Goal: Task Accomplishment & Management: Use online tool/utility

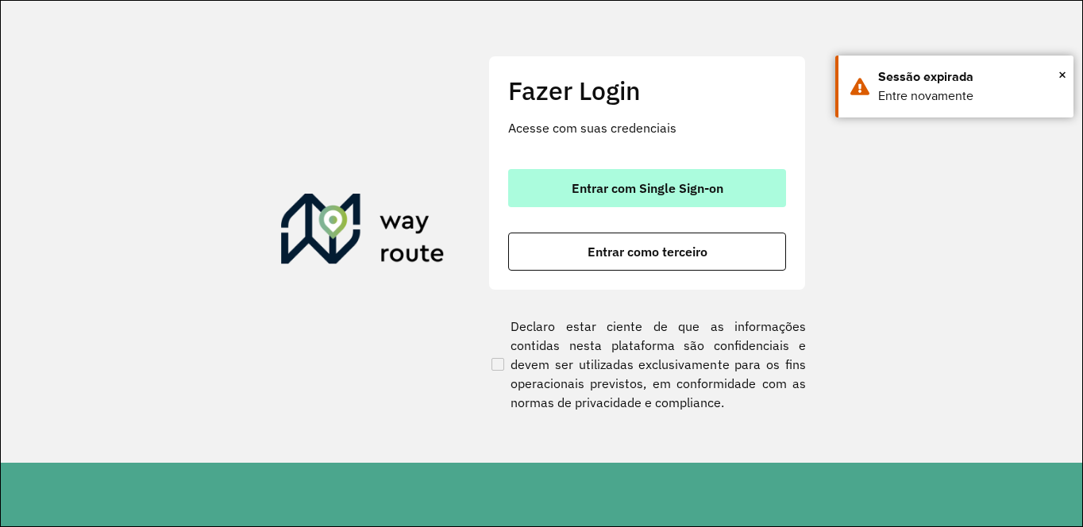
click at [663, 187] on span "Entrar com Single Sign-on" at bounding box center [648, 188] width 152 height 13
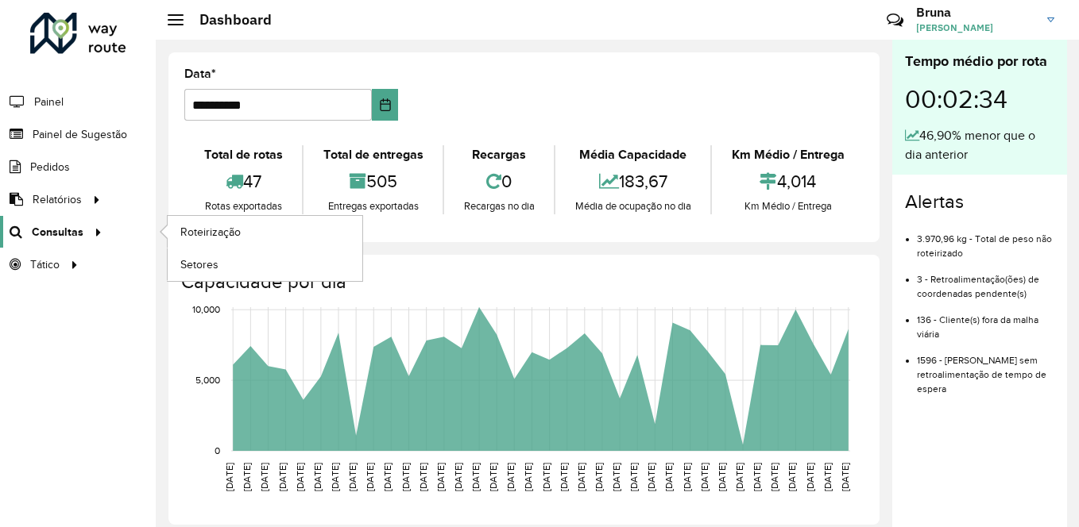
click at [98, 237] on icon at bounding box center [96, 231] width 14 height 24
click at [252, 236] on link "Roteirização" at bounding box center [265, 232] width 195 height 32
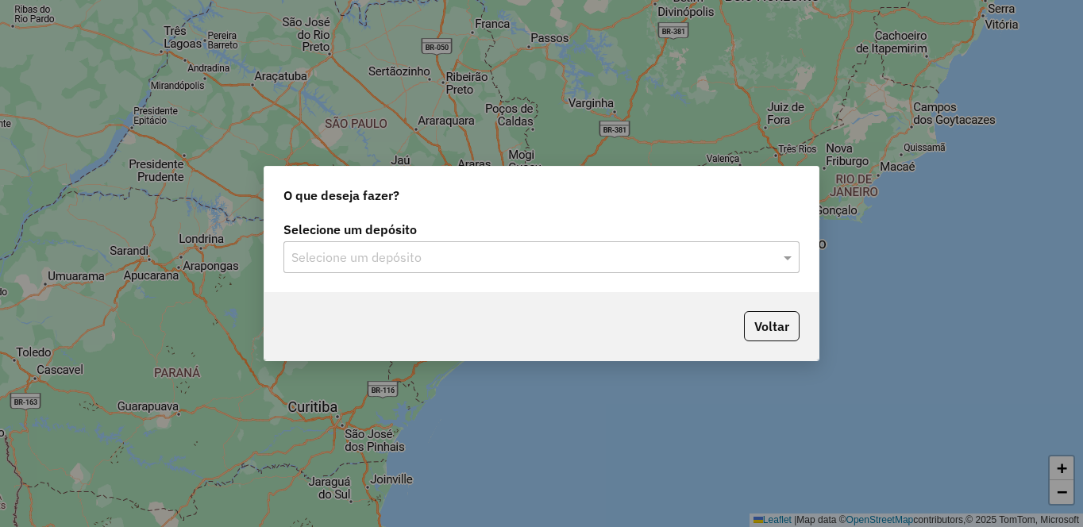
click at [526, 263] on input "text" at bounding box center [525, 258] width 469 height 19
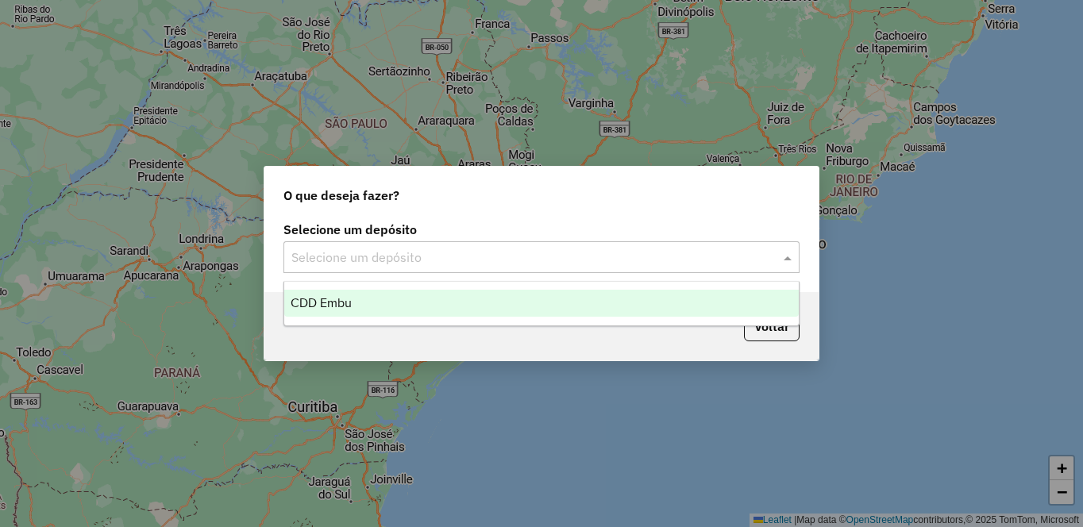
click at [473, 305] on div "CDD Embu" at bounding box center [541, 303] width 515 height 27
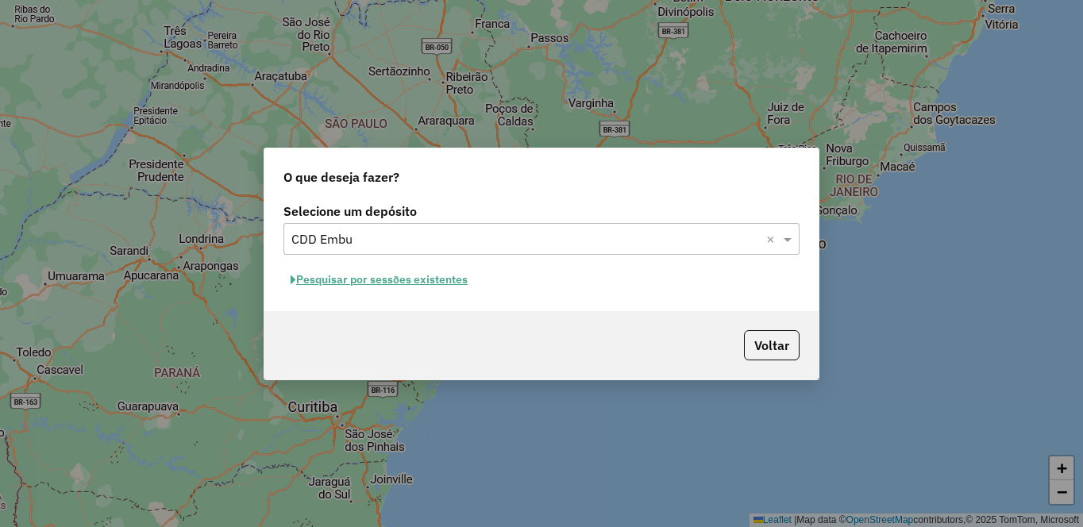
click at [361, 281] on button "Pesquisar por sessões existentes" at bounding box center [379, 280] width 191 height 25
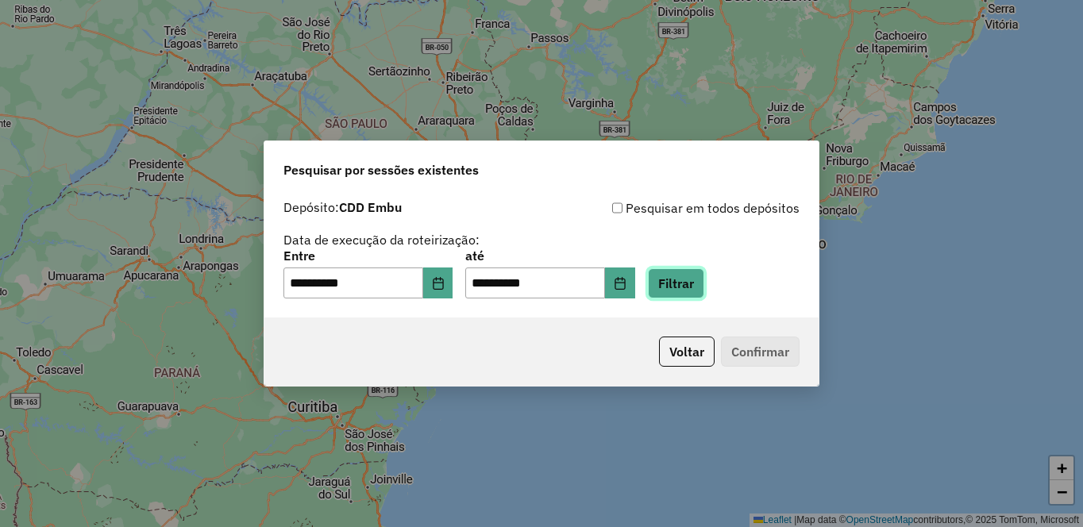
click at [705, 273] on button "Filtrar" at bounding box center [676, 283] width 56 height 30
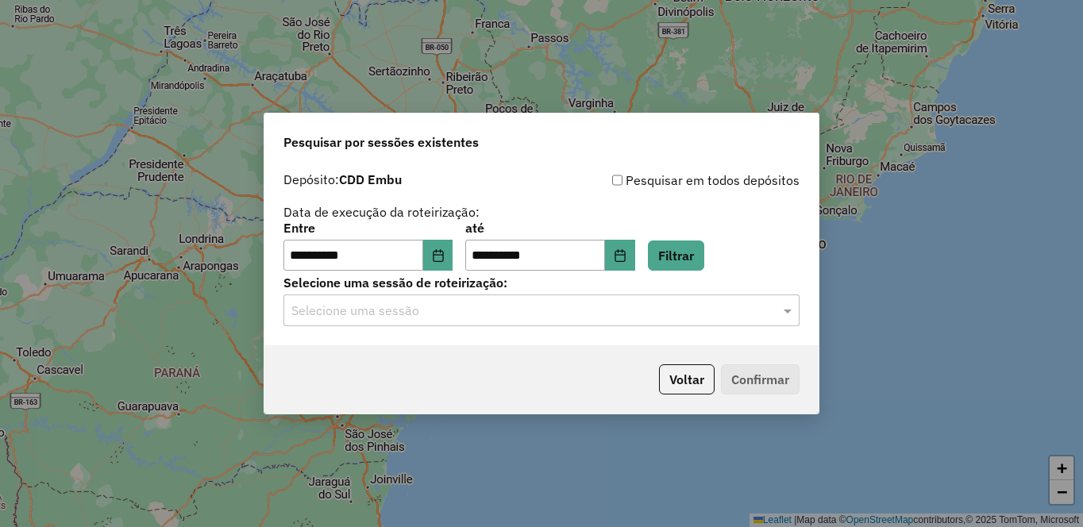
click at [517, 304] on input "text" at bounding box center [525, 311] width 469 height 19
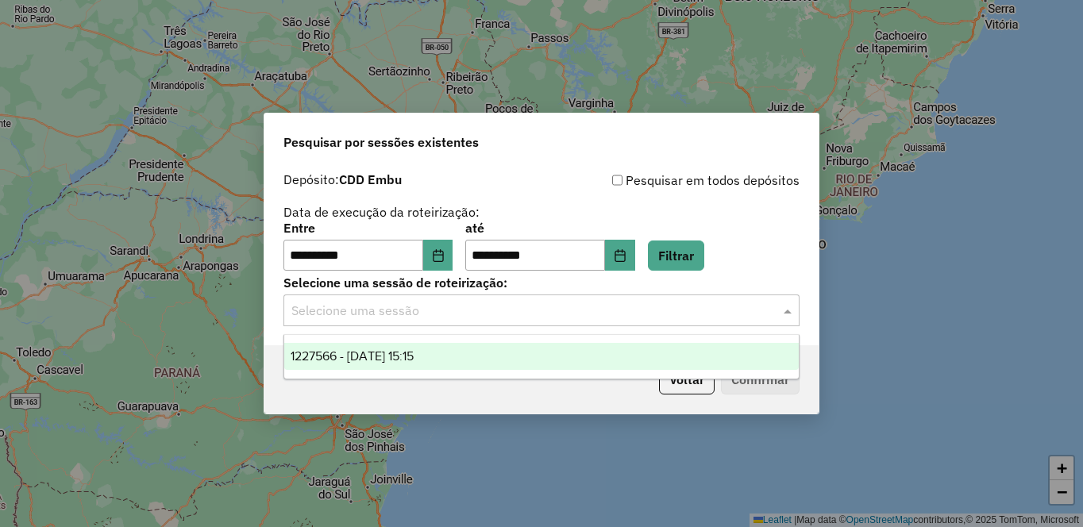
click at [380, 365] on div "1227566 - 11/08/2025 15:15" at bounding box center [541, 356] width 515 height 27
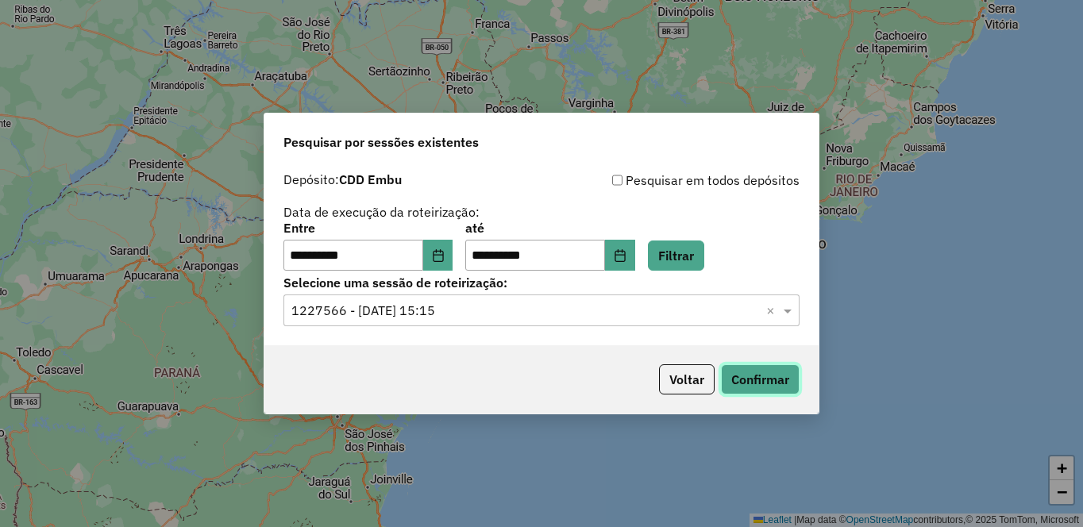
click at [739, 374] on button "Confirmar" at bounding box center [760, 380] width 79 height 30
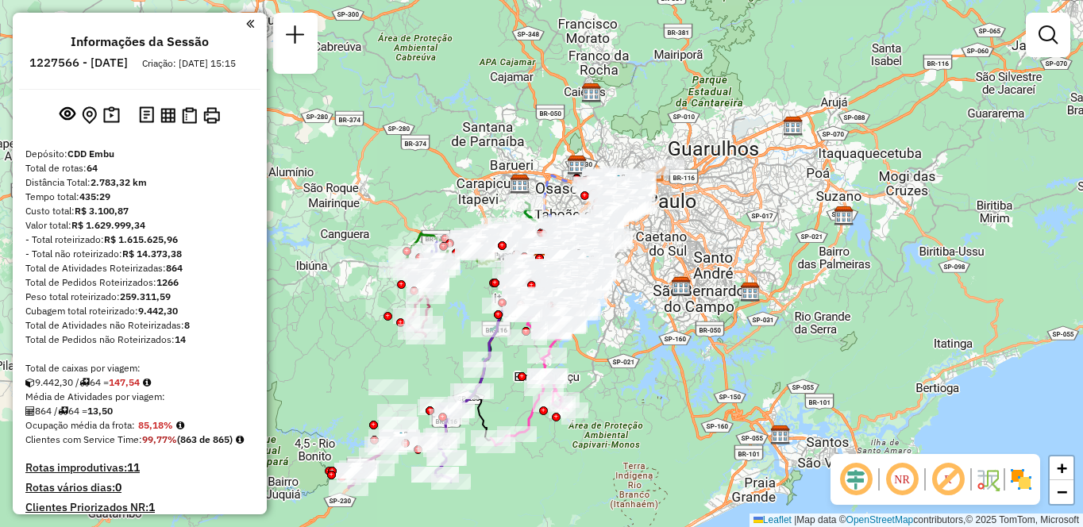
click at [906, 481] on em at bounding box center [902, 480] width 38 height 38
click at [956, 481] on em at bounding box center [948, 480] width 38 height 38
click at [1020, 485] on img at bounding box center [1021, 479] width 25 height 25
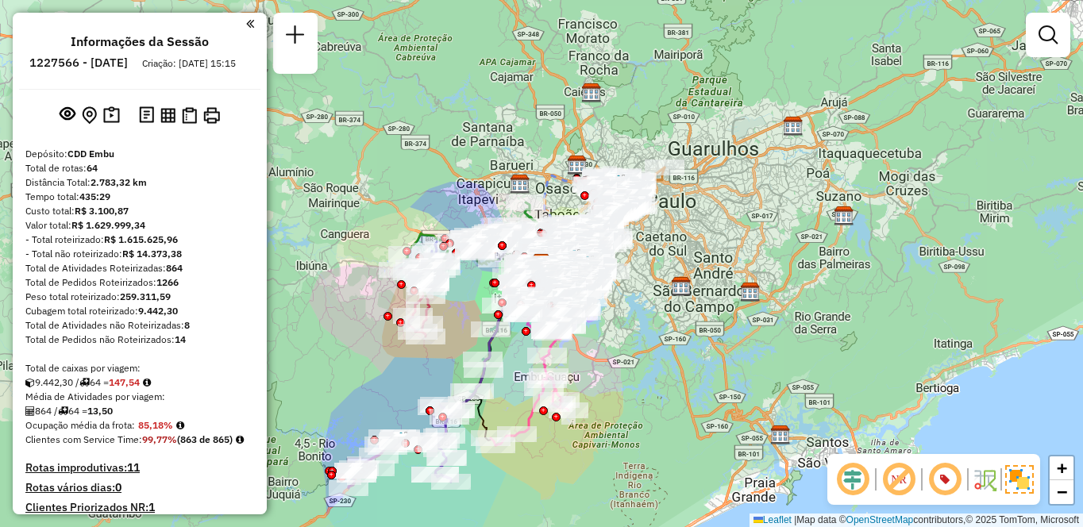
click at [829, 223] on div "Janela de atendimento Grade de atendimento Capacidade Transportadoras Veículos …" at bounding box center [541, 263] width 1083 height 527
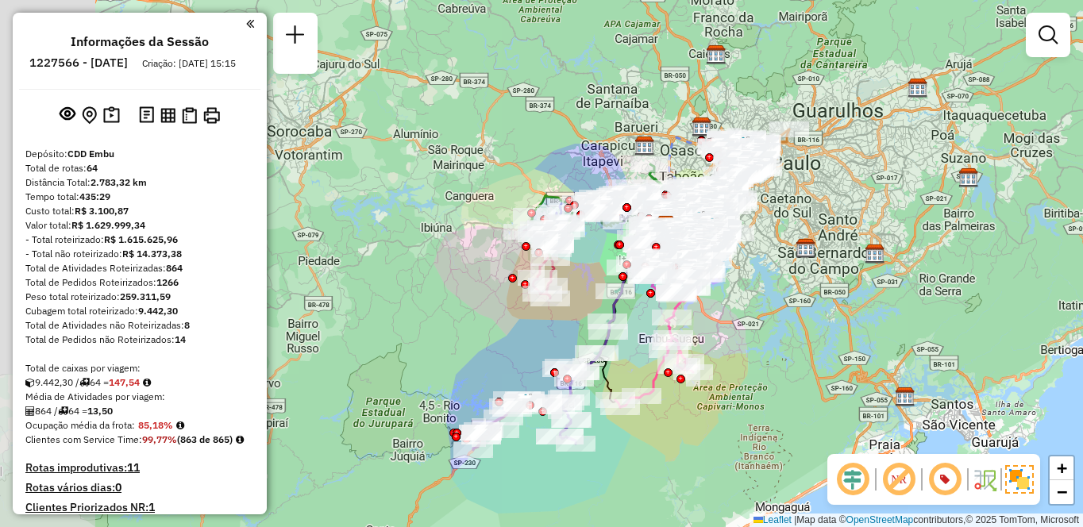
drag, startPoint x: 675, startPoint y: 255, endPoint x: 800, endPoint y: 217, distance: 130.4
click at [800, 217] on div "Janela de atendimento Grade de atendimento Capacidade Transportadoras Veículos …" at bounding box center [541, 263] width 1083 height 527
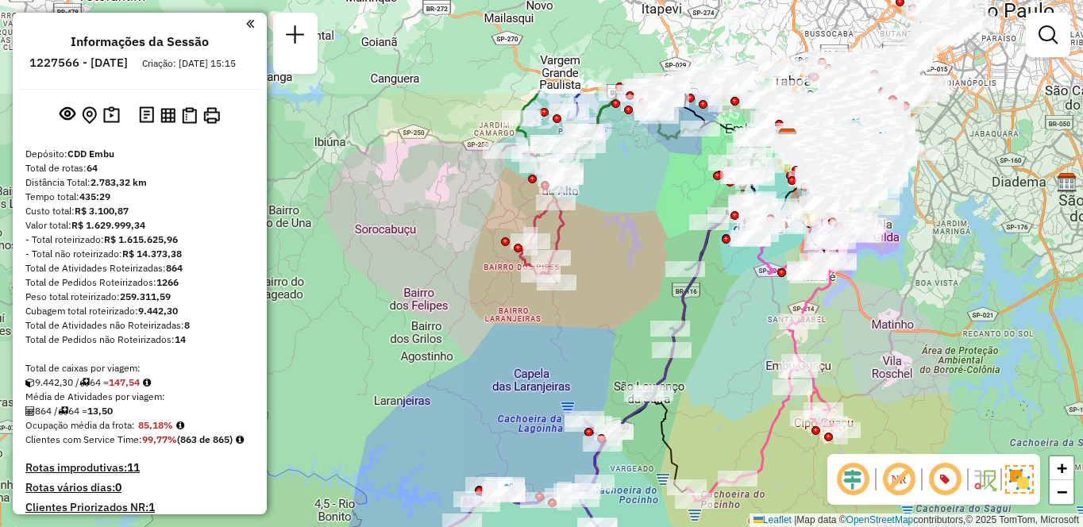
drag, startPoint x: 763, startPoint y: 155, endPoint x: 749, endPoint y: 298, distance: 143.7
click at [749, 298] on div "Janela de atendimento Grade de atendimento Capacidade Transportadoras Veículos …" at bounding box center [541, 263] width 1083 height 527
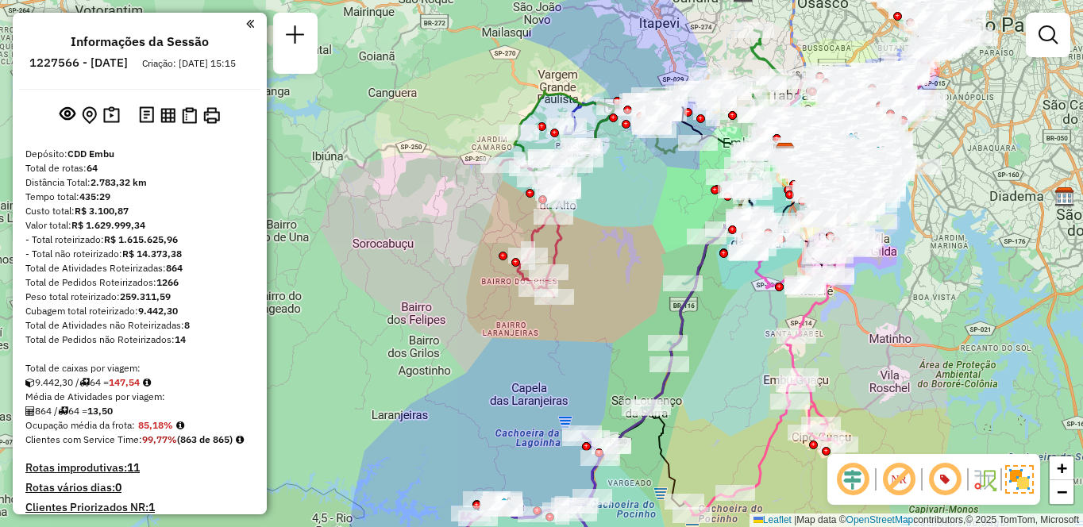
click at [939, 315] on div "Janela de atendimento Grade de atendimento Capacidade Transportadoras Veículos …" at bounding box center [541, 263] width 1083 height 527
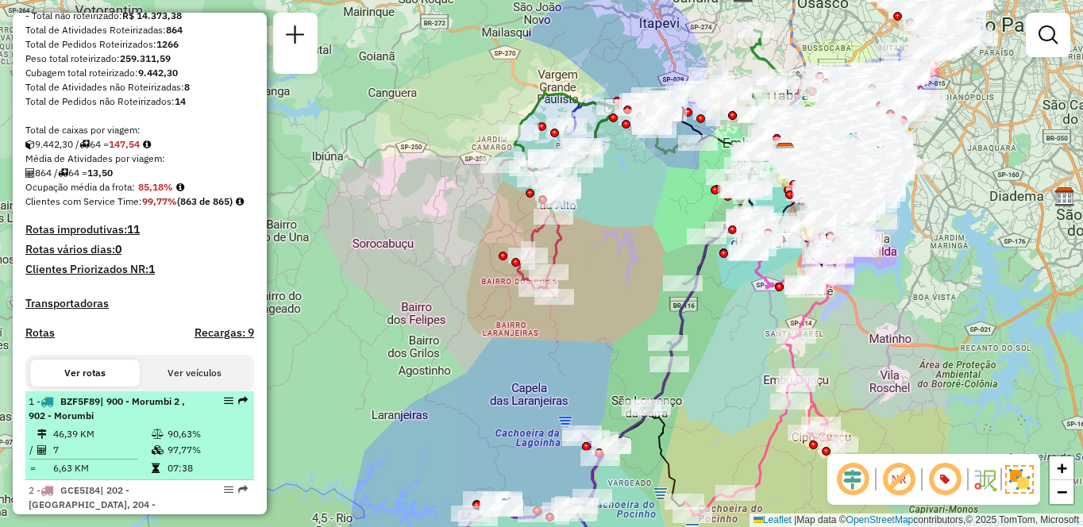
scroll to position [318, 0]
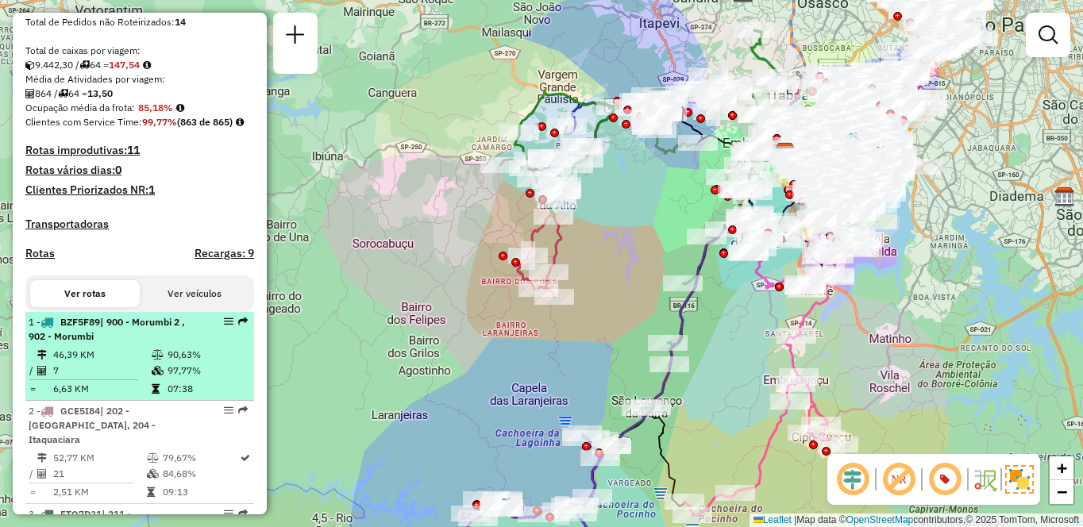
click at [118, 363] on td "46,39 KM" at bounding box center [101, 355] width 98 height 16
select select "**********"
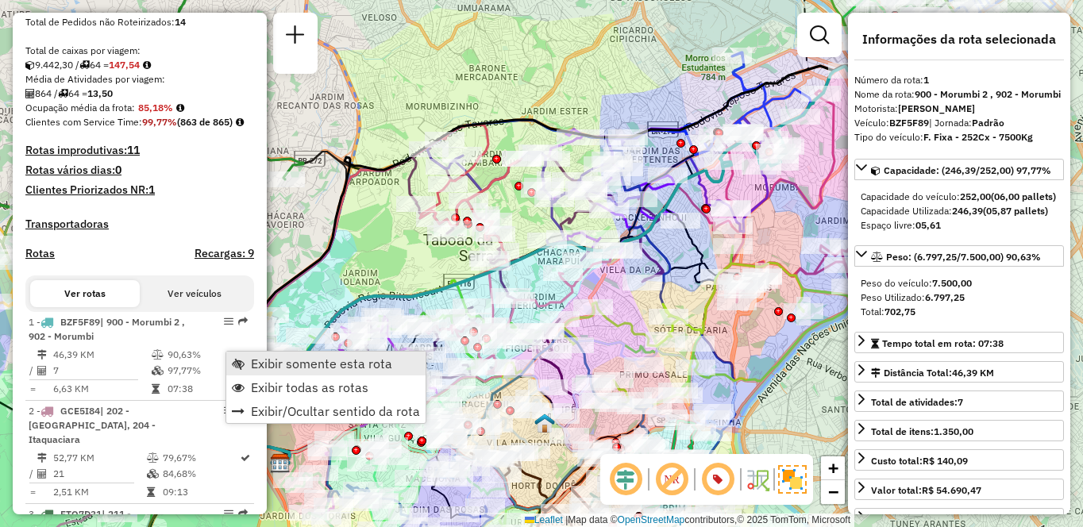
click at [268, 365] on span "Exibir somente esta rota" at bounding box center [321, 363] width 141 height 13
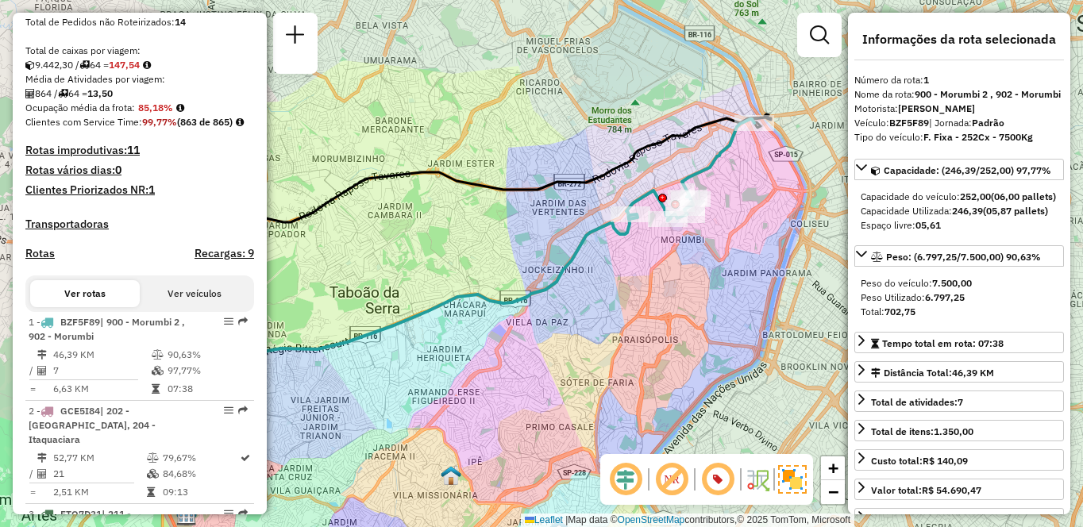
drag, startPoint x: 698, startPoint y: 293, endPoint x: 631, endPoint y: 331, distance: 77.5
click at [631, 331] on div "Janela de atendimento Grade de atendimento Capacidade Transportadoras Veículos …" at bounding box center [541, 263] width 1083 height 527
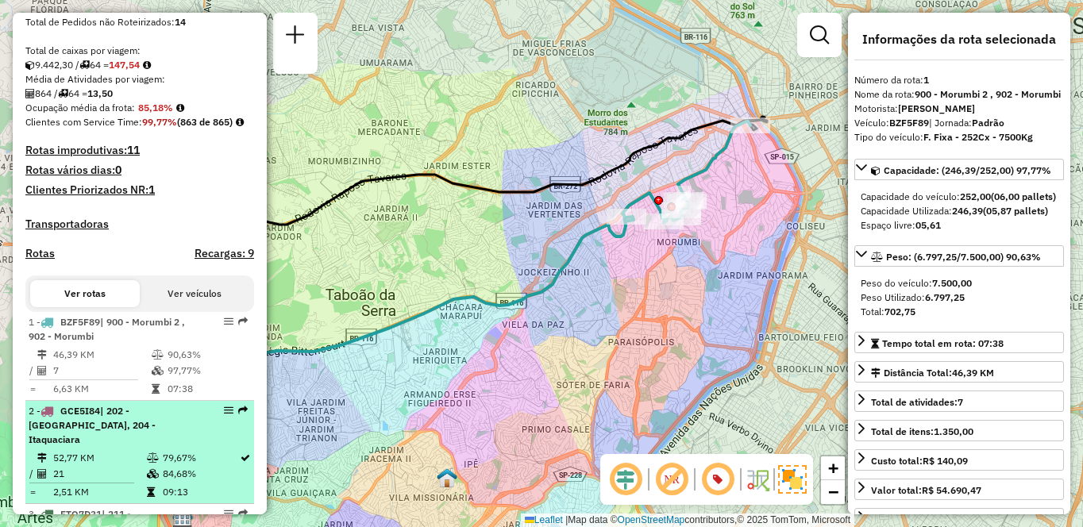
click at [134, 446] on span "| 202 - [GEOGRAPHIC_DATA], 204 - Itaquaciara" at bounding box center [92, 425] width 127 height 41
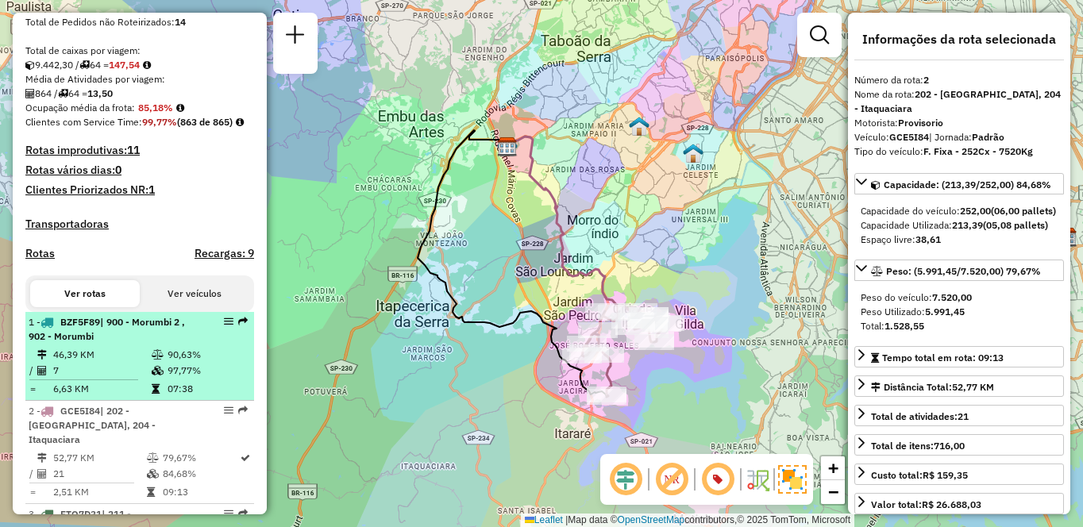
scroll to position [397, 0]
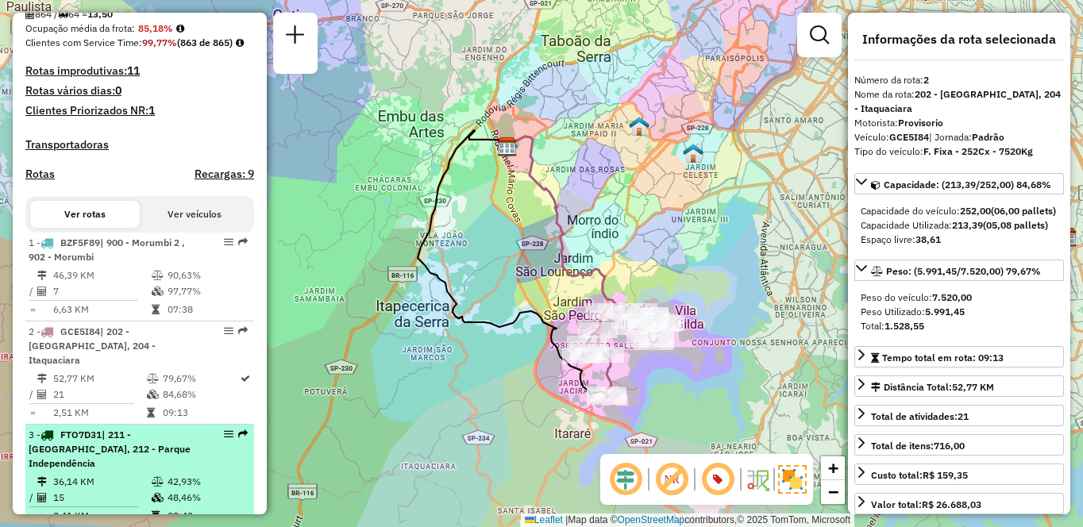
click at [121, 455] on span "| 211 - [GEOGRAPHIC_DATA], 212 - Parque Independência" at bounding box center [110, 449] width 162 height 41
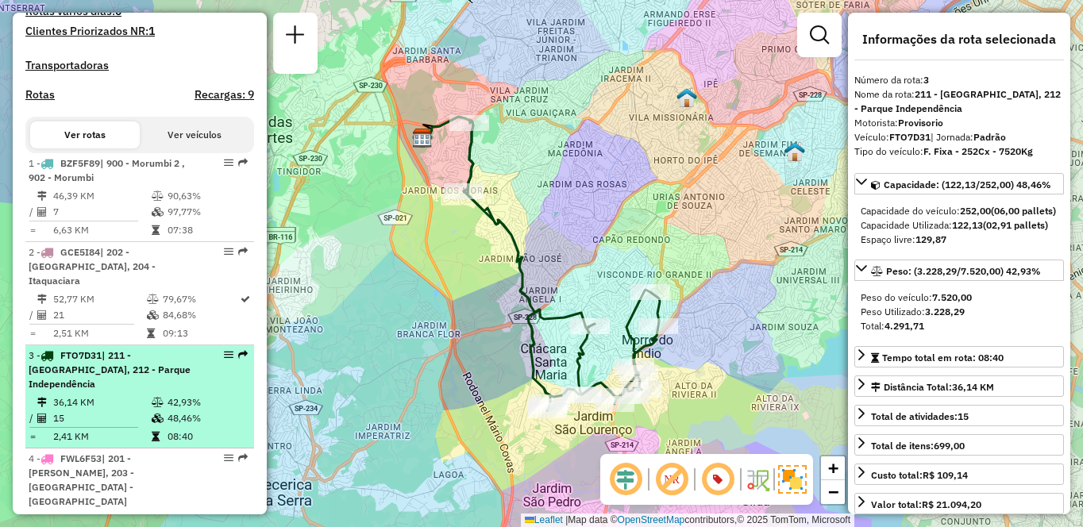
scroll to position [556, 0]
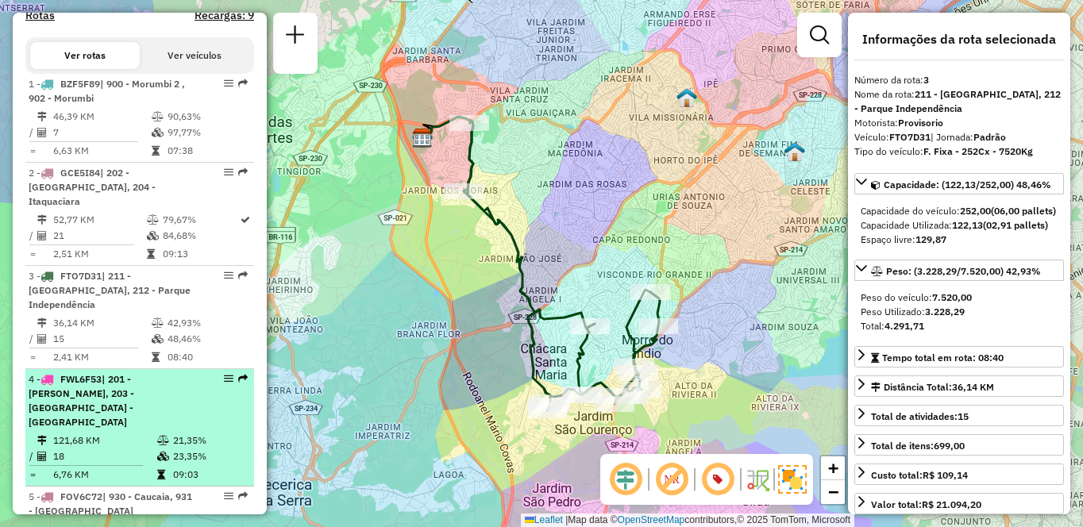
click at [116, 433] on td "121,68 KM" at bounding box center [104, 441] width 104 height 16
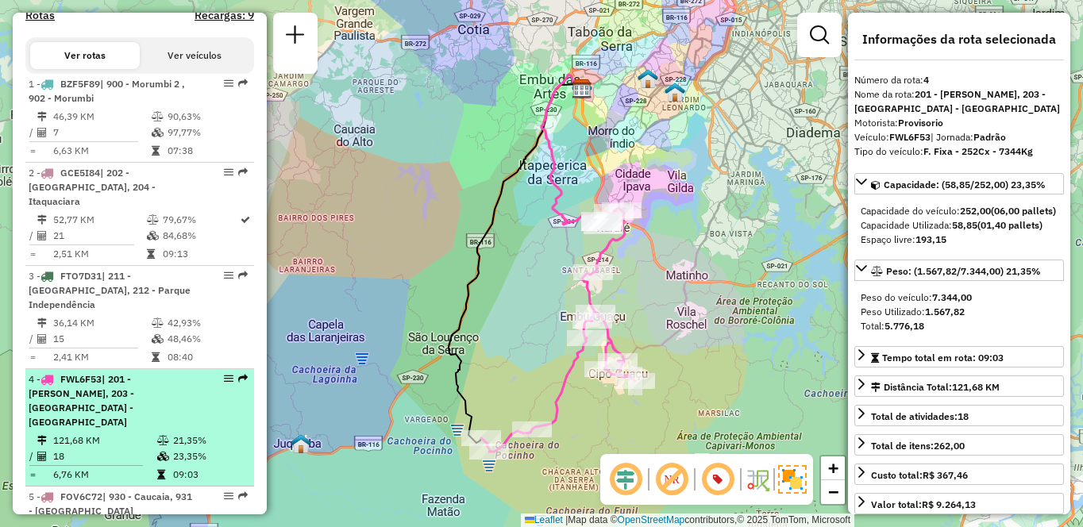
click at [156, 449] on td at bounding box center [164, 457] width 16 height 16
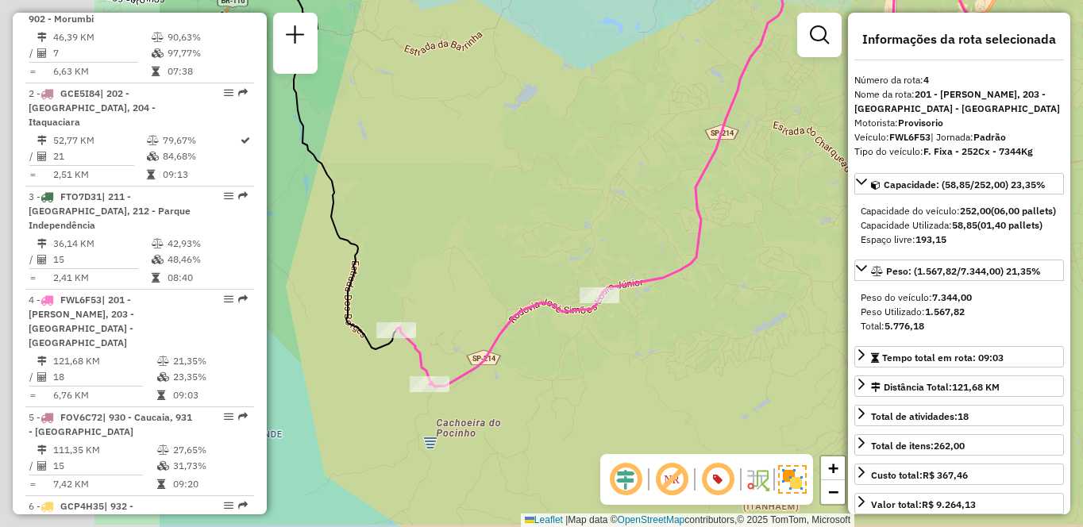
drag, startPoint x: 403, startPoint y: 405, endPoint x: 684, endPoint y: 360, distance: 284.0
click at [684, 360] on div "Janela de atendimento Grade de atendimento Capacidade Transportadoras Veículos …" at bounding box center [541, 263] width 1083 height 527
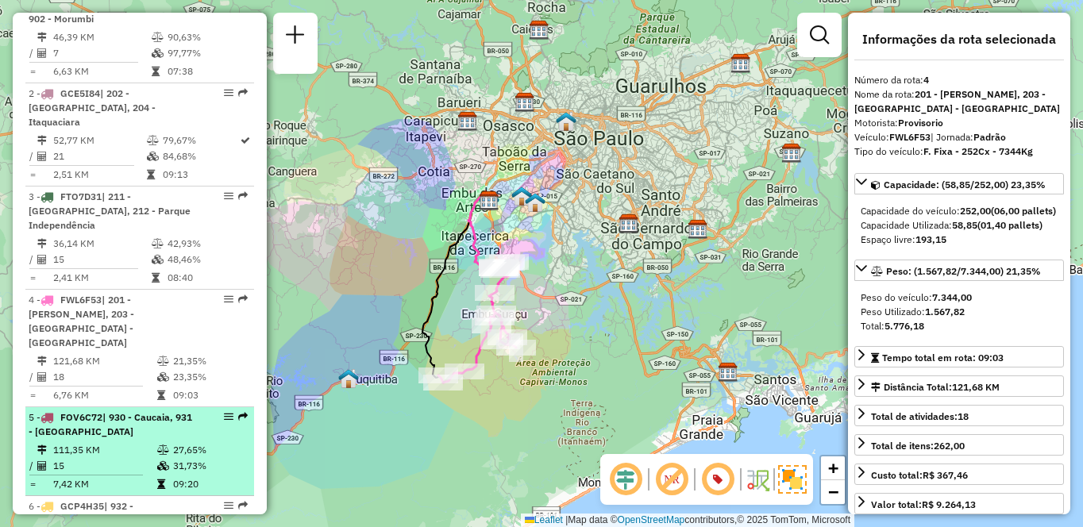
scroll to position [715, 0]
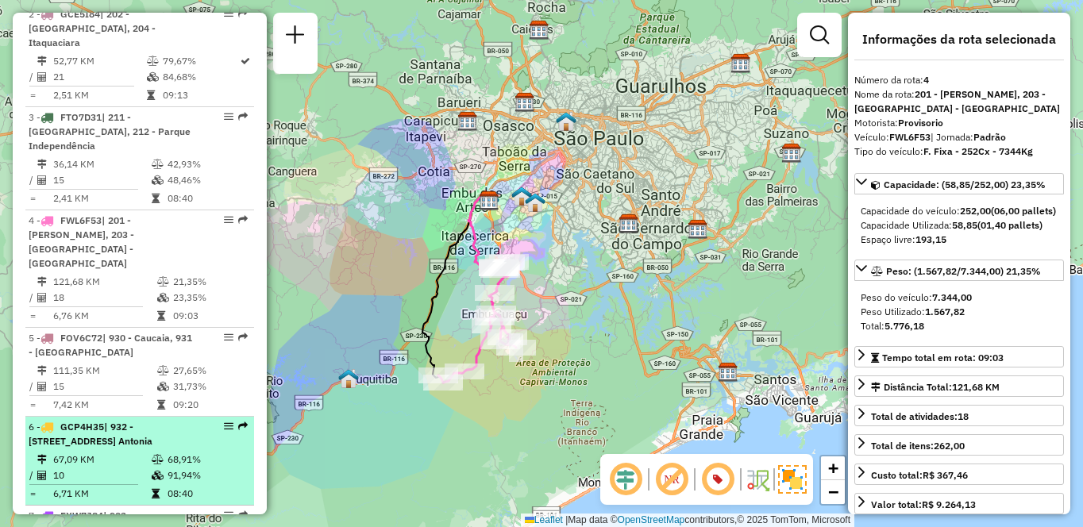
click at [149, 435] on div "6 - GCP4H35 | 932 - [STREET_ADDRESS]" at bounding box center [113, 434] width 168 height 29
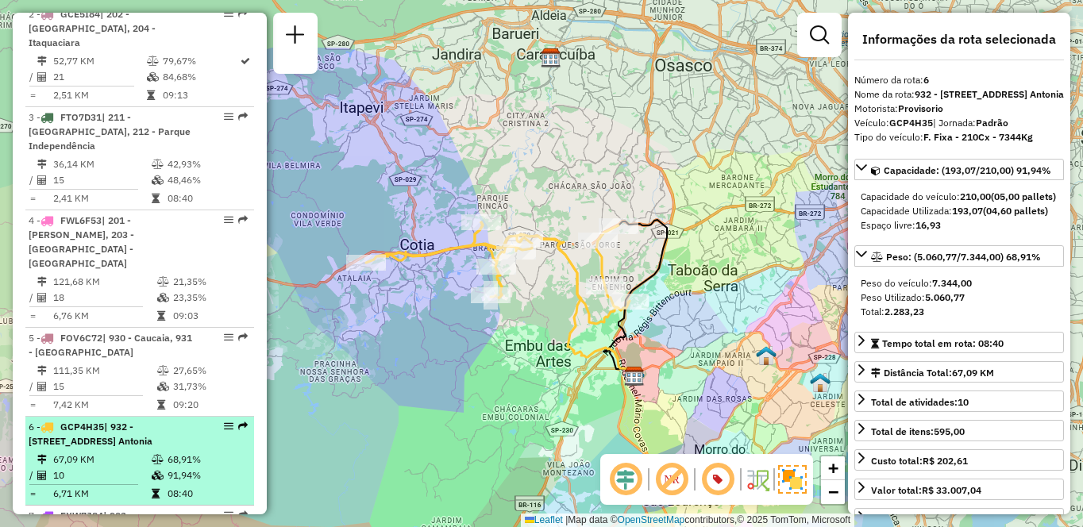
scroll to position [794, 0]
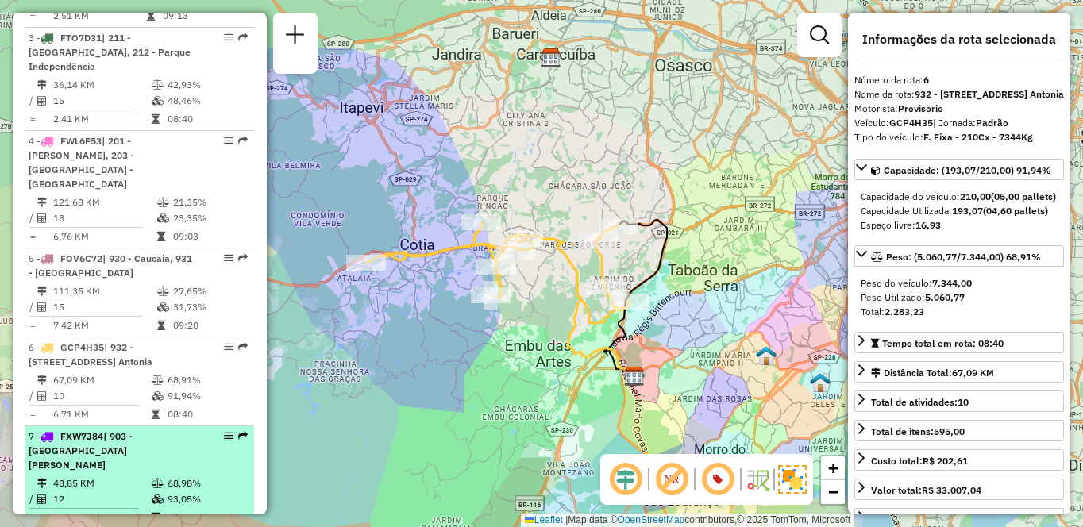
click at [130, 454] on div "7 - FXW7J84 | 903 - [GEOGRAPHIC_DATA][PERSON_NAME]" at bounding box center [113, 451] width 168 height 43
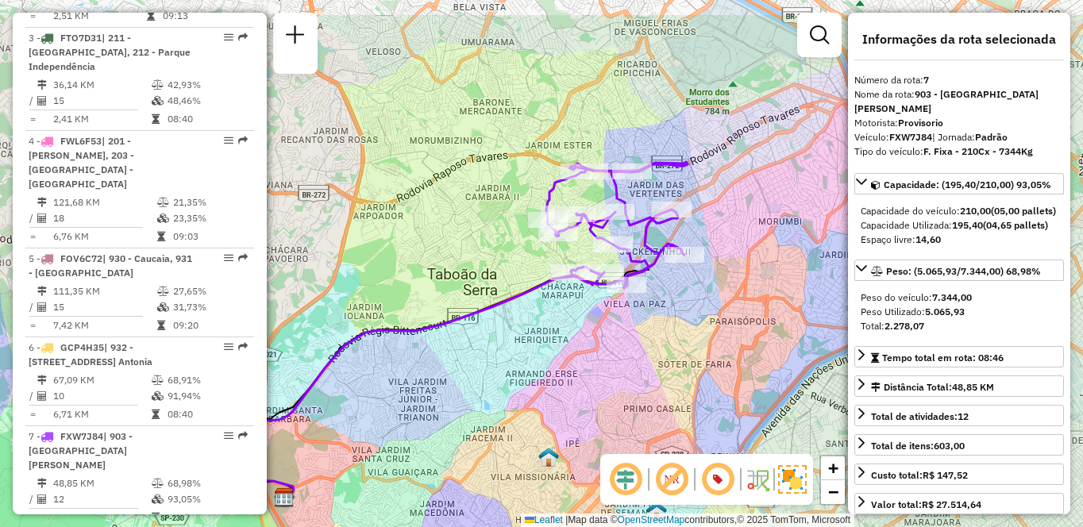
drag, startPoint x: 694, startPoint y: 314, endPoint x: 606, endPoint y: 382, distance: 111.5
click at [606, 382] on div "Janela de atendimento Grade de atendimento Capacidade Transportadoras Veículos …" at bounding box center [541, 263] width 1083 height 527
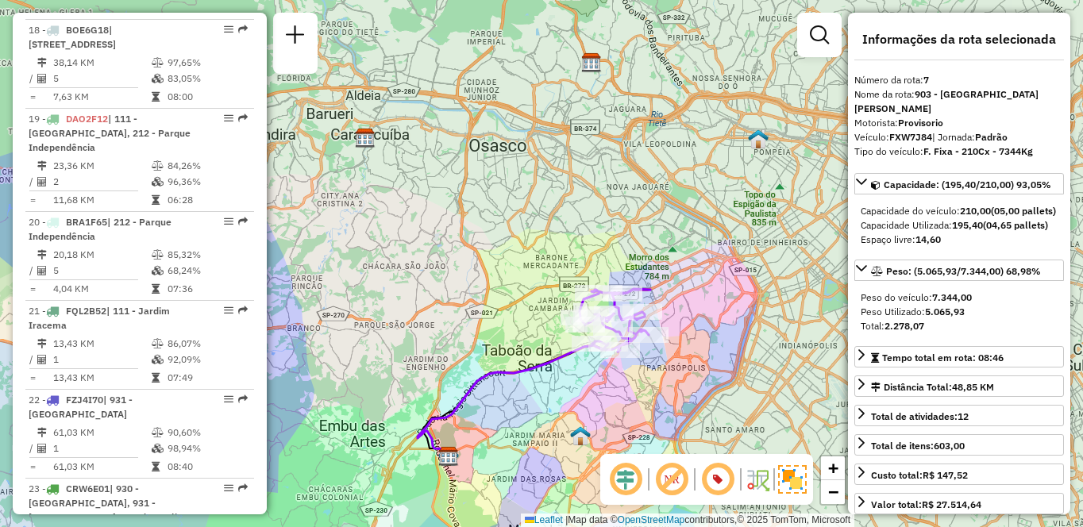
scroll to position [3662, 0]
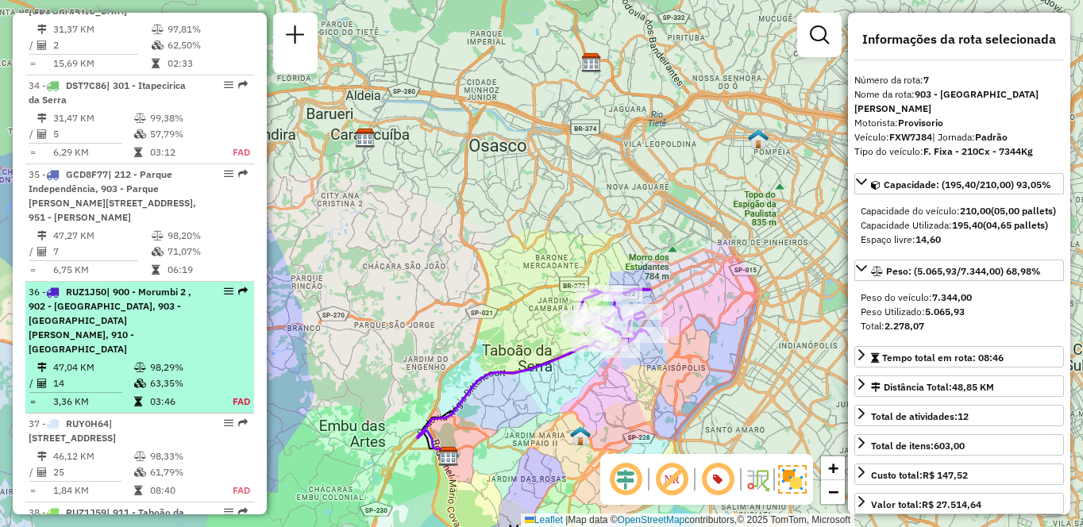
click at [116, 289] on span "| 900 - Morumbi 2 , 902 - [GEOGRAPHIC_DATA], 903 - [GEOGRAPHIC_DATA][PERSON_NAM…" at bounding box center [110, 320] width 163 height 69
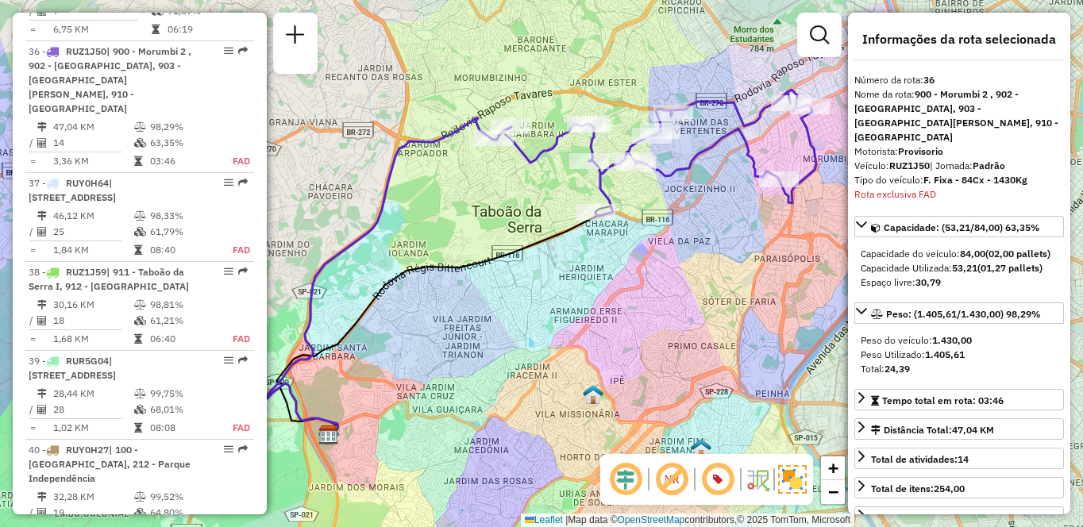
scroll to position [4295, 0]
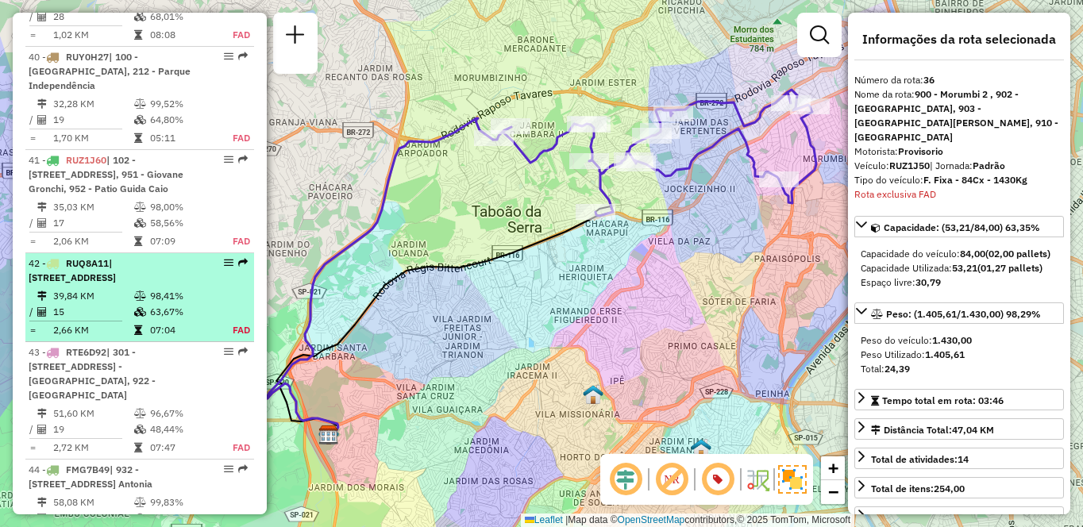
click at [109, 284] on span "| [STREET_ADDRESS]" at bounding box center [72, 270] width 87 height 26
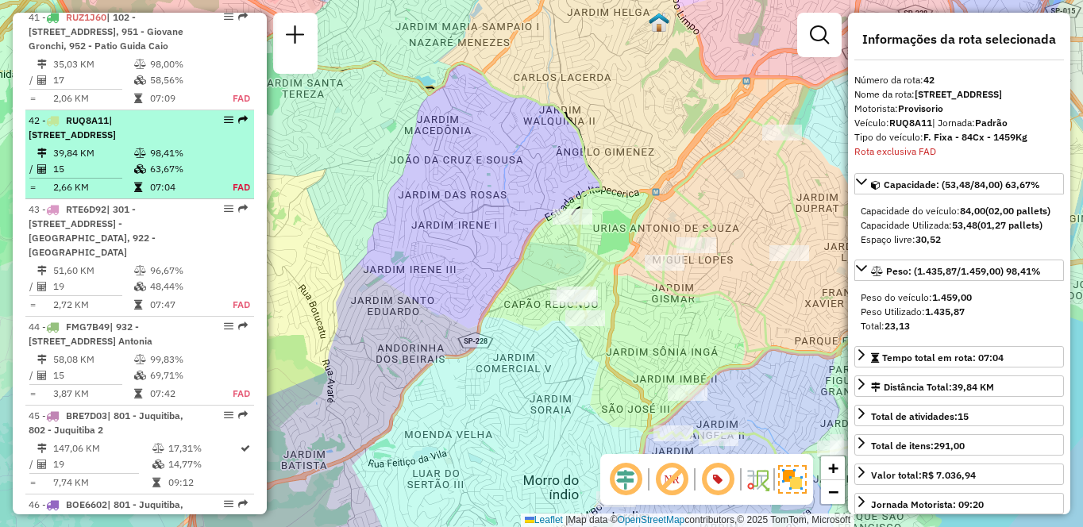
scroll to position [4536, 0]
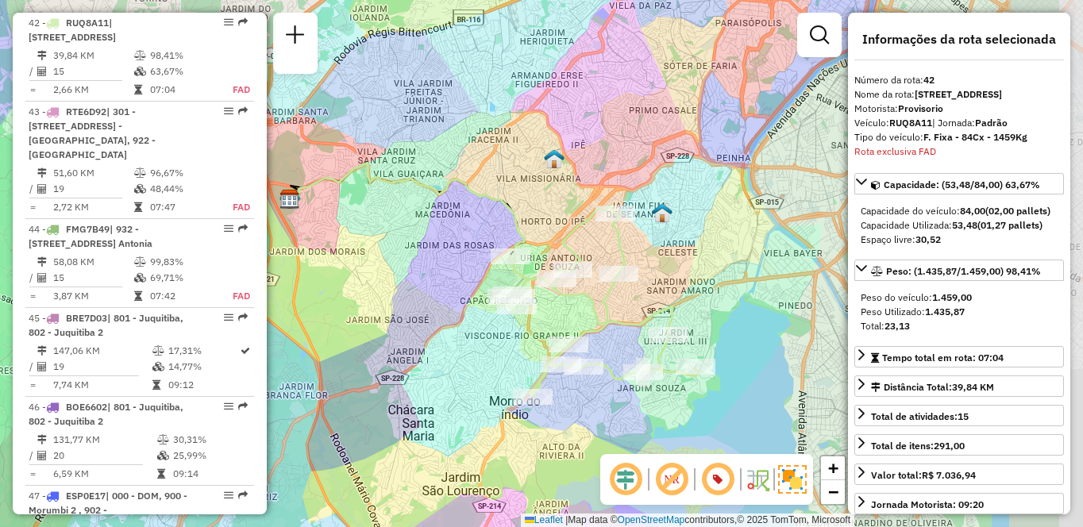
drag, startPoint x: 707, startPoint y: 339, endPoint x: 595, endPoint y: 320, distance: 113.6
click at [595, 320] on icon at bounding box center [604, 301] width 191 height 191
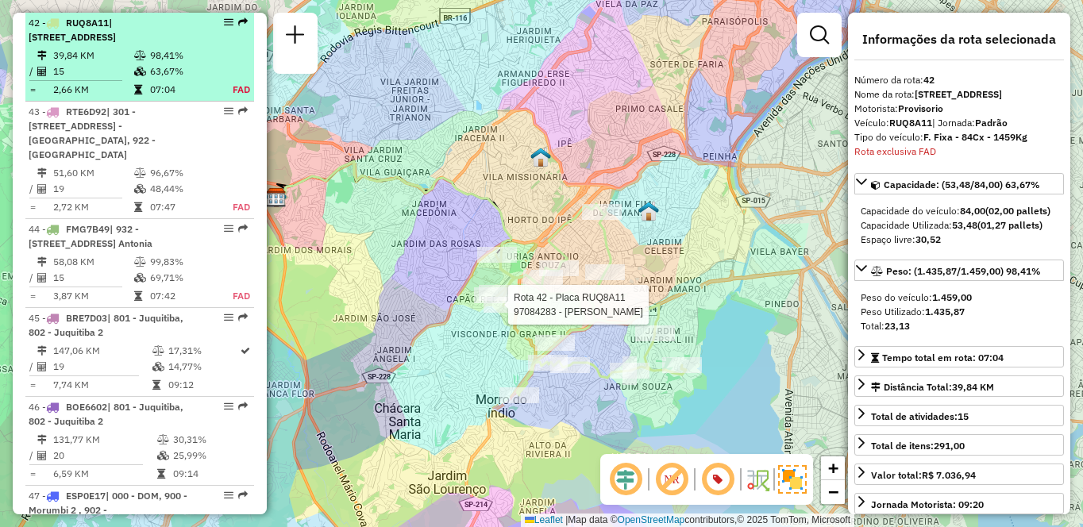
click at [156, 64] on td "98,41%" at bounding box center [182, 56] width 66 height 16
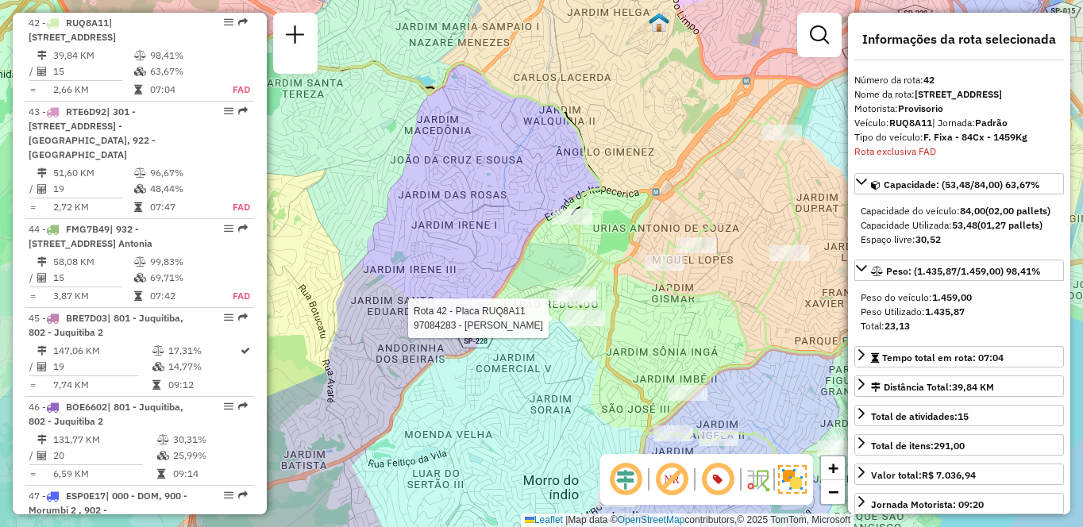
scroll to position [3765, 0]
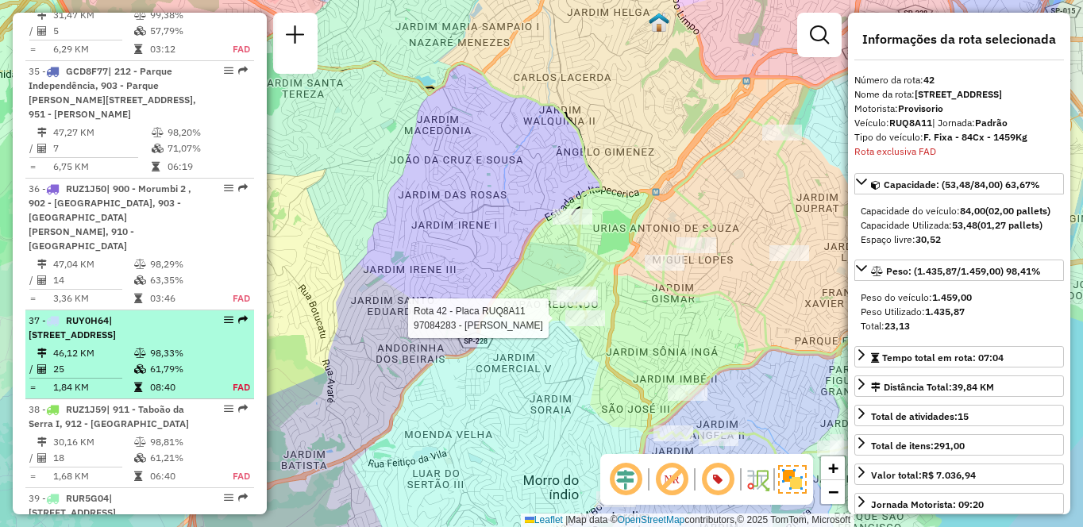
click at [116, 315] on span "| [STREET_ADDRESS]" at bounding box center [72, 328] width 87 height 26
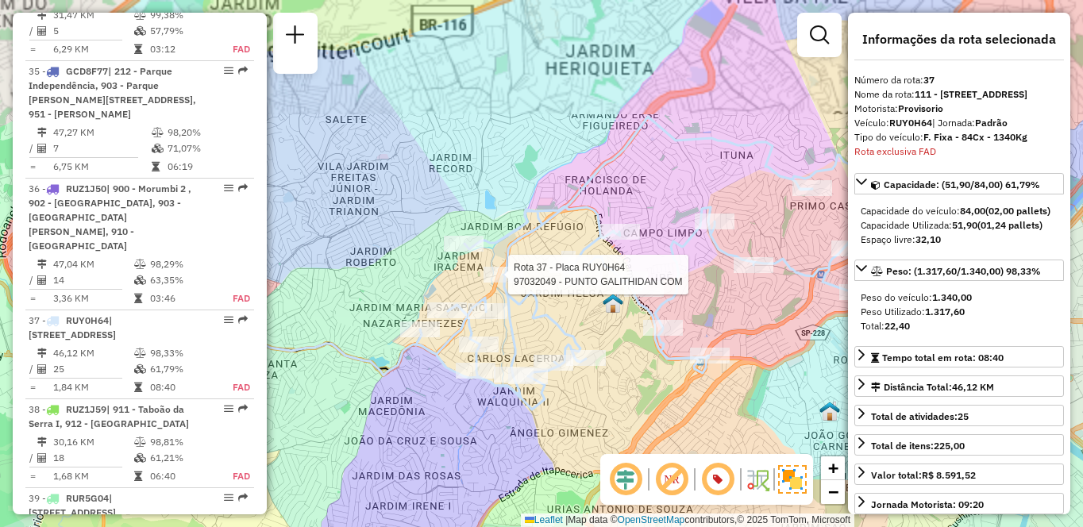
scroll to position [4006, 0]
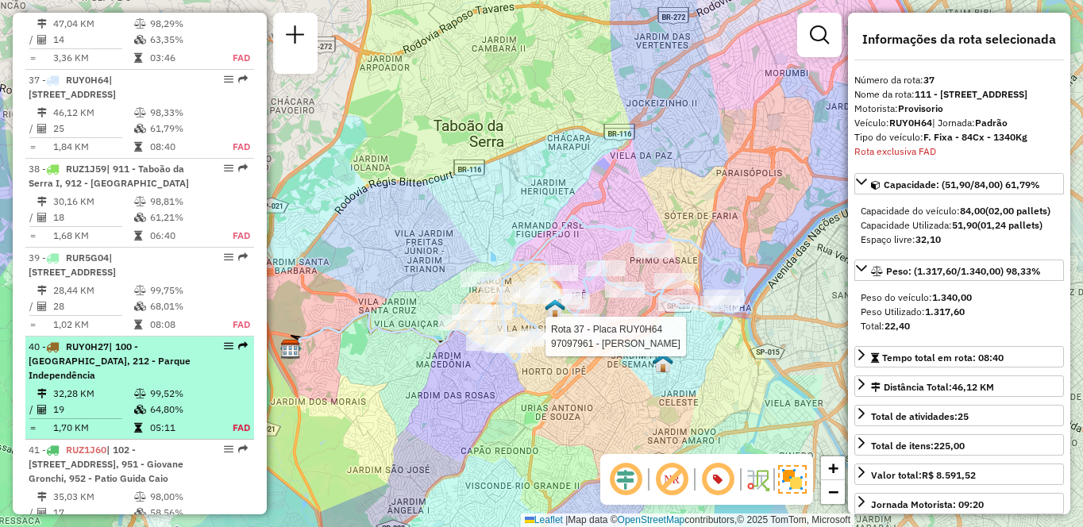
click at [146, 341] on span "| 100 - [GEOGRAPHIC_DATA], 212 - Parque Independência" at bounding box center [110, 361] width 162 height 41
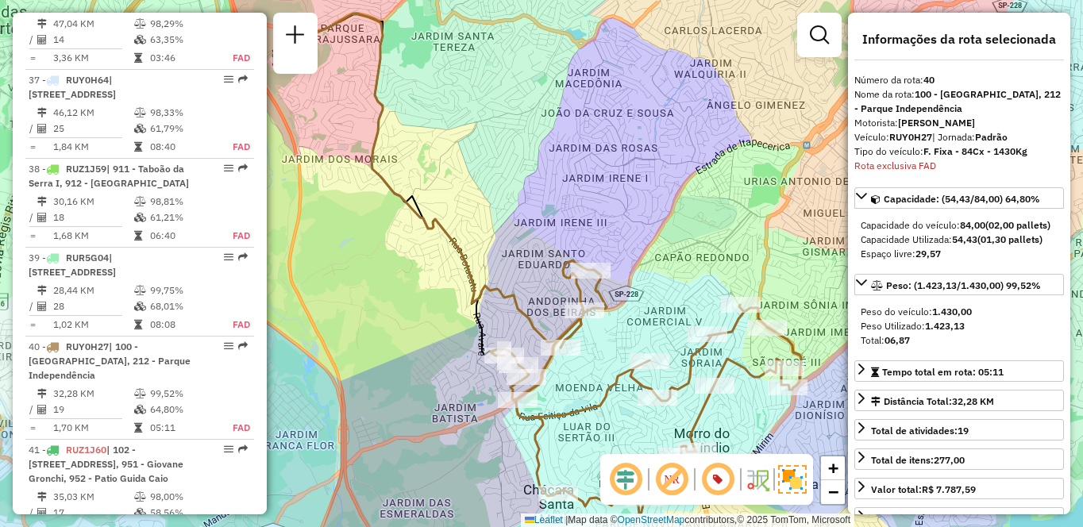
scroll to position [4315, 0]
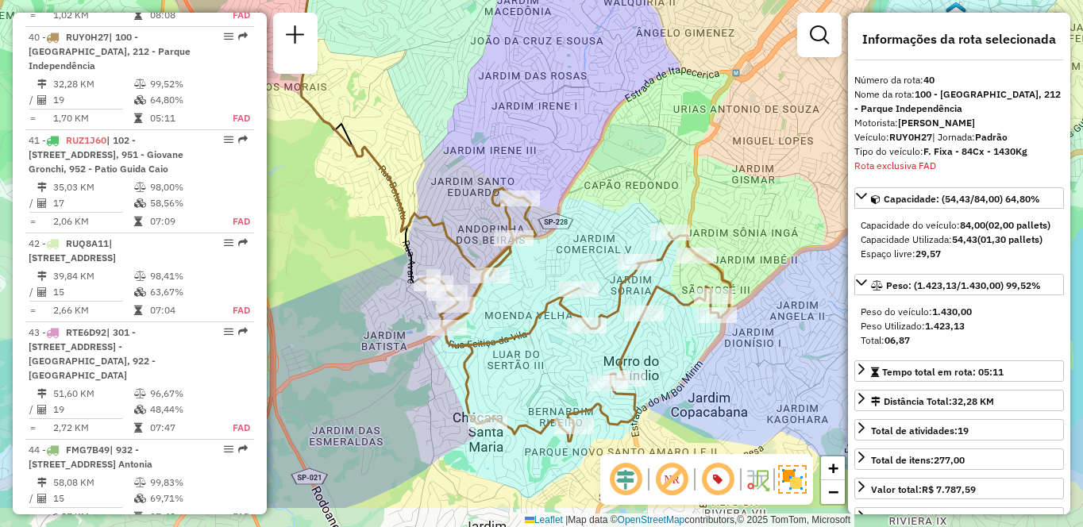
drag, startPoint x: 550, startPoint y: 336, endPoint x: 481, endPoint y: 262, distance: 101.2
click at [478, 264] on icon at bounding box center [575, 314] width 311 height 253
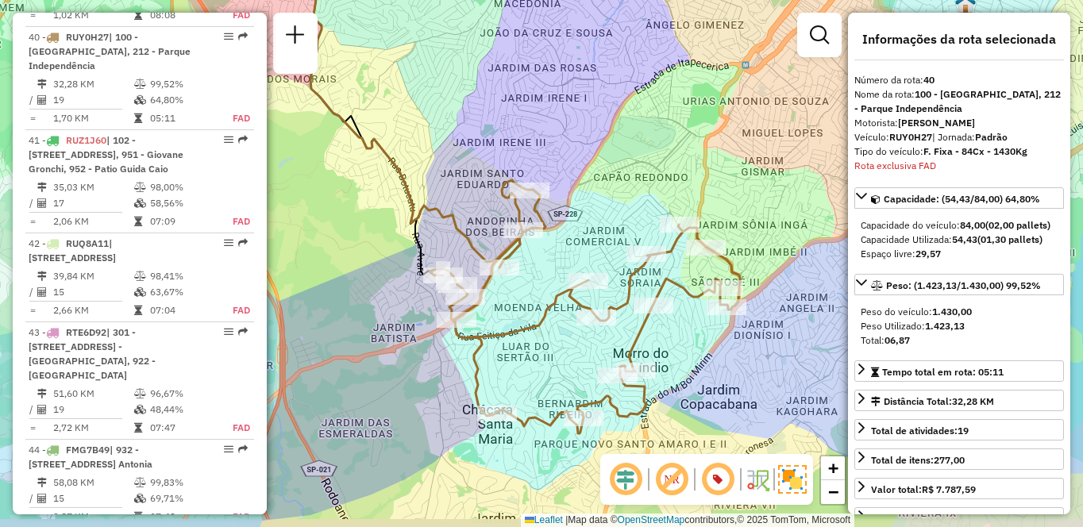
drag, startPoint x: 481, startPoint y: 262, endPoint x: 491, endPoint y: 254, distance: 13.0
click at [491, 254] on icon at bounding box center [585, 306] width 311 height 253
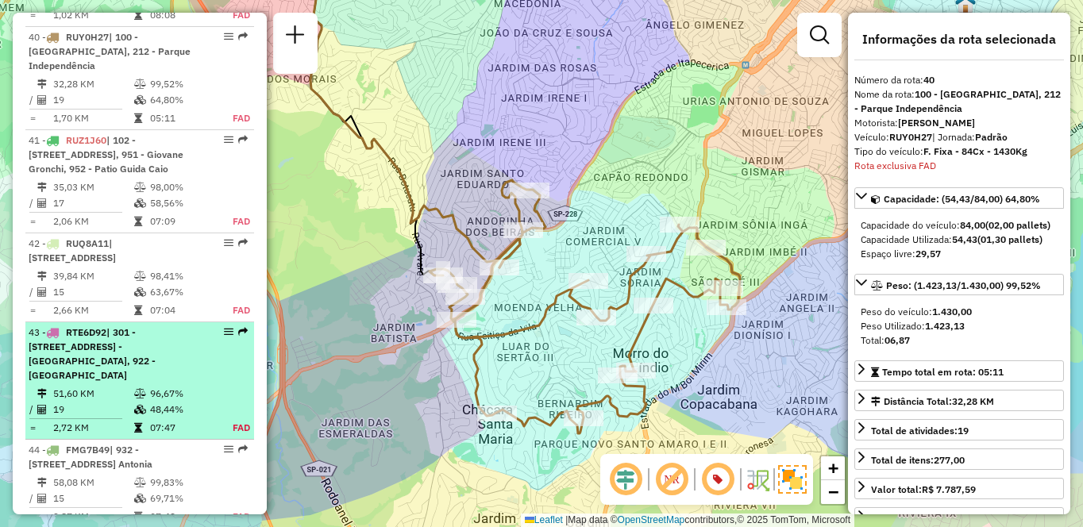
click at [128, 381] on span "| 301 - [STREET_ADDRESS] - [GEOGRAPHIC_DATA], 922 - [GEOGRAPHIC_DATA]" at bounding box center [92, 353] width 127 height 55
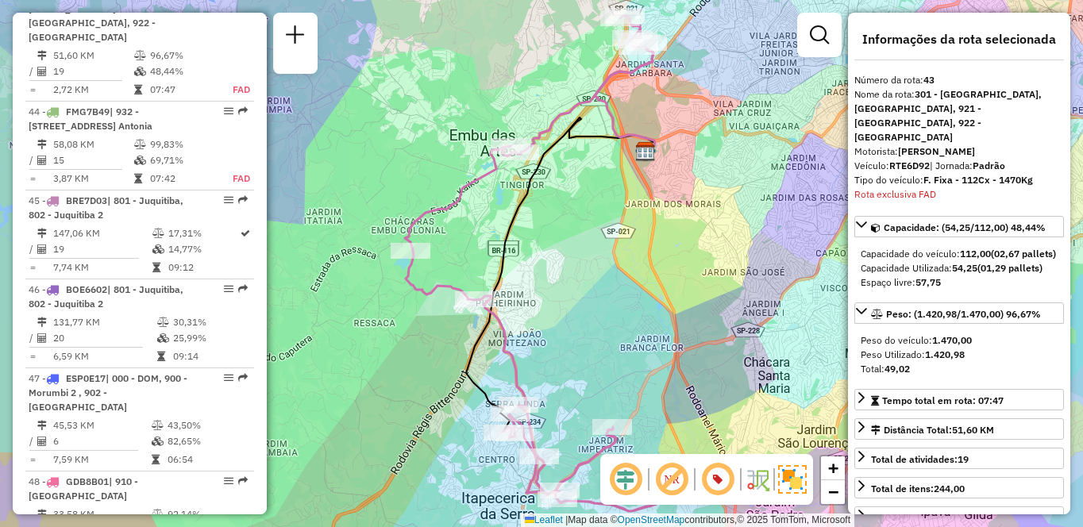
scroll to position [4178, 0]
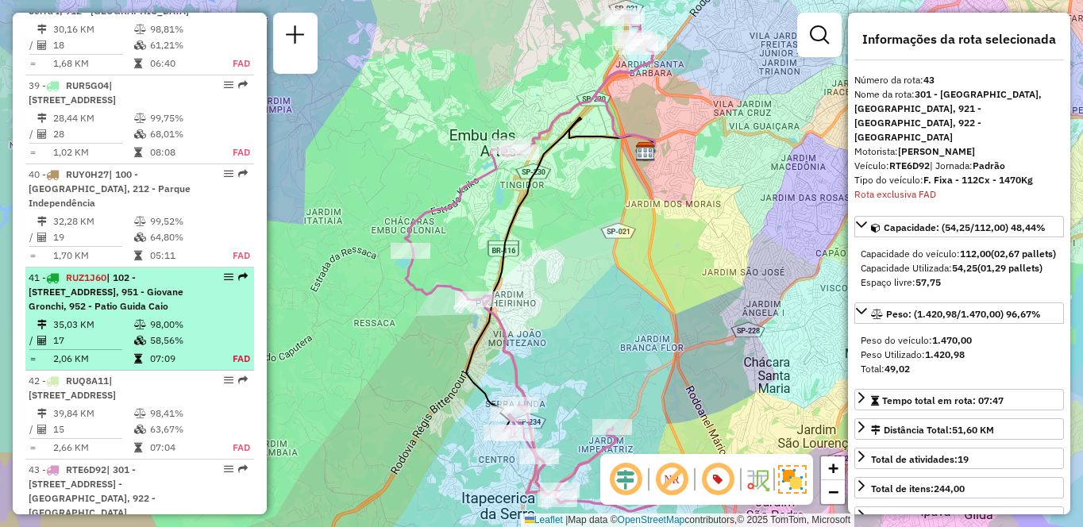
click at [114, 292] on span "| 102 - [STREET_ADDRESS], 951 - Giovane Gronchi, 952 - Patio Guida Caio" at bounding box center [106, 292] width 155 height 41
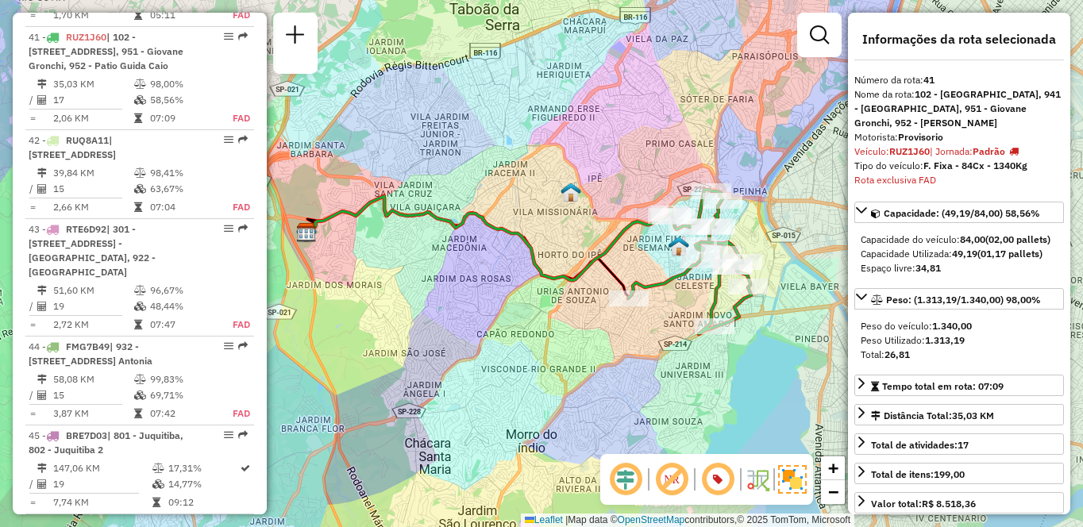
scroll to position [3882, 0]
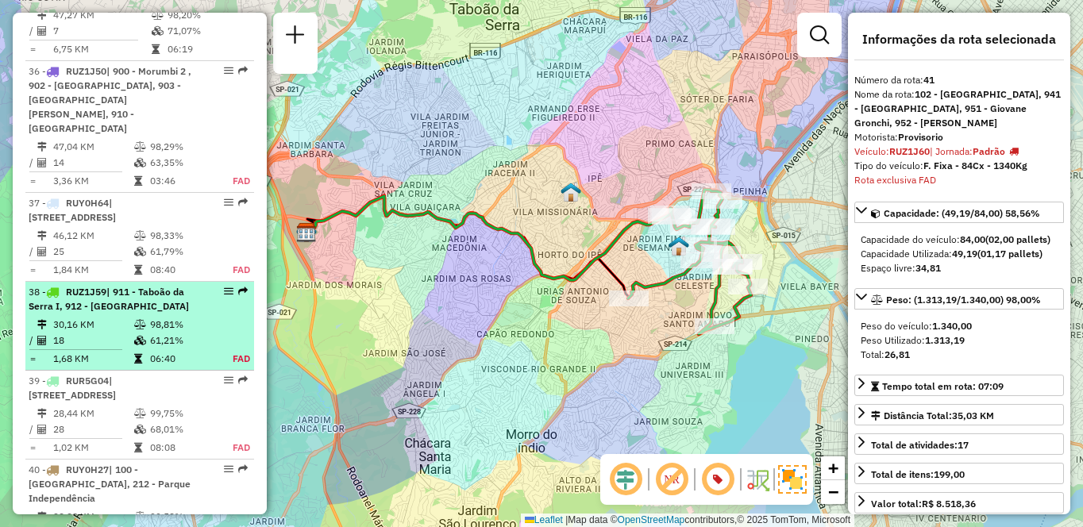
click at [90, 286] on span "| 911 - Taboão da Serra I, 912 - [GEOGRAPHIC_DATA]" at bounding box center [109, 299] width 160 height 26
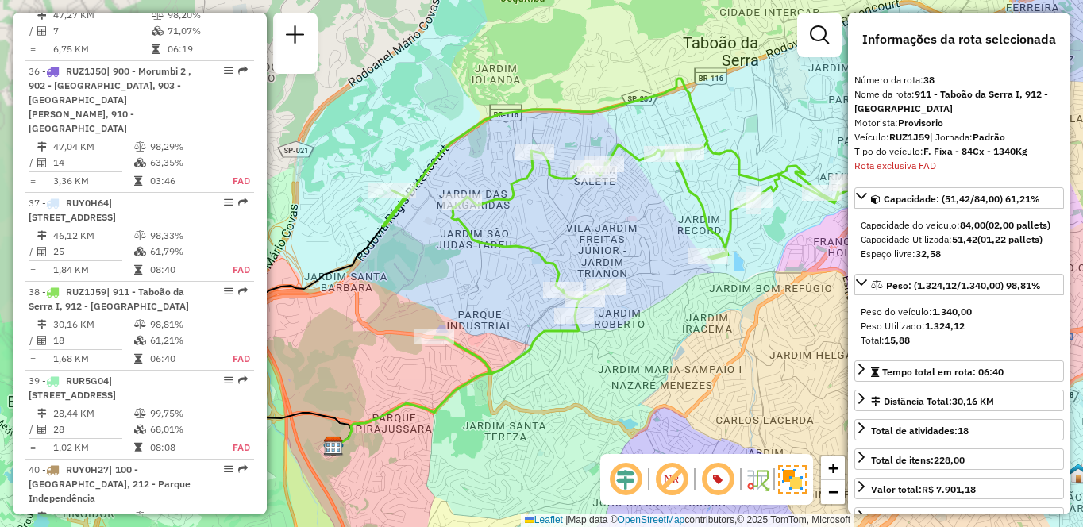
scroll to position [4123, 0]
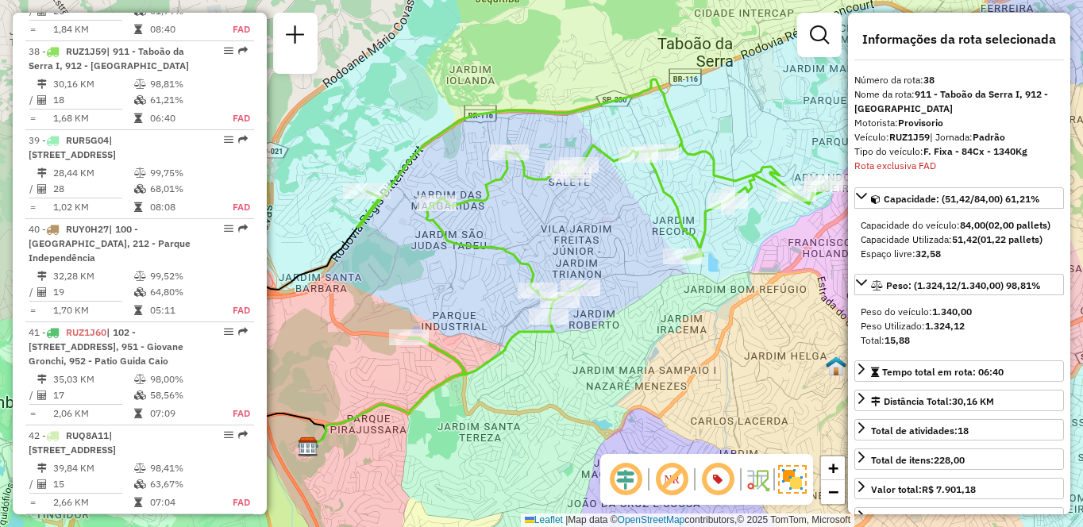
drag, startPoint x: 709, startPoint y: 319, endPoint x: 637, endPoint y: 333, distance: 73.7
click at [637, 333] on div "Janela de atendimento Grade de atendimento Capacidade Transportadoras Veículos …" at bounding box center [541, 263] width 1083 height 527
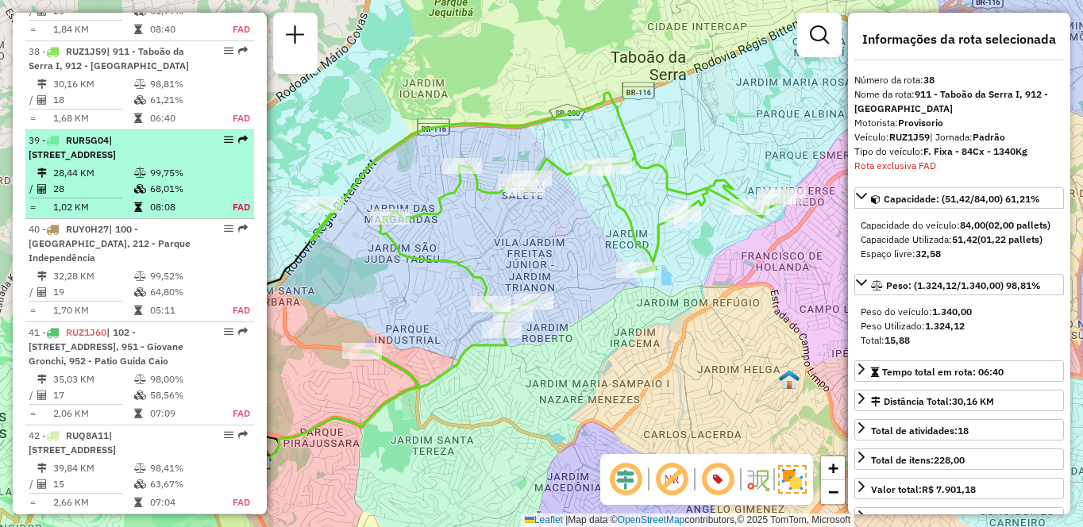
click at [116, 134] on span "| [STREET_ADDRESS]" at bounding box center [72, 147] width 87 height 26
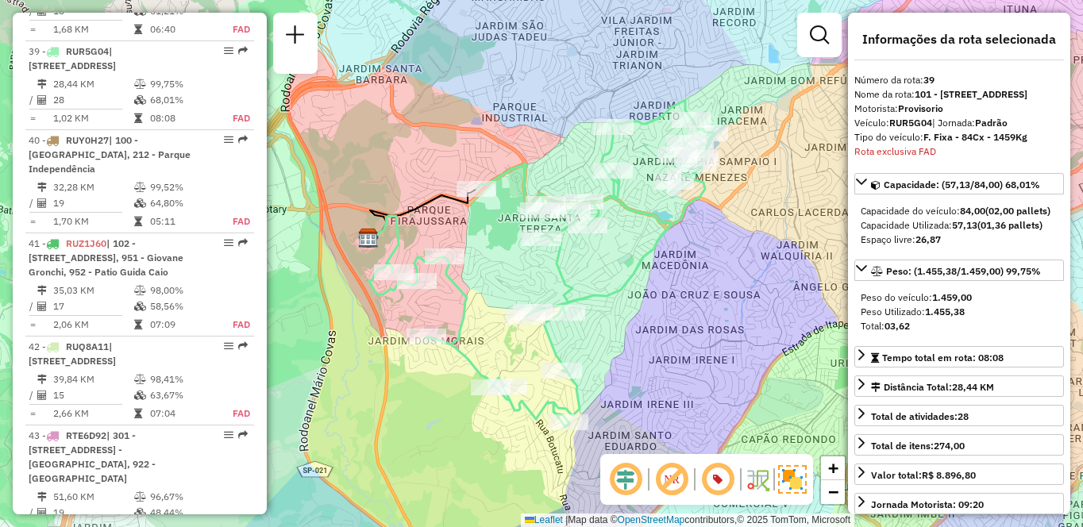
scroll to position [405, 0]
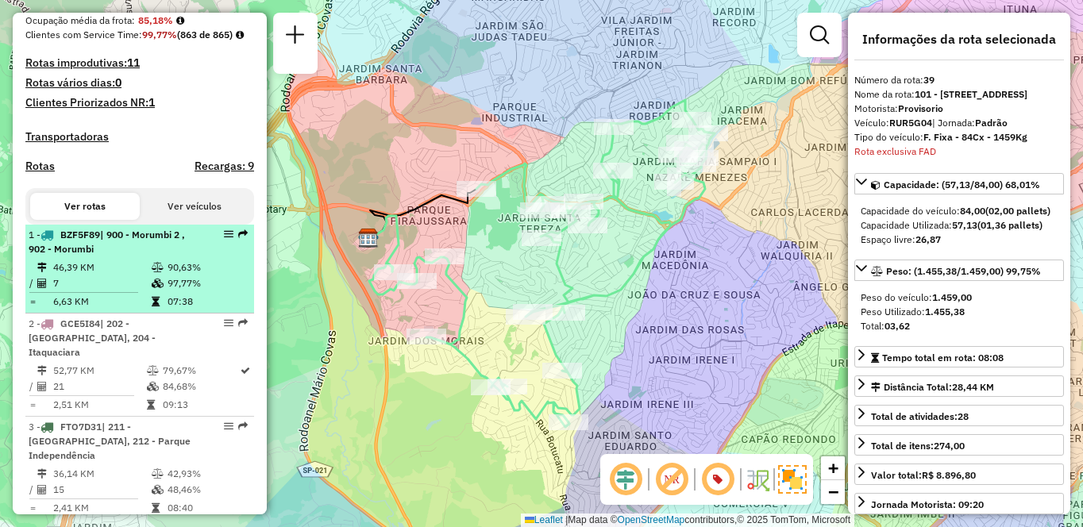
click at [117, 276] on td "46,39 KM" at bounding box center [101, 268] width 98 height 16
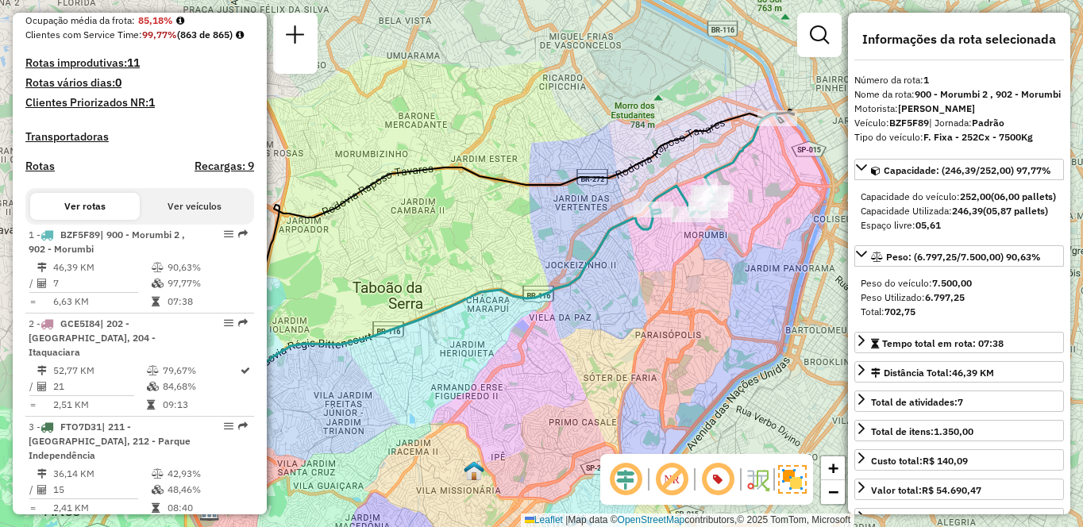
drag, startPoint x: 724, startPoint y: 283, endPoint x: 640, endPoint y: 334, distance: 98.8
click at [640, 334] on div "Janela de atendimento Grade de atendimento Capacidade Transportadoras Veículos …" at bounding box center [541, 263] width 1083 height 527
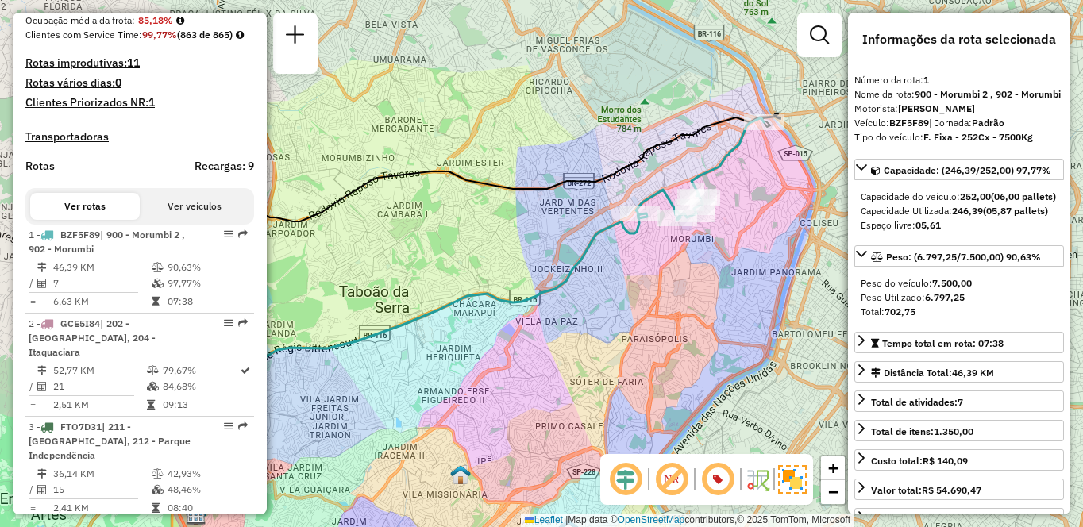
scroll to position [686, 0]
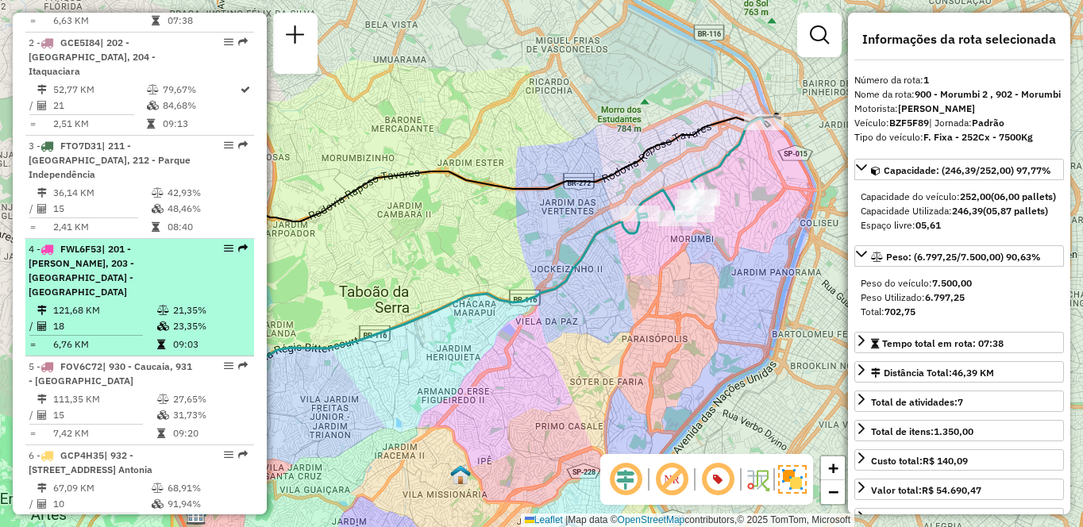
click at [130, 319] on td "18" at bounding box center [104, 327] width 104 height 16
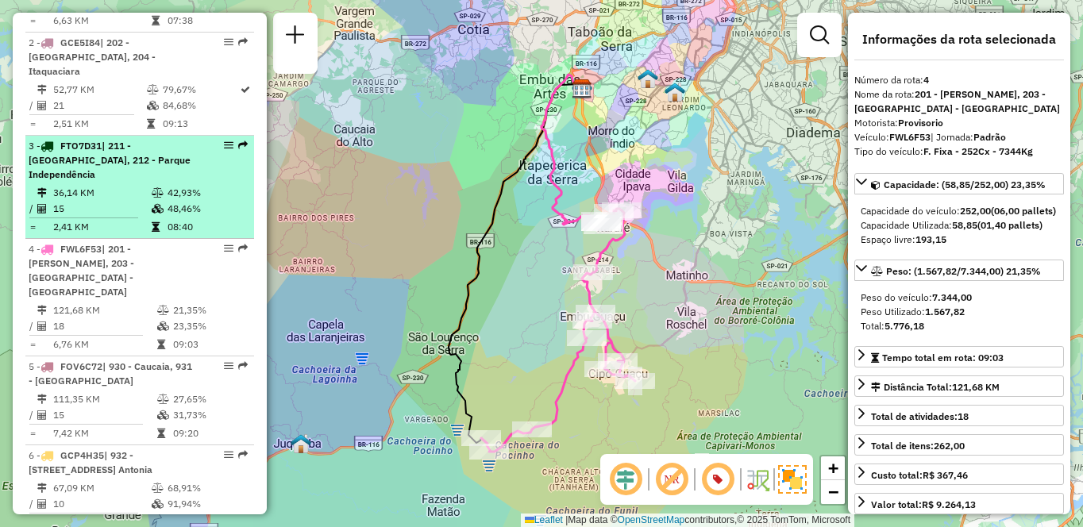
click at [86, 175] on span "| 211 - [GEOGRAPHIC_DATA], 212 - Parque Independência" at bounding box center [110, 160] width 162 height 41
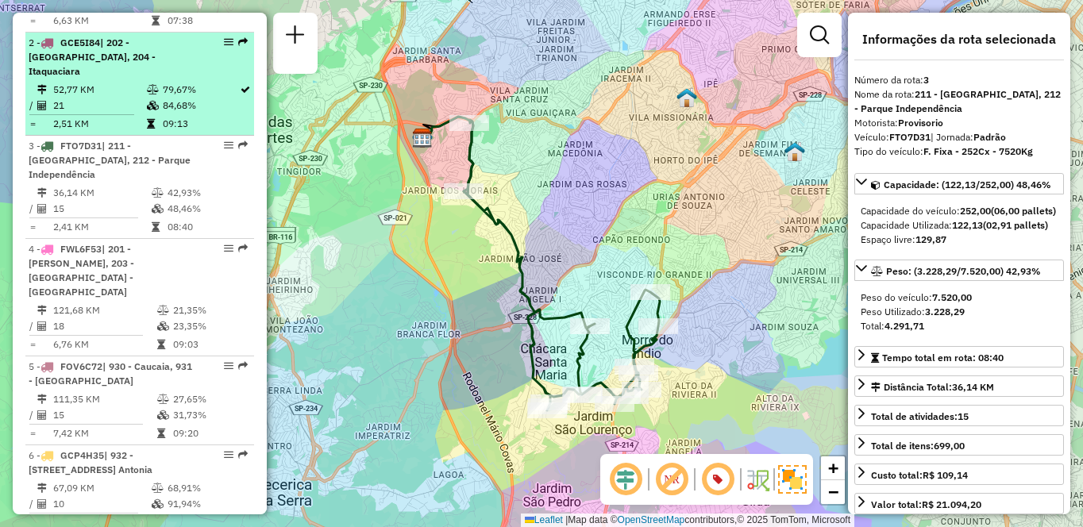
click at [88, 48] on span "GCE5I84" at bounding box center [80, 43] width 40 height 12
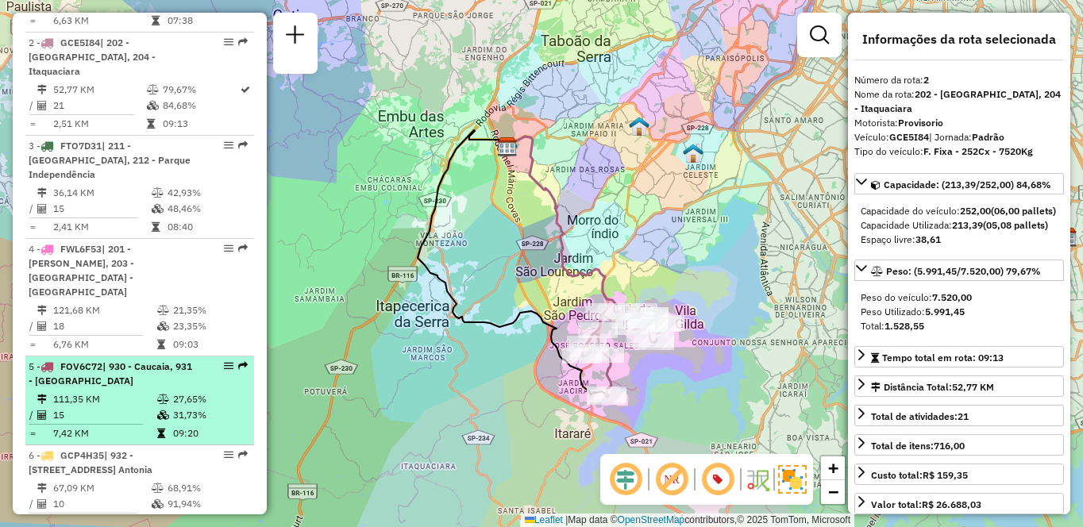
click at [75, 373] on div "5 - FOV6C72 | 930 - Caucaia, 931 - [GEOGRAPHIC_DATA]" at bounding box center [113, 374] width 168 height 29
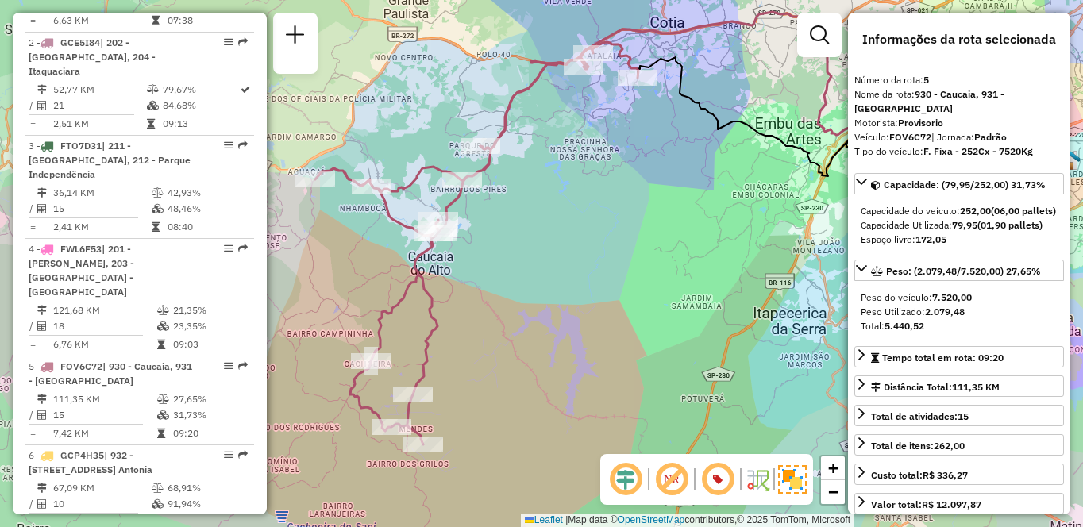
drag, startPoint x: 490, startPoint y: 311, endPoint x: 550, endPoint y: 276, distance: 69.8
click at [550, 276] on div "Janela de atendimento Grade de atendimento Capacidade Transportadoras Veículos …" at bounding box center [541, 263] width 1083 height 527
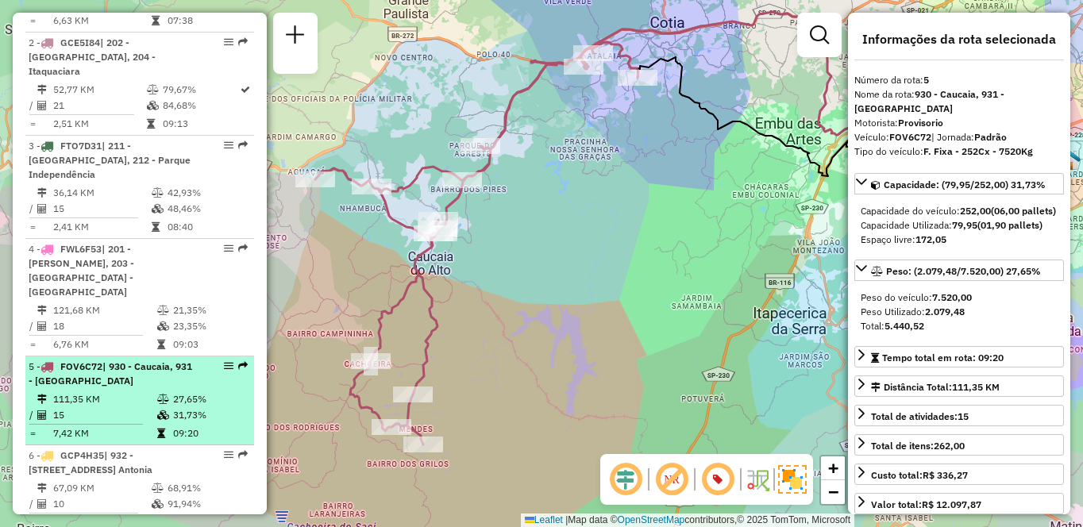
click at [154, 361] on div "5 - FOV6C72 | 930 - Caucaia, 931 - [GEOGRAPHIC_DATA]" at bounding box center [113, 374] width 168 height 29
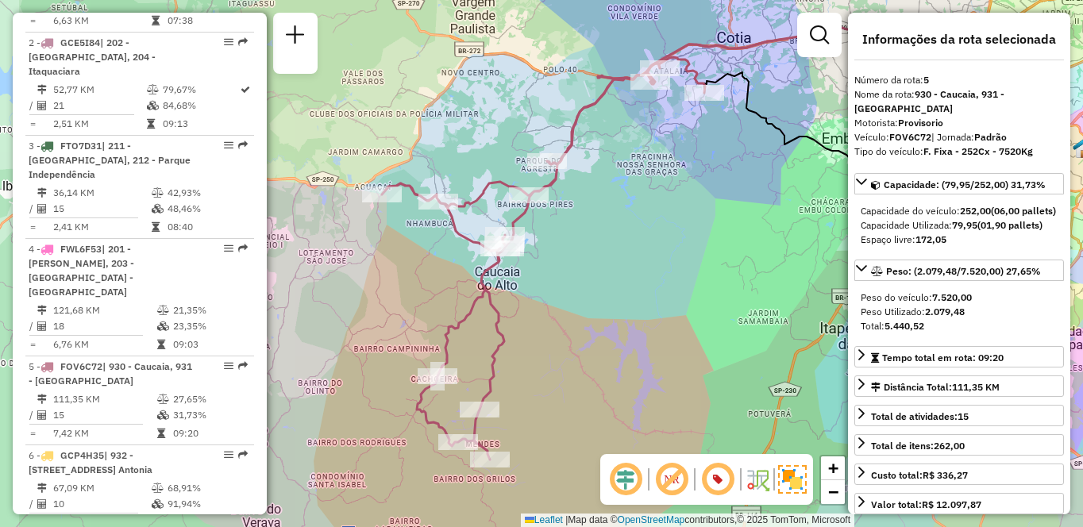
drag, startPoint x: 403, startPoint y: 307, endPoint x: 533, endPoint y: 286, distance: 132.0
click at [532, 287] on div "Janela de atendimento Grade de atendimento Capacidade Transportadoras Veículos …" at bounding box center [541, 263] width 1083 height 527
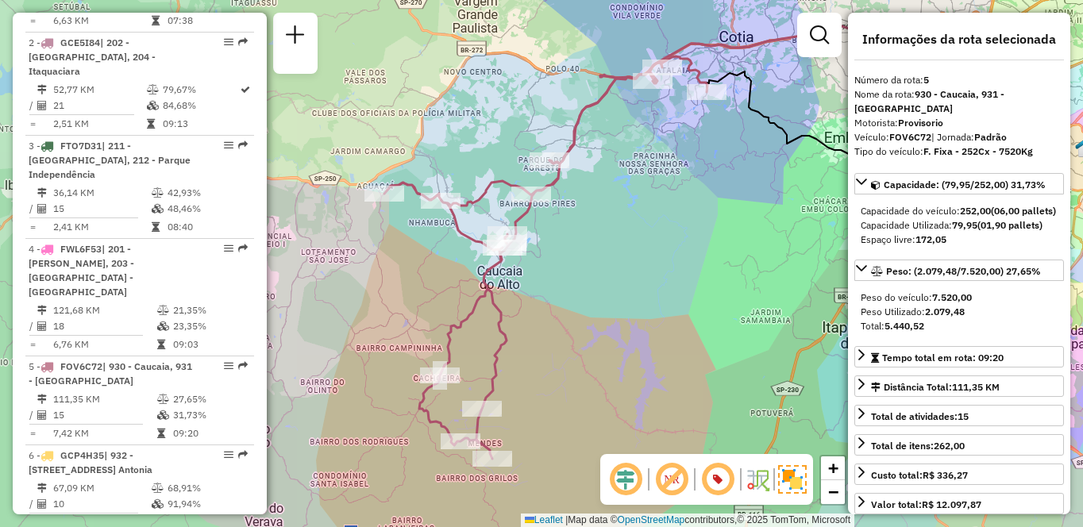
scroll to position [967, 0]
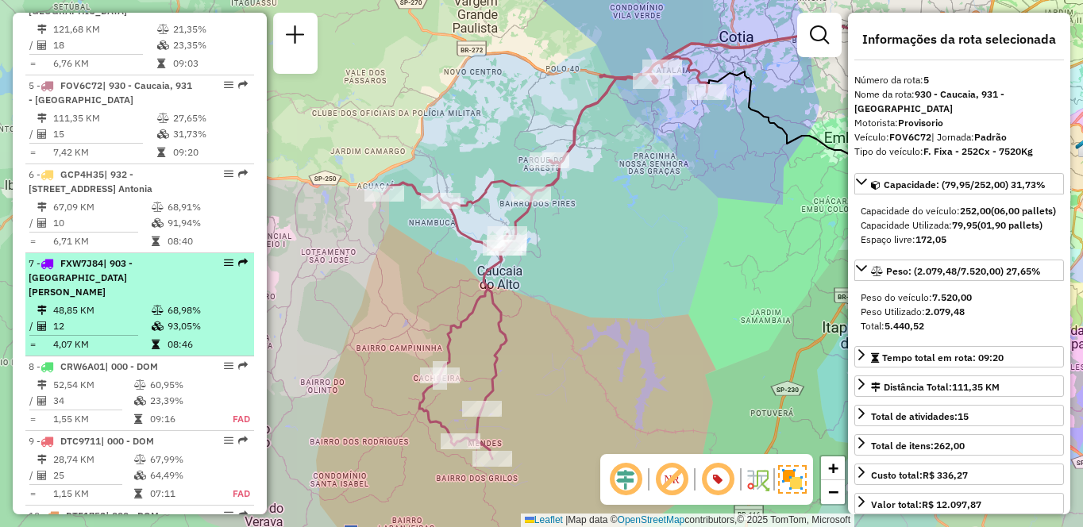
click at [152, 322] on icon at bounding box center [158, 327] width 12 height 10
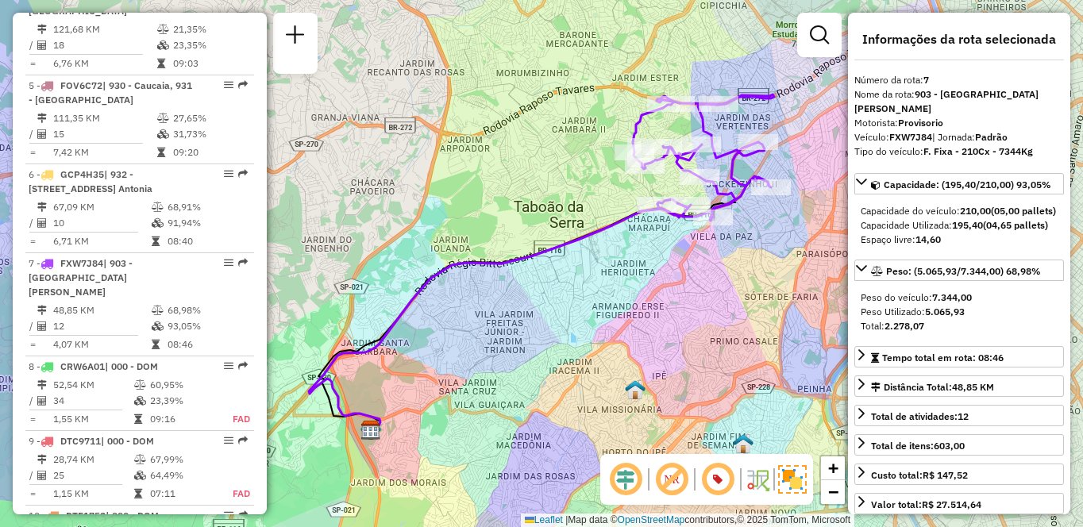
scroll to position [4797, 0]
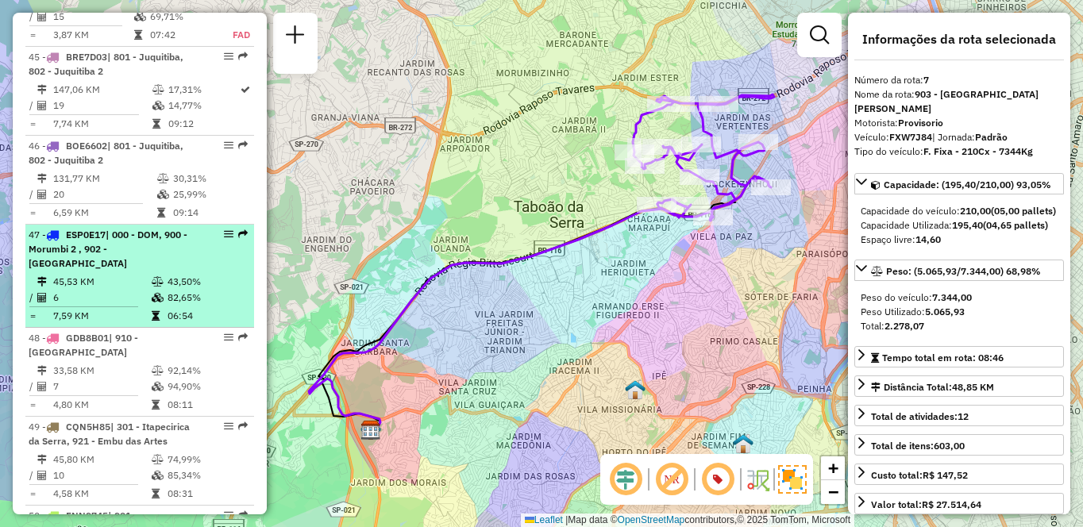
click at [156, 271] on div "47 - ESP0E17 | 000 - DOM, 900 - Morumbi 2 , 902 - [GEOGRAPHIC_DATA]" at bounding box center [113, 249] width 168 height 43
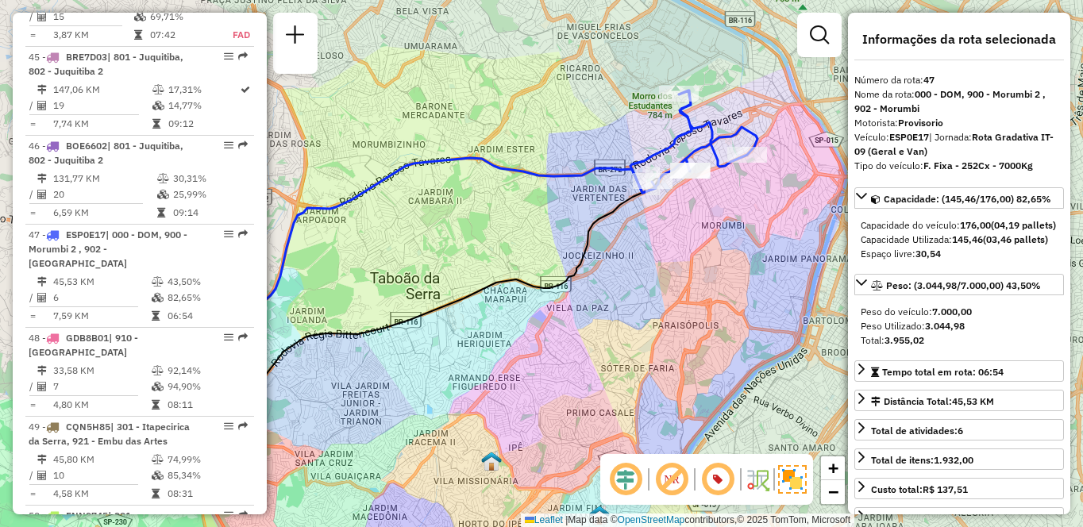
drag, startPoint x: 762, startPoint y: 214, endPoint x: 681, endPoint y: 248, distance: 86.9
click at [681, 248] on div "Janela de atendimento Grade de atendimento Capacidade Transportadoras Veículos …" at bounding box center [541, 263] width 1083 height 527
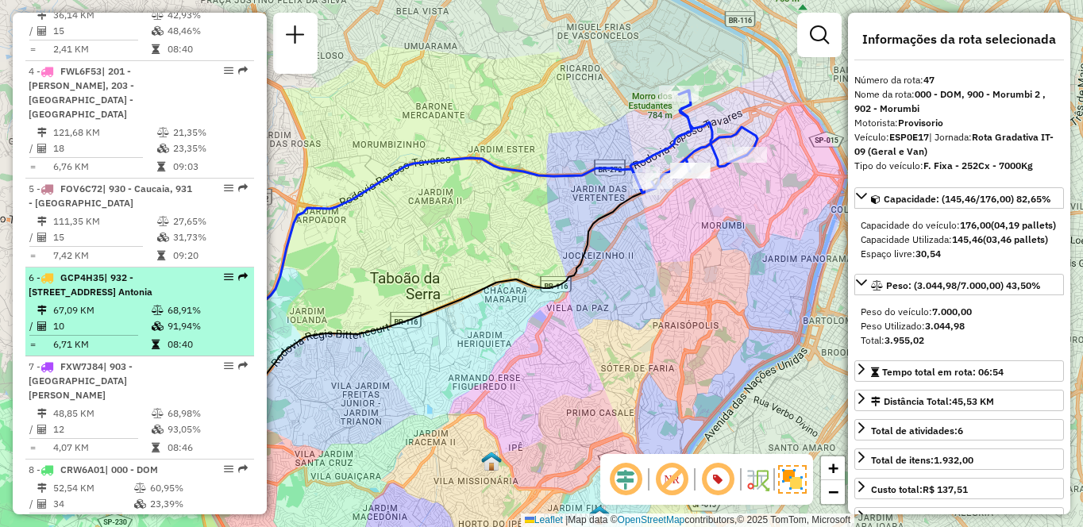
click at [62, 295] on span "| 932 - [STREET_ADDRESS] Antonia" at bounding box center [91, 285] width 124 height 26
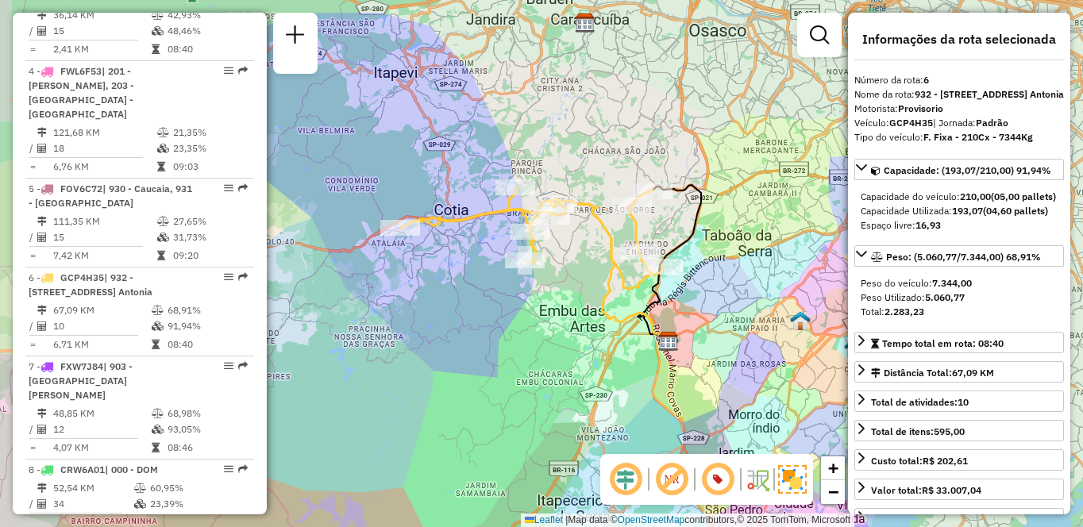
drag, startPoint x: 525, startPoint y: 342, endPoint x: 579, endPoint y: 327, distance: 55.9
click at [579, 327] on div "Janela de atendimento Grade de atendimento Capacidade Transportadoras Veículos …" at bounding box center [541, 263] width 1083 height 527
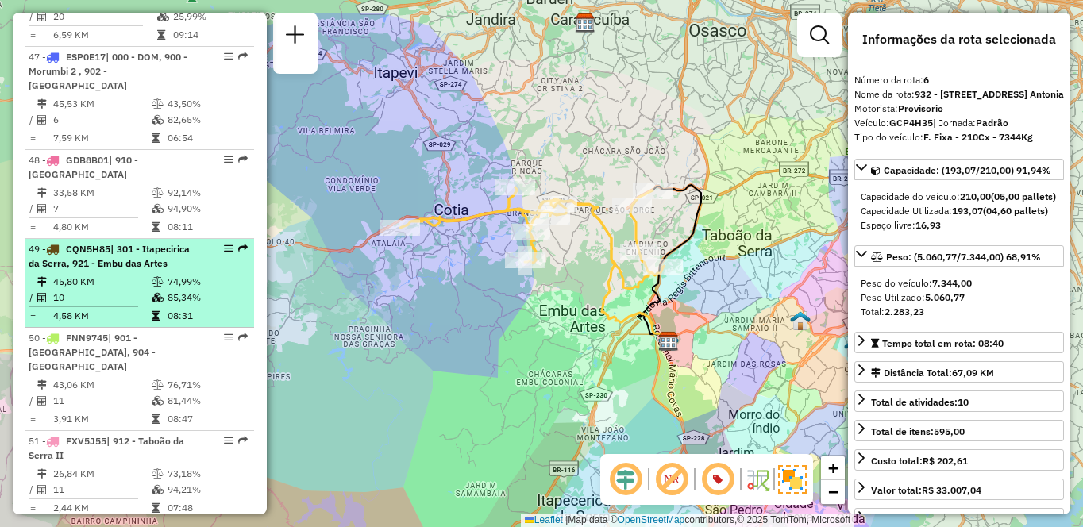
click at [97, 271] on div "49 - CQN5H85 | 301 - [GEOGRAPHIC_DATA], 921 - [GEOGRAPHIC_DATA]" at bounding box center [113, 256] width 168 height 29
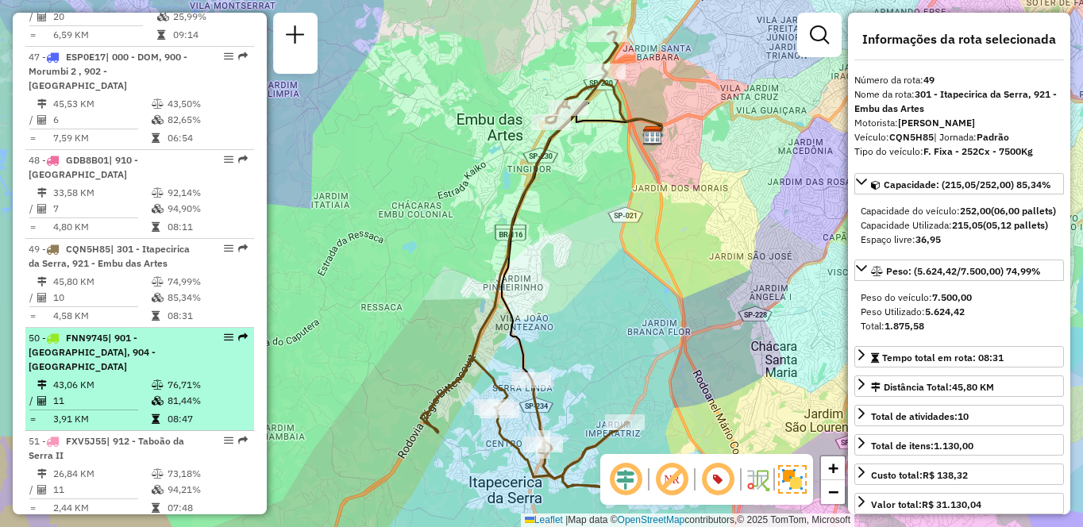
click at [183, 409] on td "81,44%" at bounding box center [207, 401] width 80 height 16
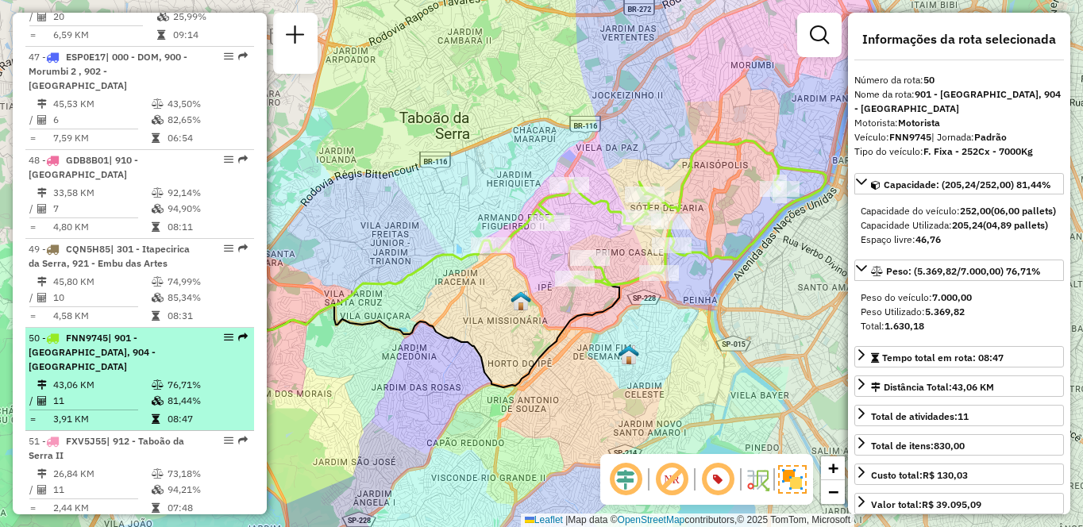
click at [184, 374] on div "50 - FNN9745 | 901 - [GEOGRAPHIC_DATA], 904 - [GEOGRAPHIC_DATA]" at bounding box center [113, 352] width 168 height 43
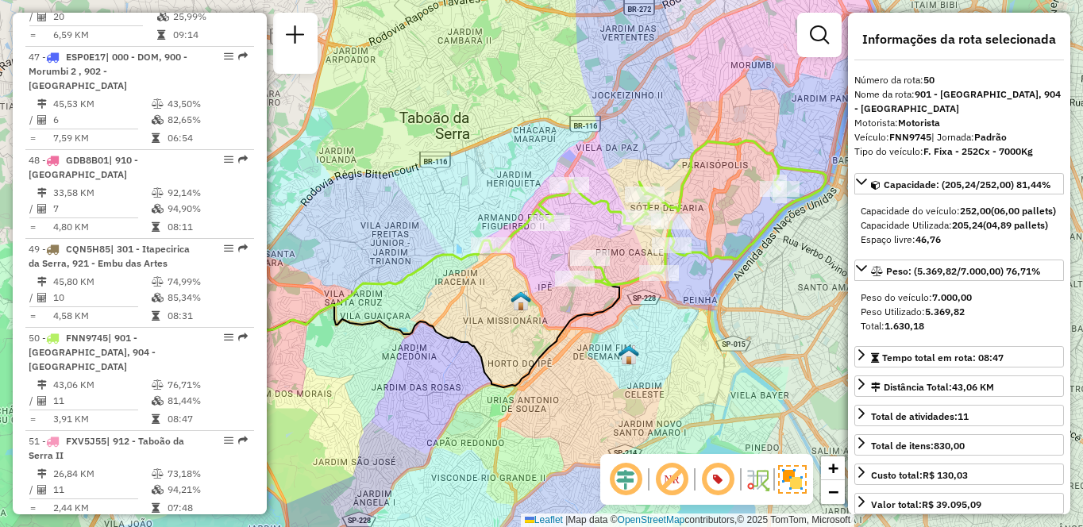
scroll to position [5805, 0]
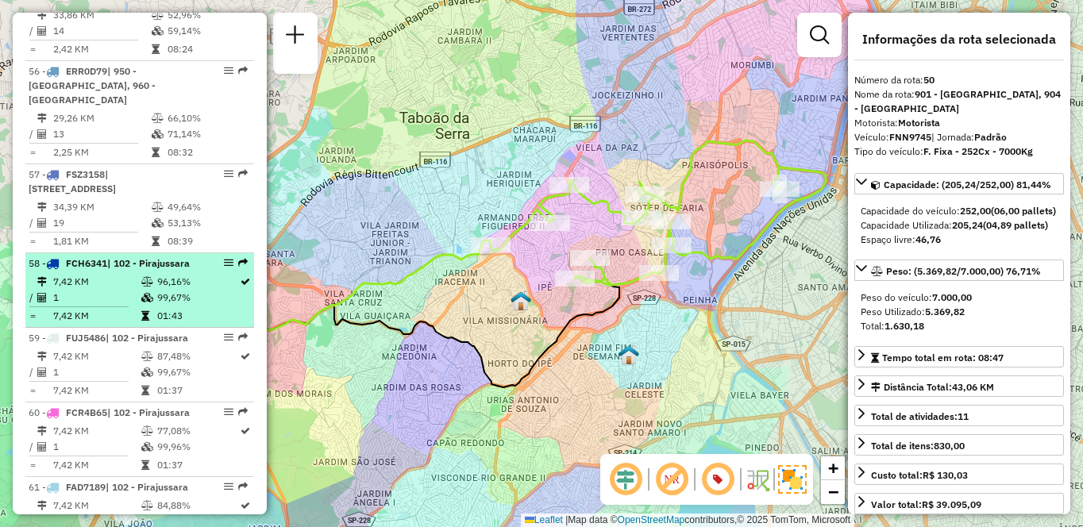
click at [130, 290] on td "7,42 KM" at bounding box center [96, 282] width 88 height 16
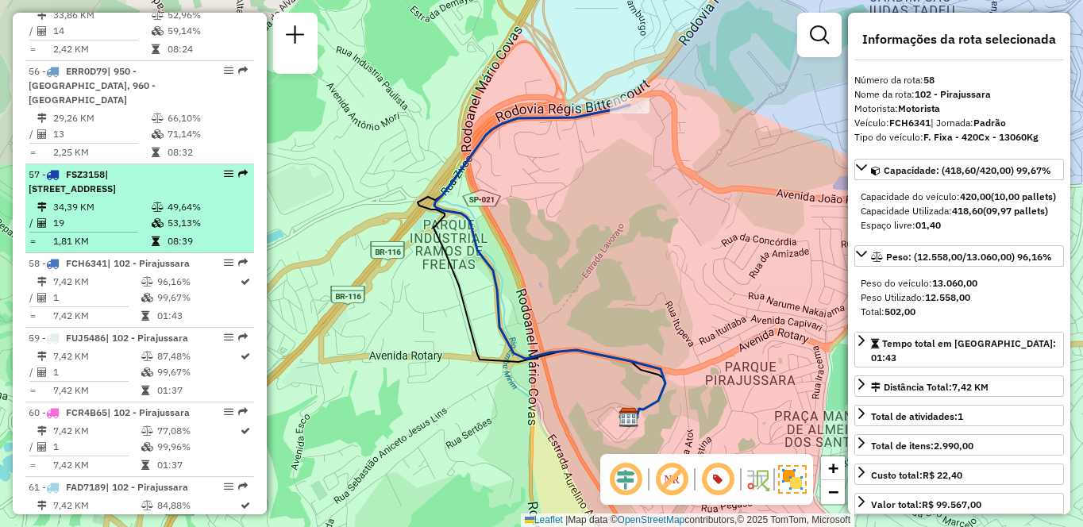
click at [82, 205] on td "34,39 KM" at bounding box center [101, 207] width 98 height 16
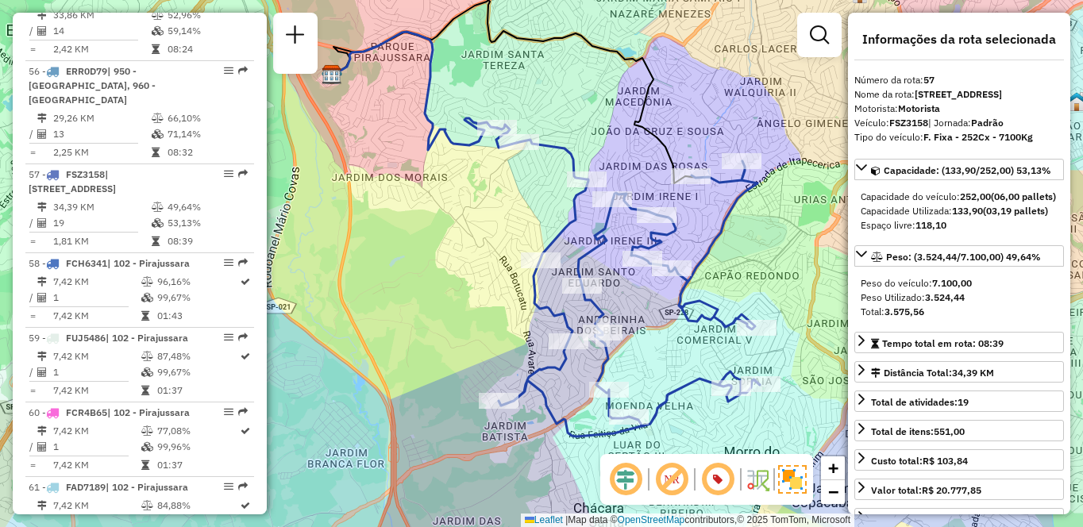
drag, startPoint x: 701, startPoint y: 268, endPoint x: 734, endPoint y: 248, distance: 38.1
click at [734, 248] on div "Janela de atendimento Grade de atendimento Capacidade Transportadoras Veículos …" at bounding box center [541, 263] width 1083 height 527
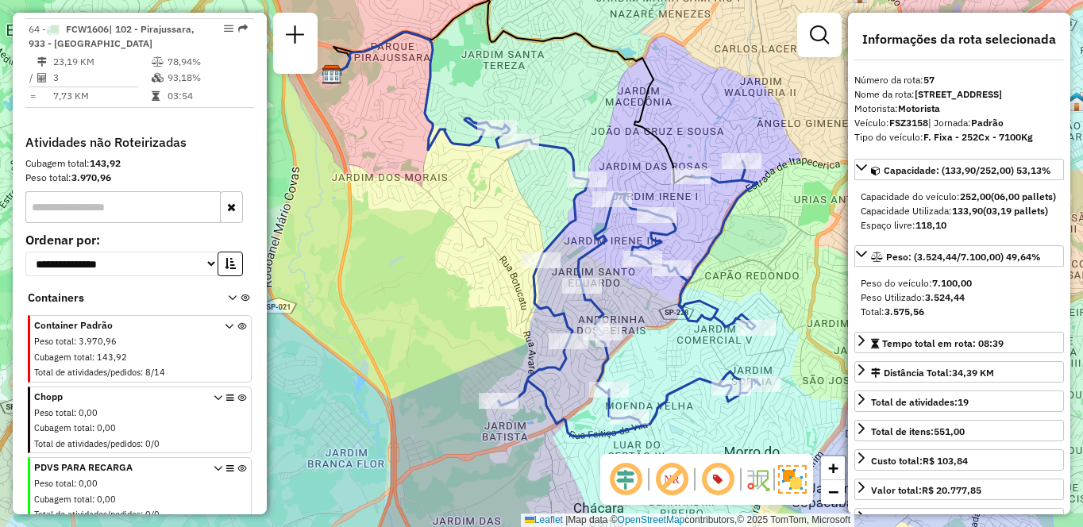
scroll to position [5079, 0]
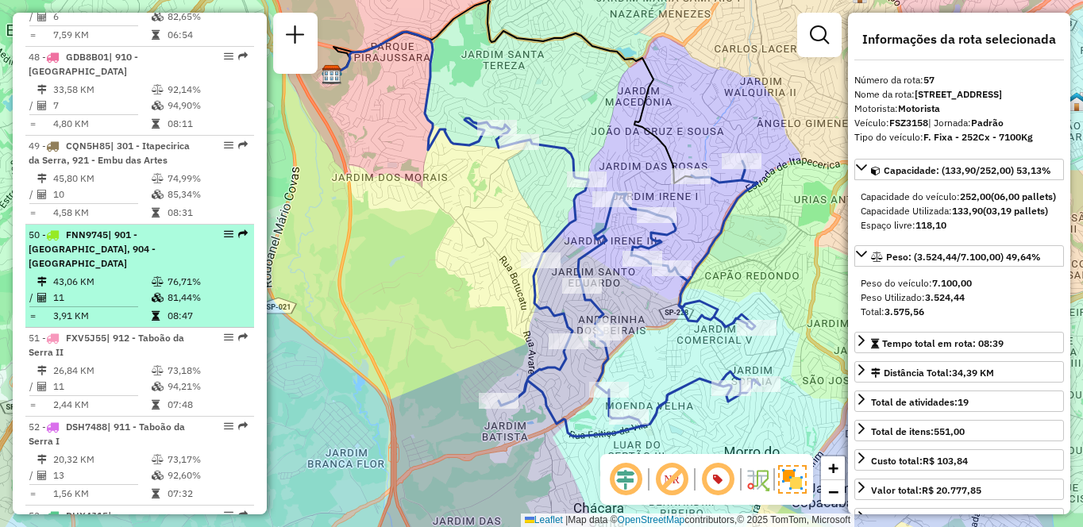
click at [189, 271] on div "50 - FNN9745 | 901 - [GEOGRAPHIC_DATA], 904 - [GEOGRAPHIC_DATA]" at bounding box center [113, 249] width 168 height 43
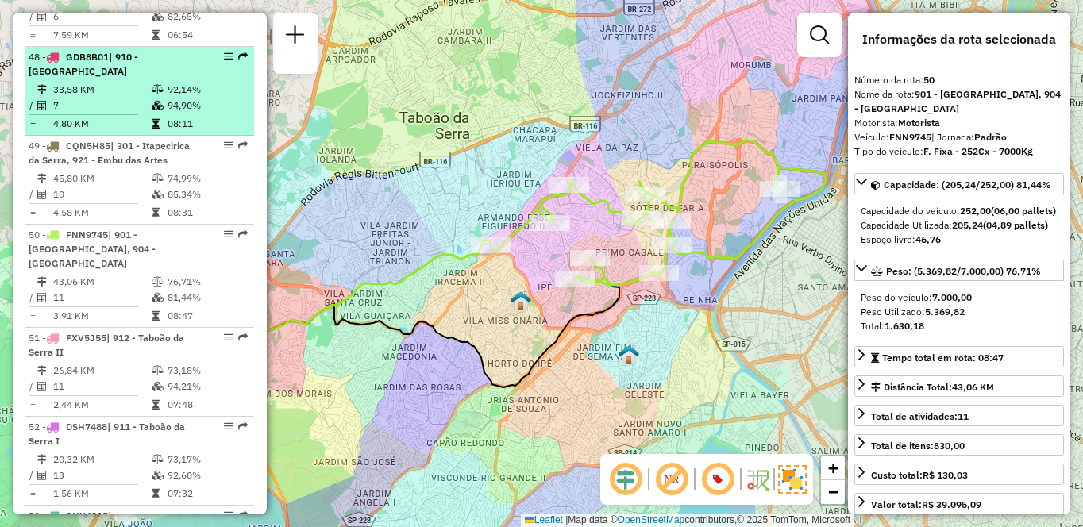
click at [106, 98] on td "33,58 KM" at bounding box center [101, 90] width 98 height 16
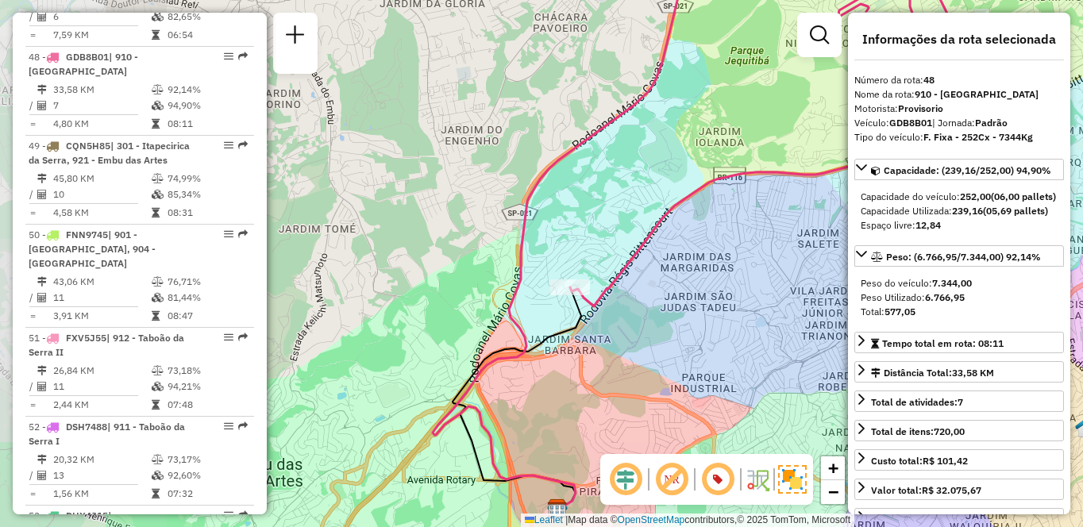
drag, startPoint x: 459, startPoint y: 308, endPoint x: 673, endPoint y: 308, distance: 213.7
click at [673, 308] on div "Janela de atendimento Grade de atendimento Capacidade Transportadoras Veículos …" at bounding box center [541, 263] width 1083 height 527
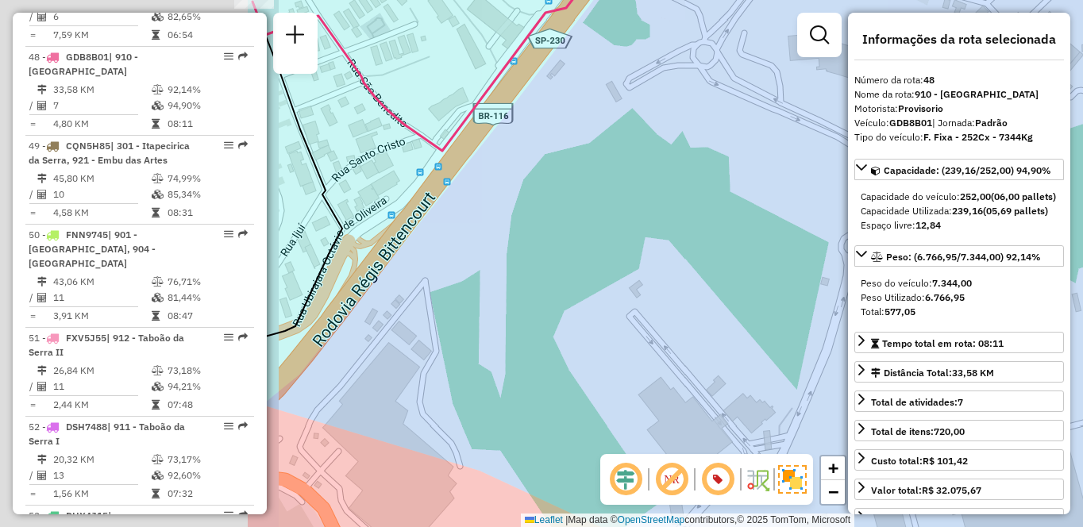
drag, startPoint x: 548, startPoint y: 291, endPoint x: 904, endPoint y: 268, distance: 356.5
click at [904, 268] on hb-router-mapa "Informações da Sessão 1227566 - [DATE] Criação: [DATE] 15:15 Depósito: CDD Embu…" at bounding box center [541, 263] width 1083 height 527
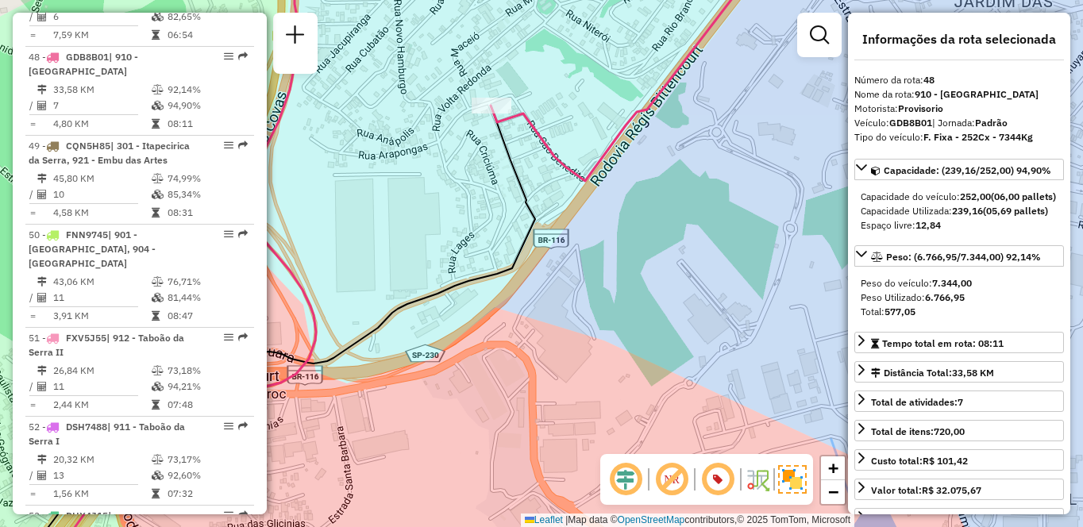
drag, startPoint x: 519, startPoint y: 168, endPoint x: 539, endPoint y: 208, distance: 44.4
click at [535, 208] on icon at bounding box center [277, 363] width 516 height 515
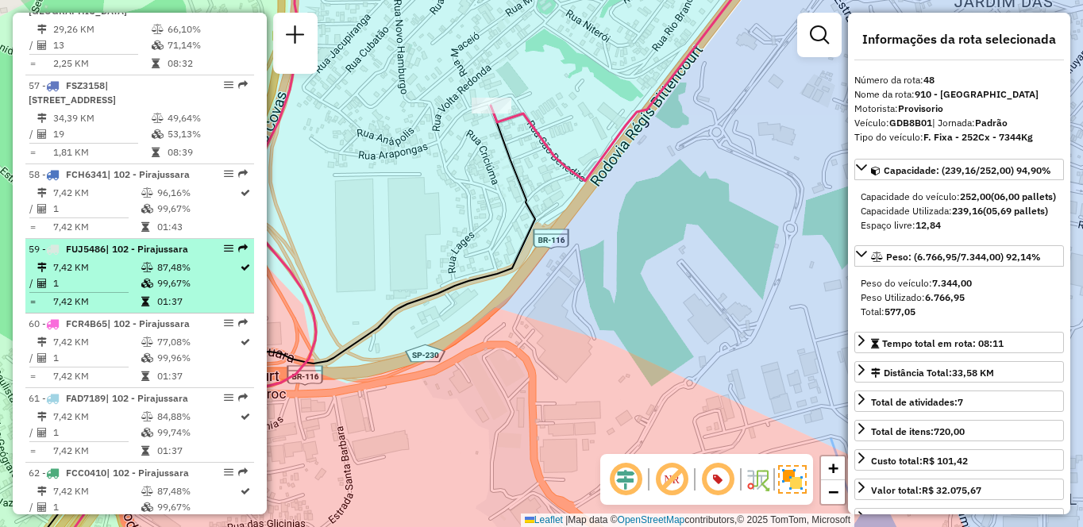
click at [114, 257] on div "59 - FUJ5486 | 102 - Pirajussara" at bounding box center [113, 249] width 168 height 14
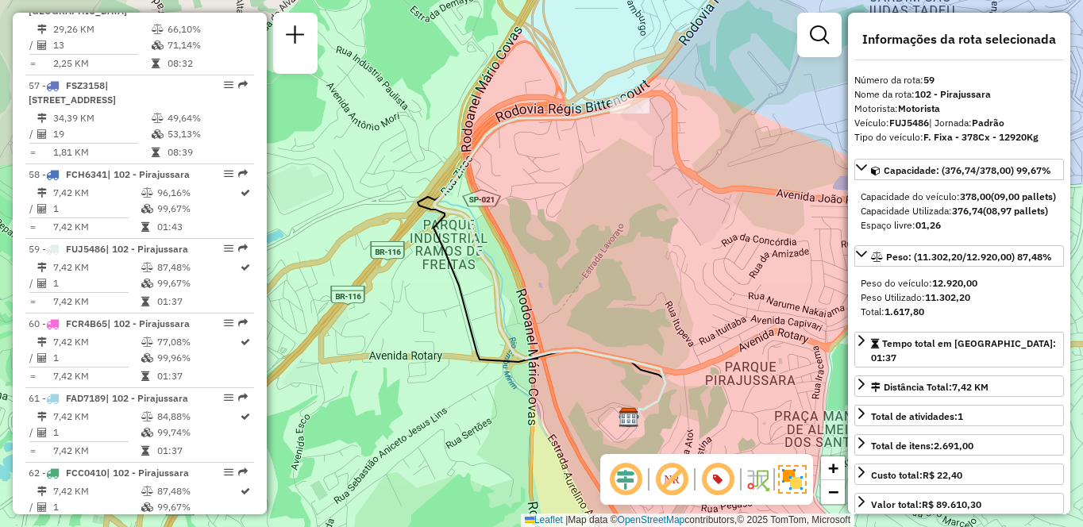
scroll to position [6160, 0]
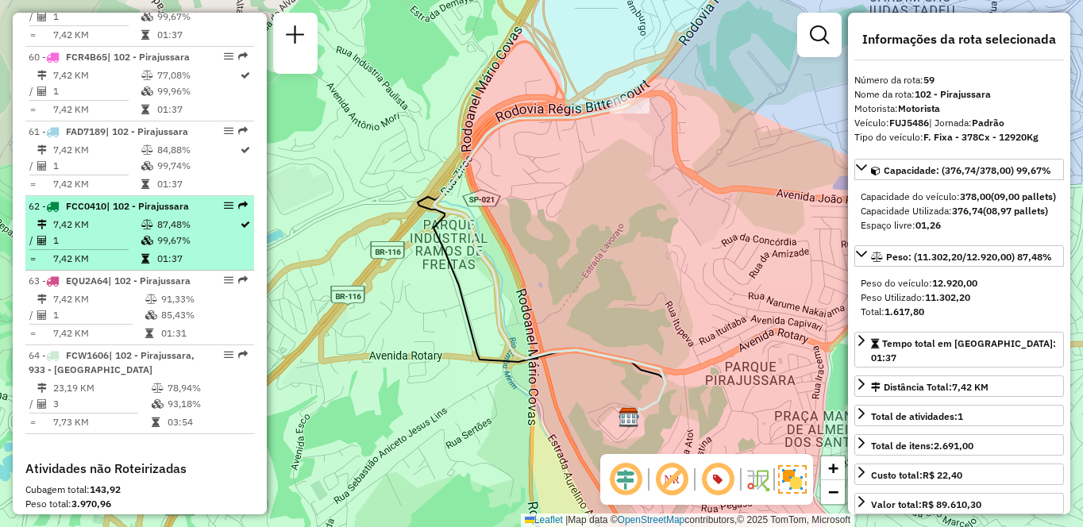
click at [153, 214] on div "62 - FCC0410 | 102 - Pirajussara" at bounding box center [113, 206] width 168 height 14
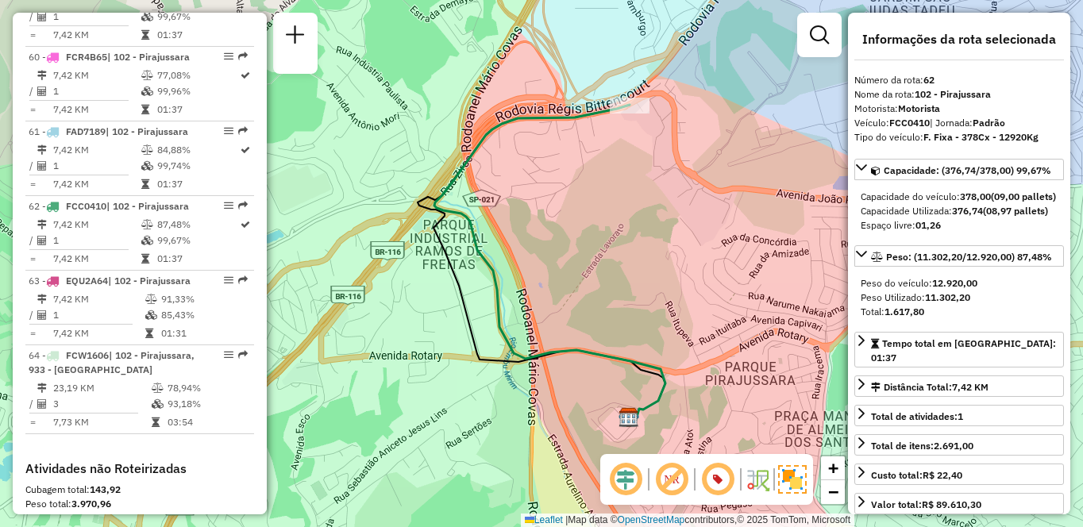
scroll to position [5168, 0]
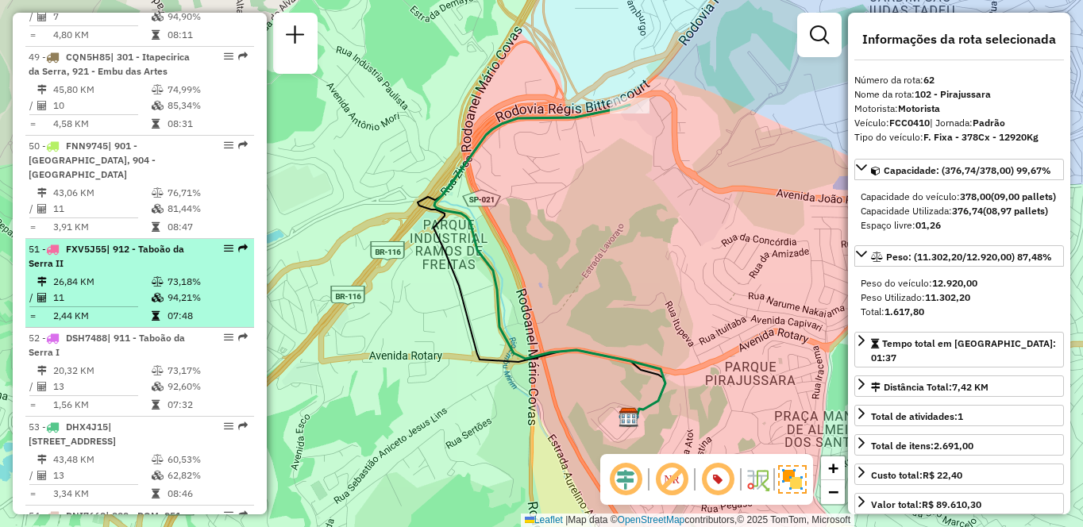
click at [175, 306] on td "94,21%" at bounding box center [207, 298] width 80 height 16
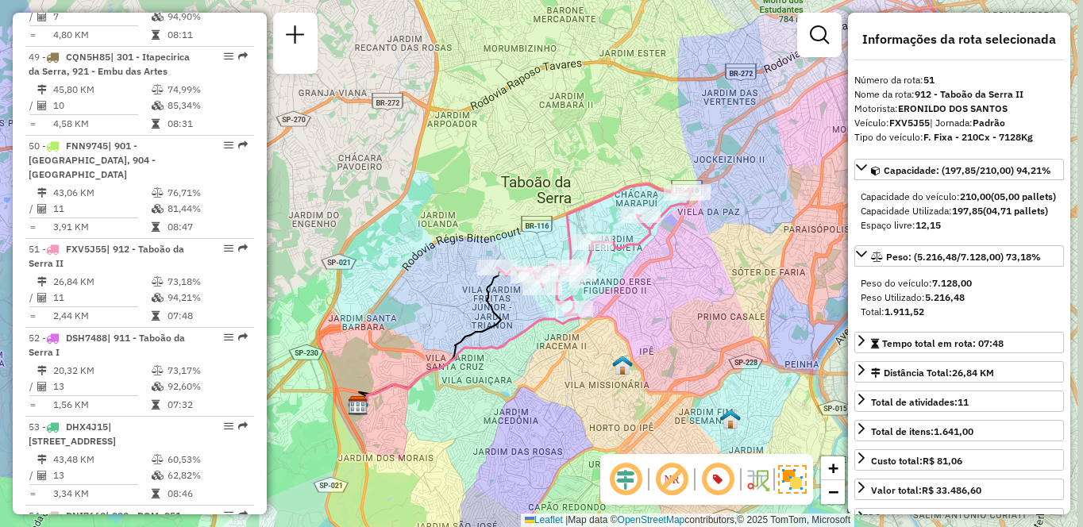
drag, startPoint x: 782, startPoint y: 245, endPoint x: 674, endPoint y: 276, distance: 112.4
click at [674, 276] on div "Janela de atendimento Grade de atendimento Capacidade Transportadoras Veículos …" at bounding box center [541, 263] width 1083 height 527
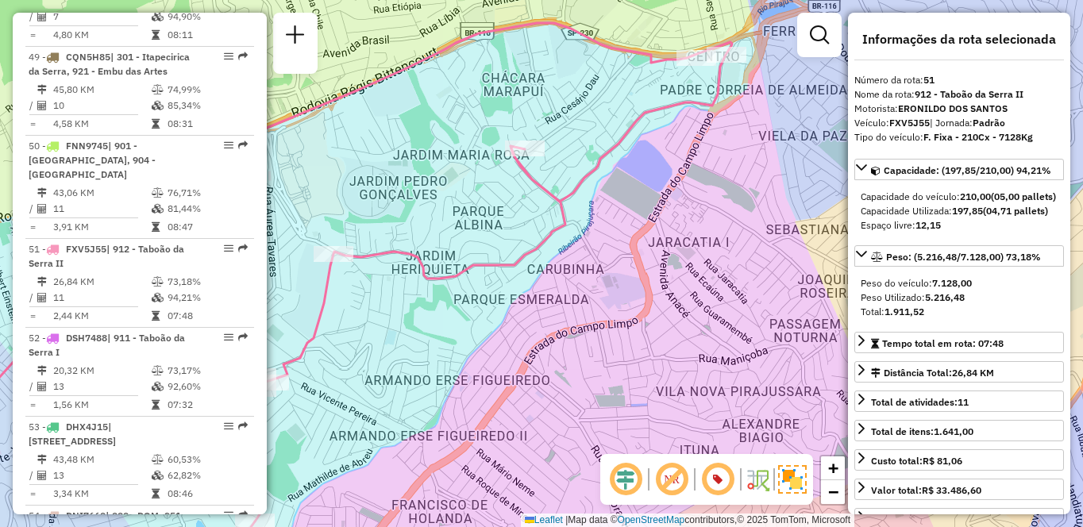
scroll to position [6071, 0]
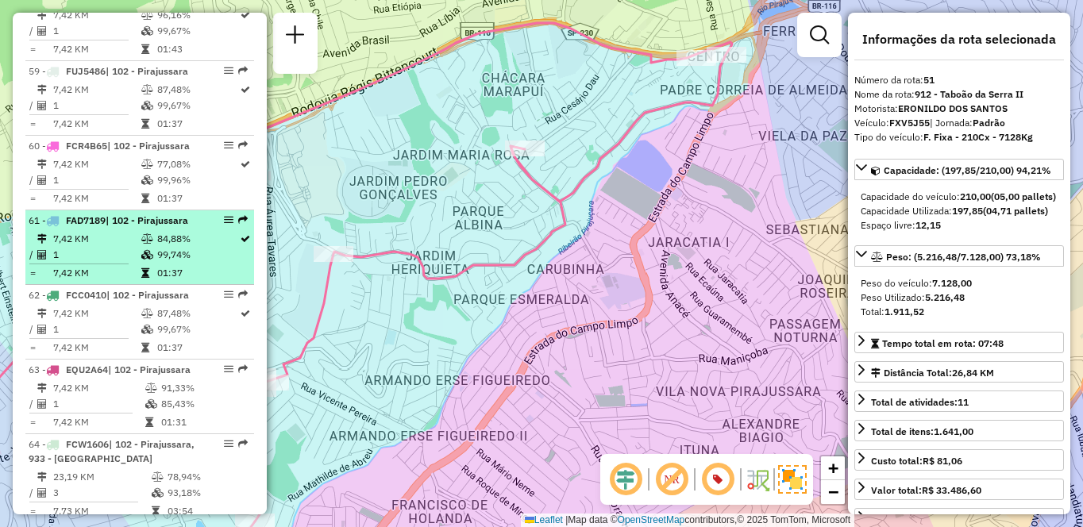
click at [182, 228] on div "61 - FAD7189 | 102 - Pirajussara" at bounding box center [113, 221] width 168 height 14
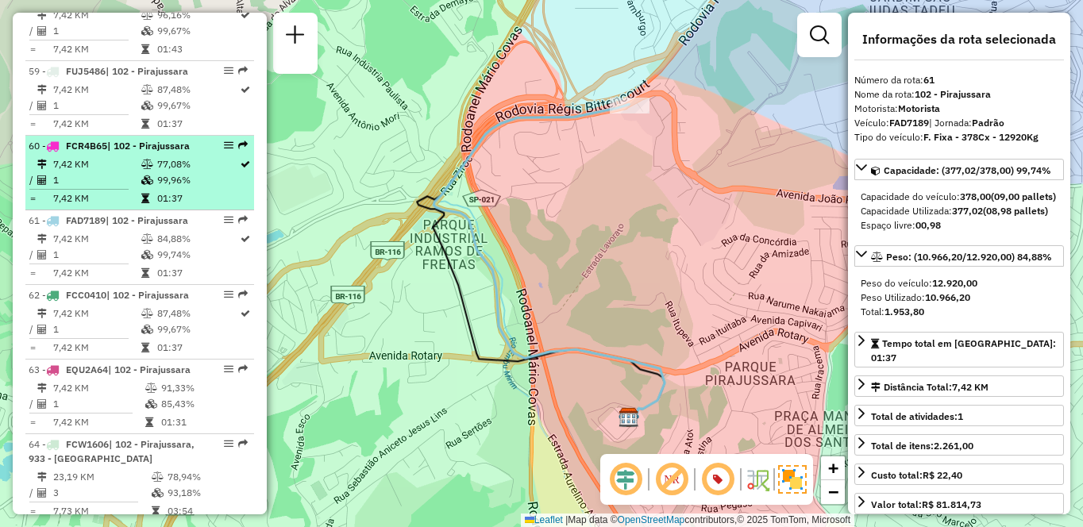
click at [131, 153] on div "60 - FCR4B65 | 102 - Pirajussara" at bounding box center [113, 146] width 168 height 14
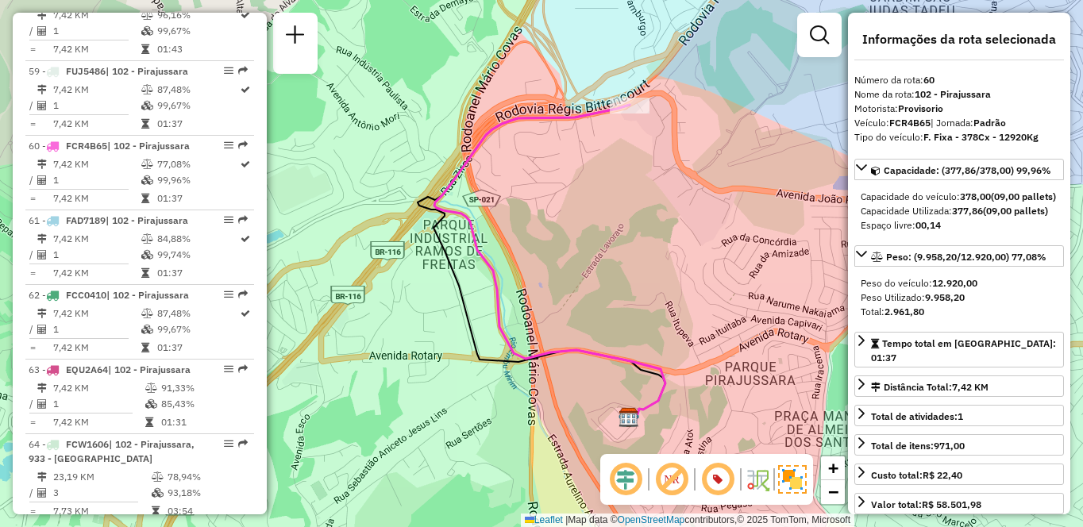
scroll to position [5345, 0]
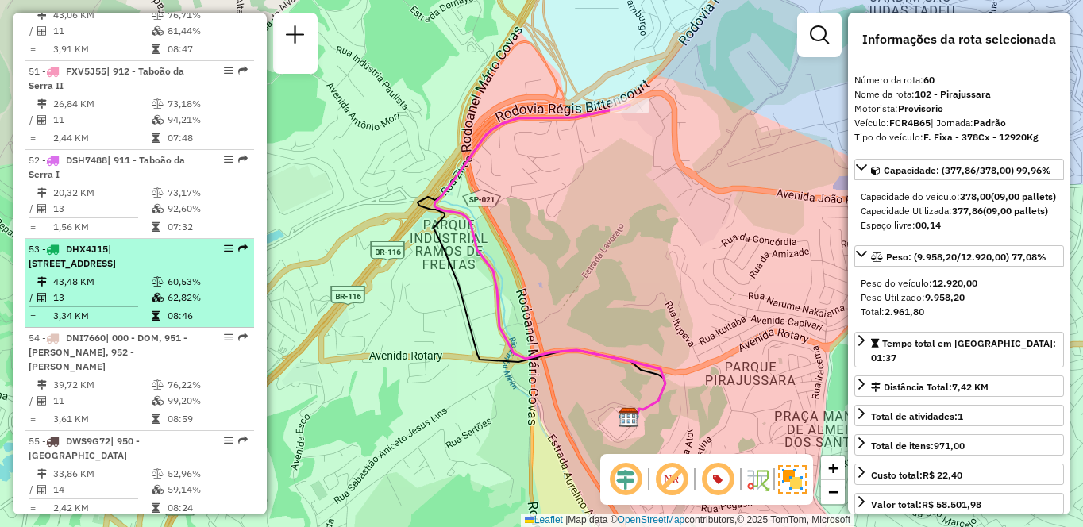
click at [186, 290] on td "60,53%" at bounding box center [207, 282] width 80 height 16
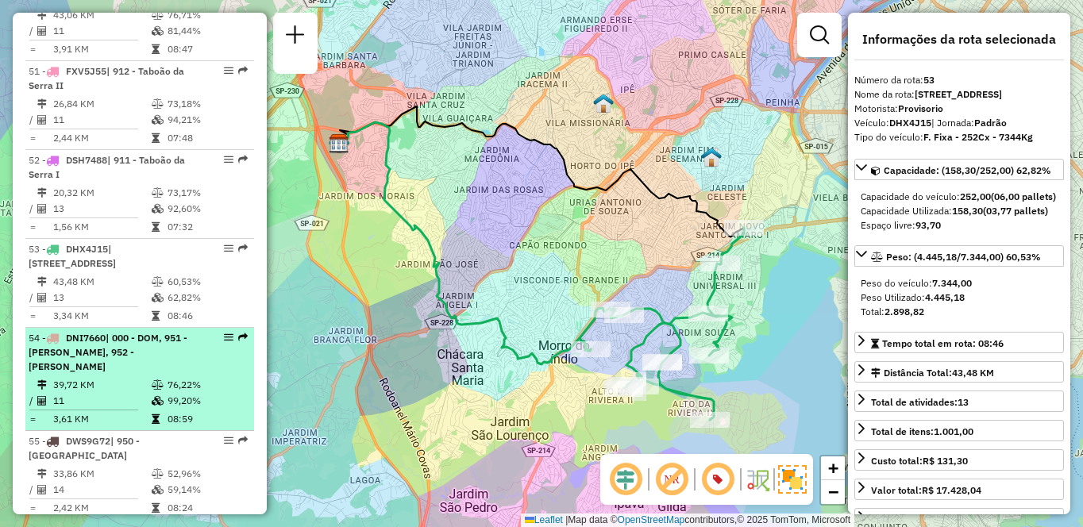
click at [156, 372] on span "| 000 - DOM, 951 - [PERSON_NAME], 952 - [PERSON_NAME]" at bounding box center [108, 352] width 159 height 41
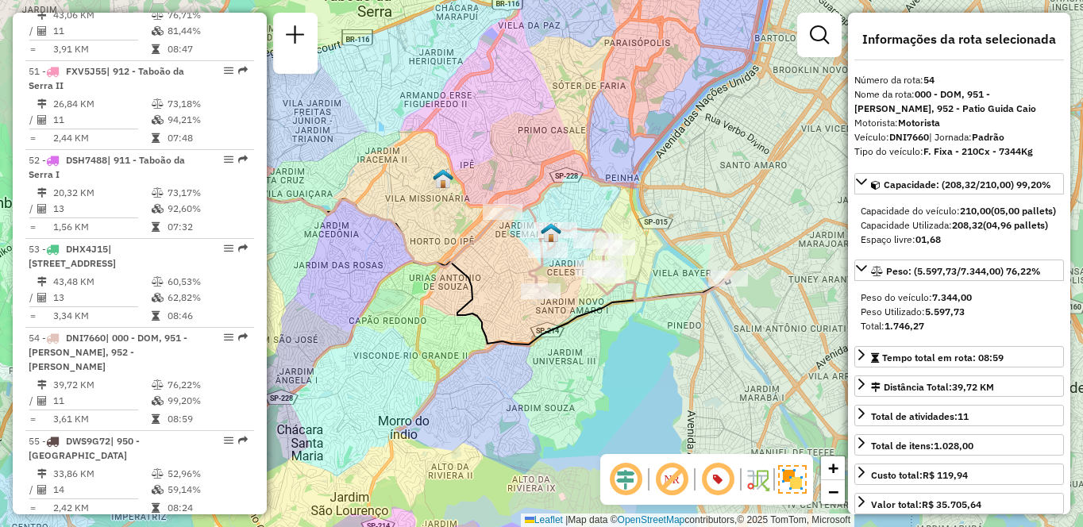
scroll to position [5716, 0]
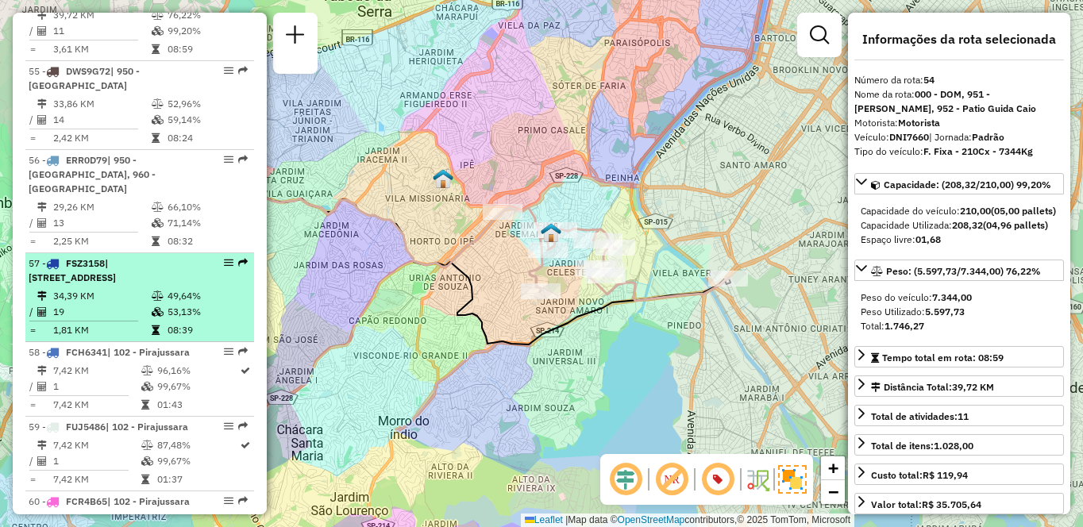
click at [108, 311] on td "19" at bounding box center [101, 312] width 98 height 16
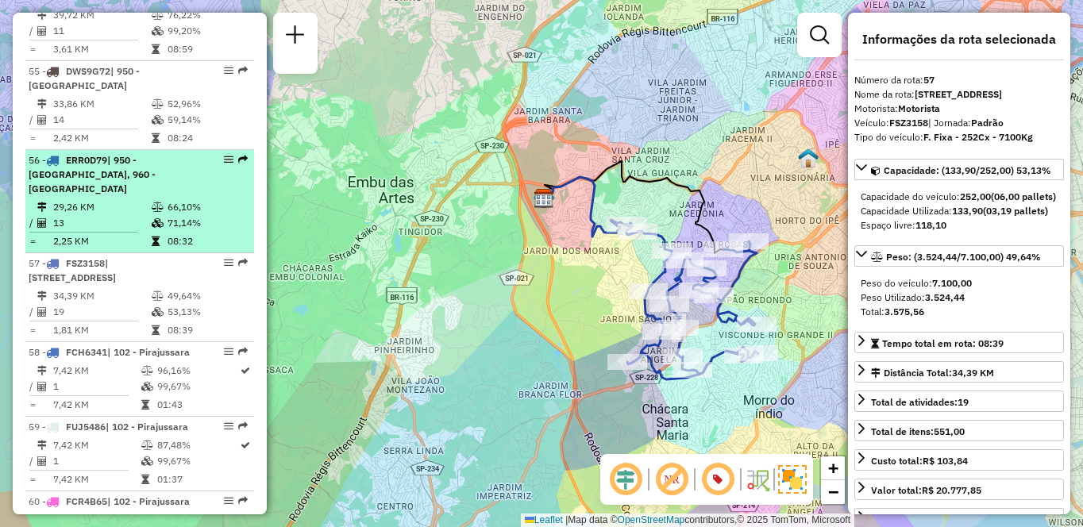
click at [74, 202] on td "29,26 KM" at bounding box center [101, 207] width 98 height 16
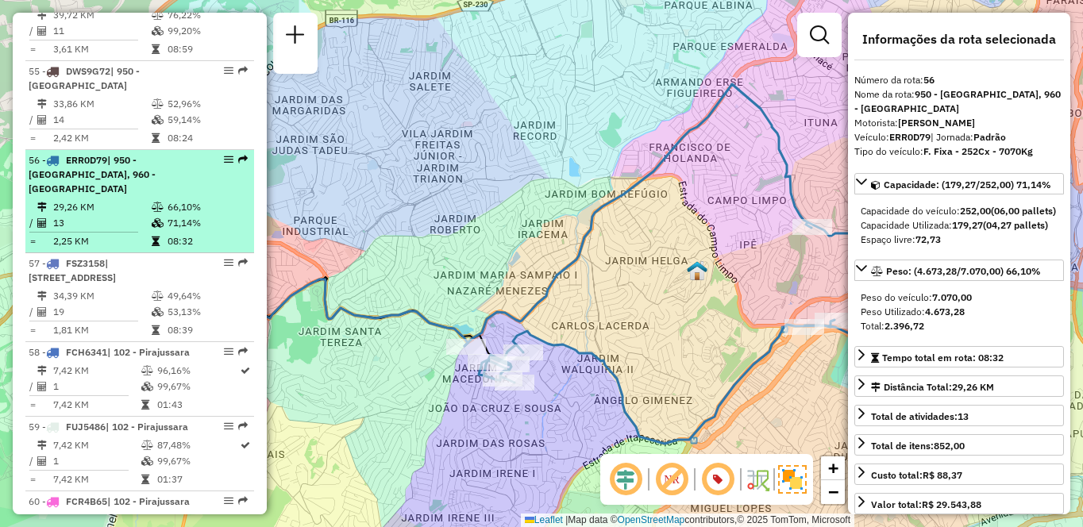
click at [74, 202] on td "29,26 KM" at bounding box center [101, 207] width 98 height 16
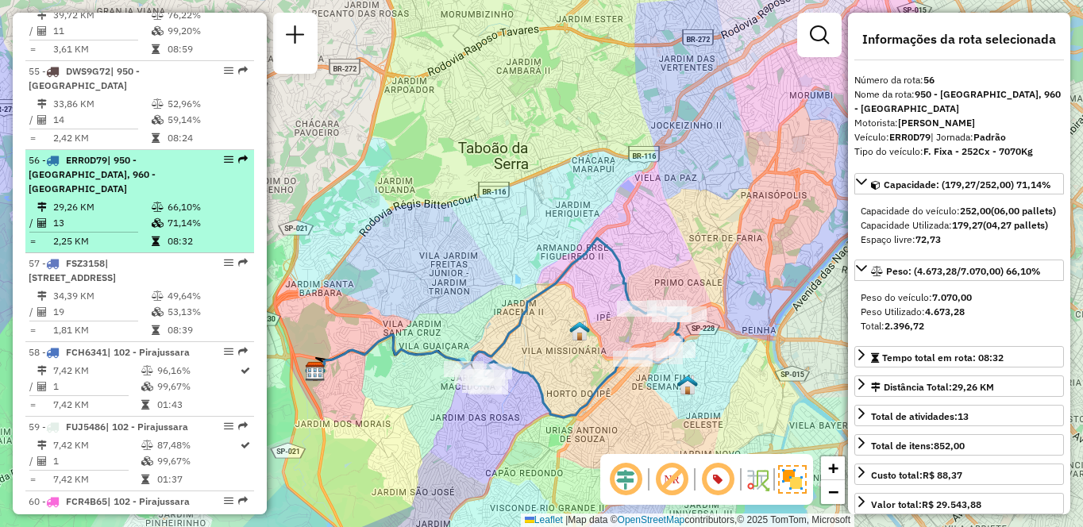
click at [126, 194] on span "| 950 - [GEOGRAPHIC_DATA], 960 - [GEOGRAPHIC_DATA]" at bounding box center [92, 174] width 127 height 41
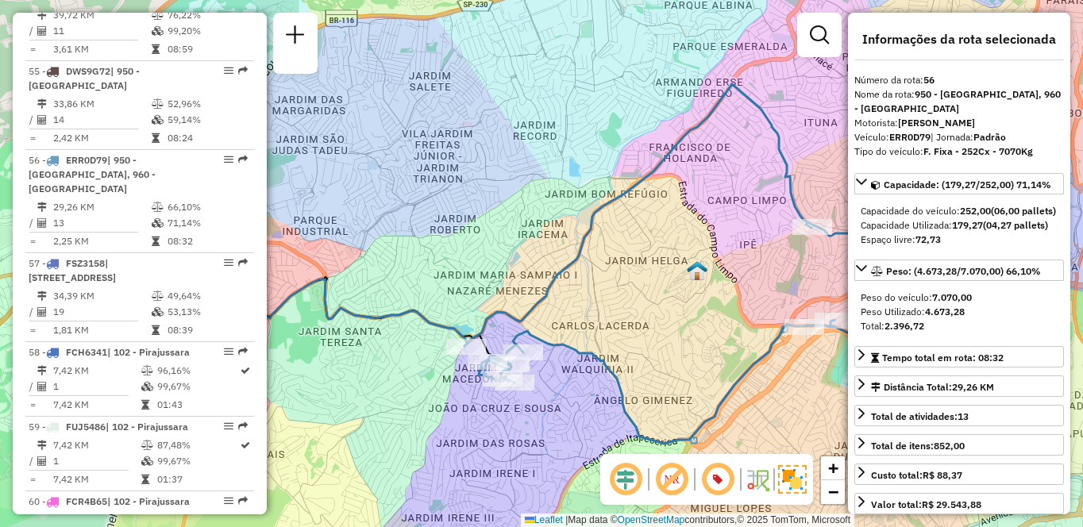
scroll to position [5257, 0]
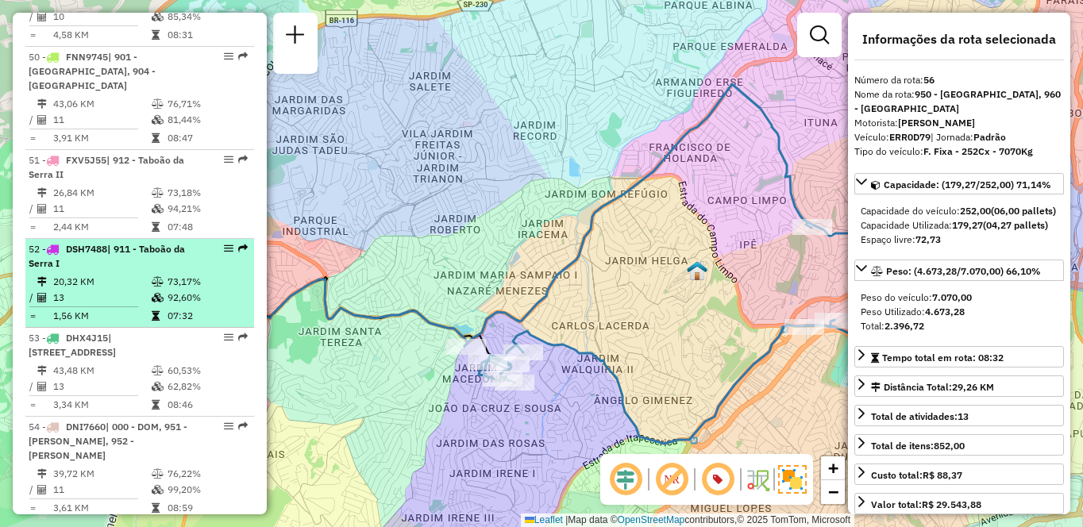
click at [152, 287] on icon at bounding box center [158, 282] width 12 height 10
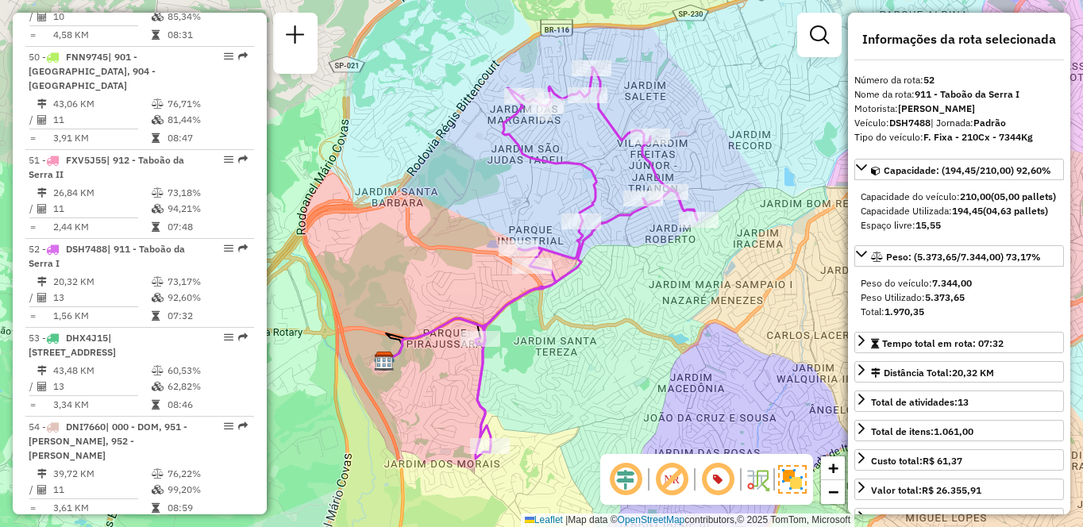
scroll to position [5538, 0]
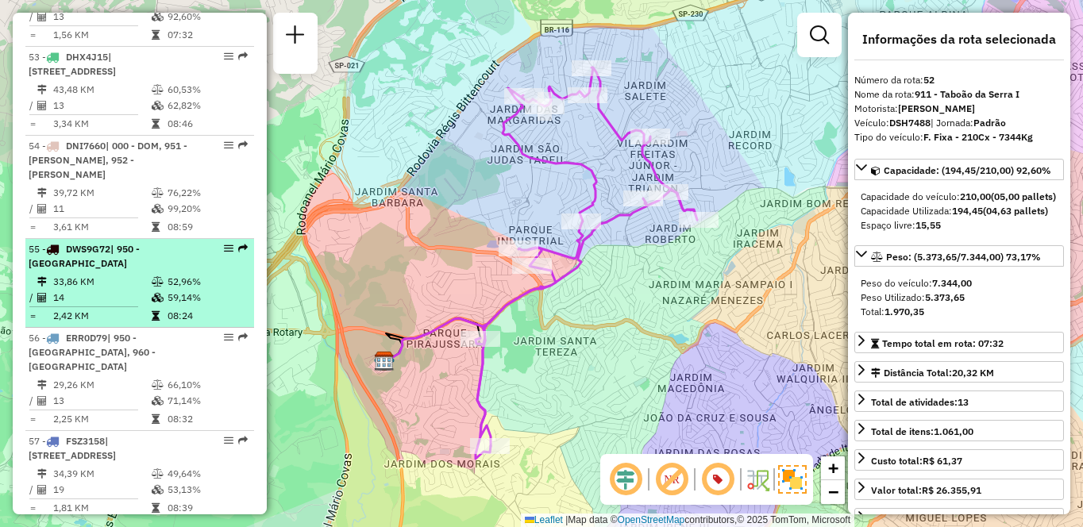
click at [168, 271] on div "55 - DWS9G72 | 950 - [GEOGRAPHIC_DATA]" at bounding box center [113, 256] width 168 height 29
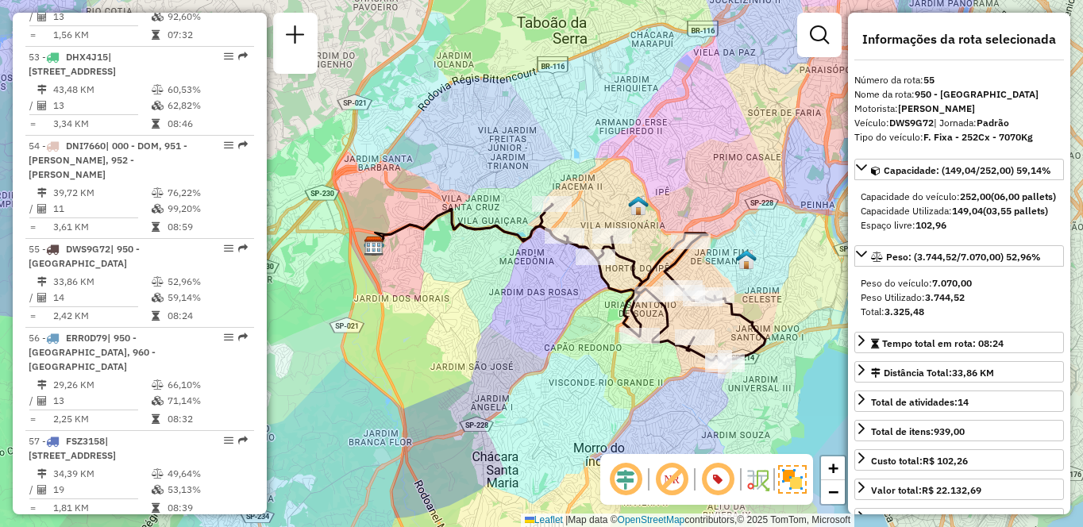
scroll to position [5894, 0]
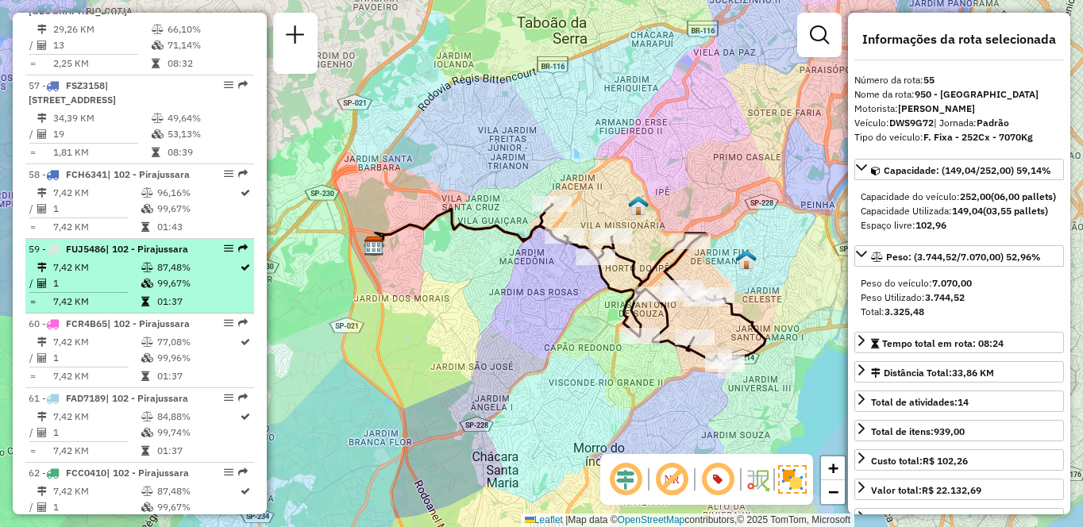
click at [141, 272] on icon at bounding box center [147, 268] width 12 height 10
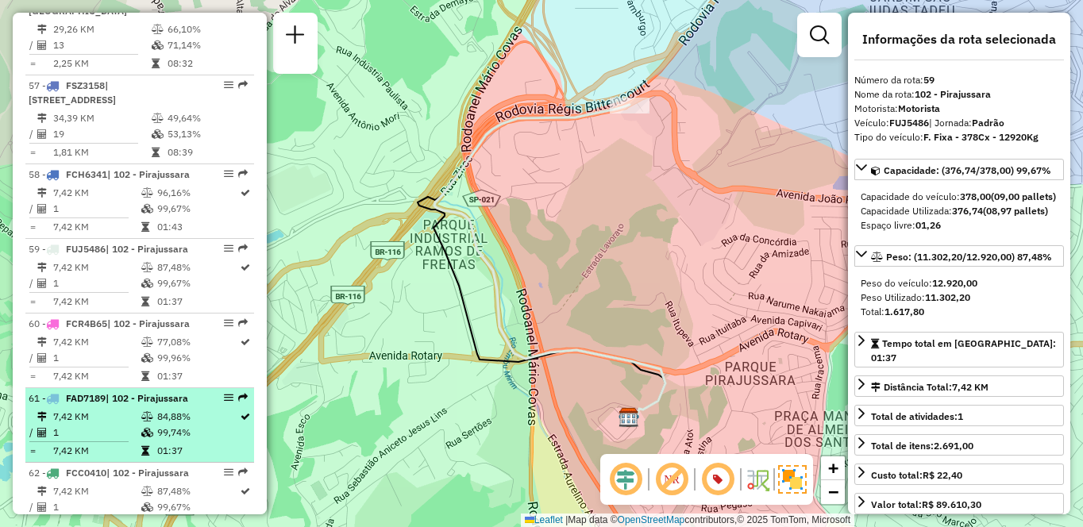
click at [149, 422] on icon at bounding box center [147, 417] width 12 height 10
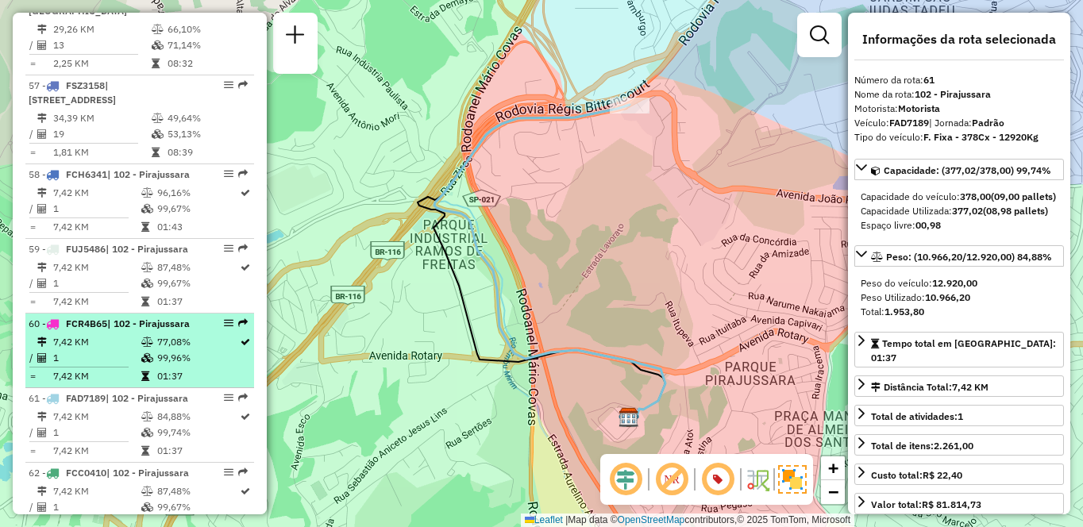
click at [165, 350] on td "77,08%" at bounding box center [197, 342] width 83 height 16
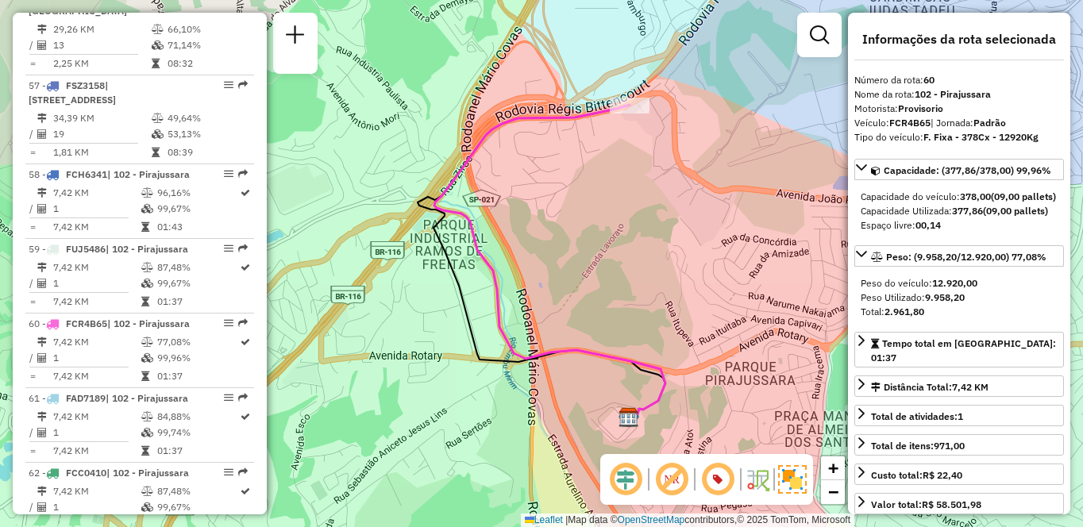
scroll to position [1728, 0]
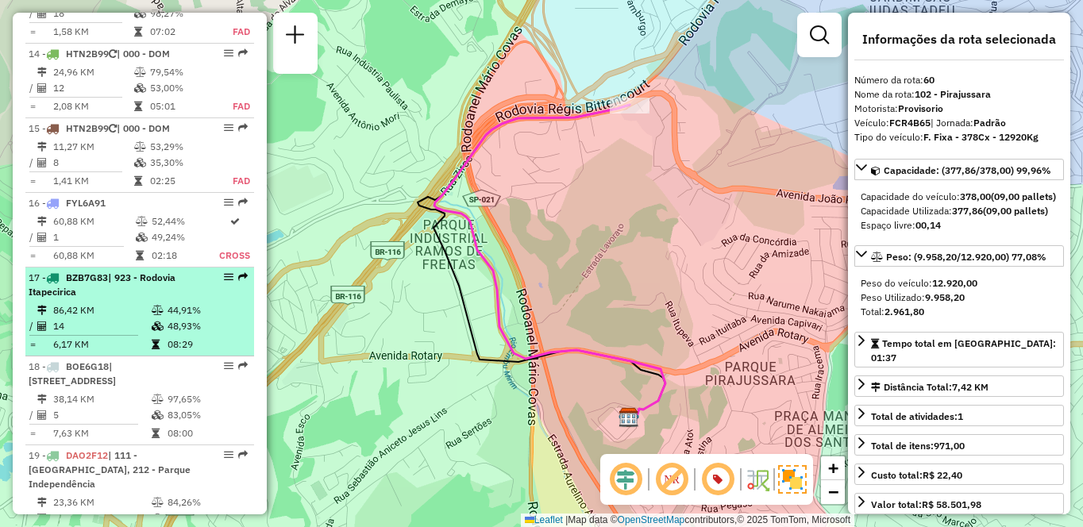
click at [114, 319] on td "14" at bounding box center [101, 327] width 98 height 16
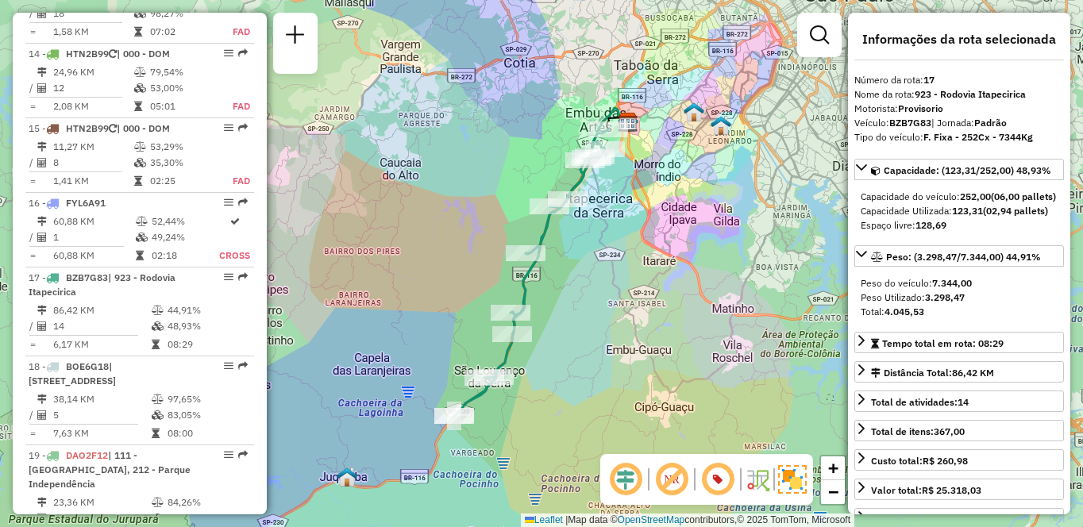
scroll to position [5716, 0]
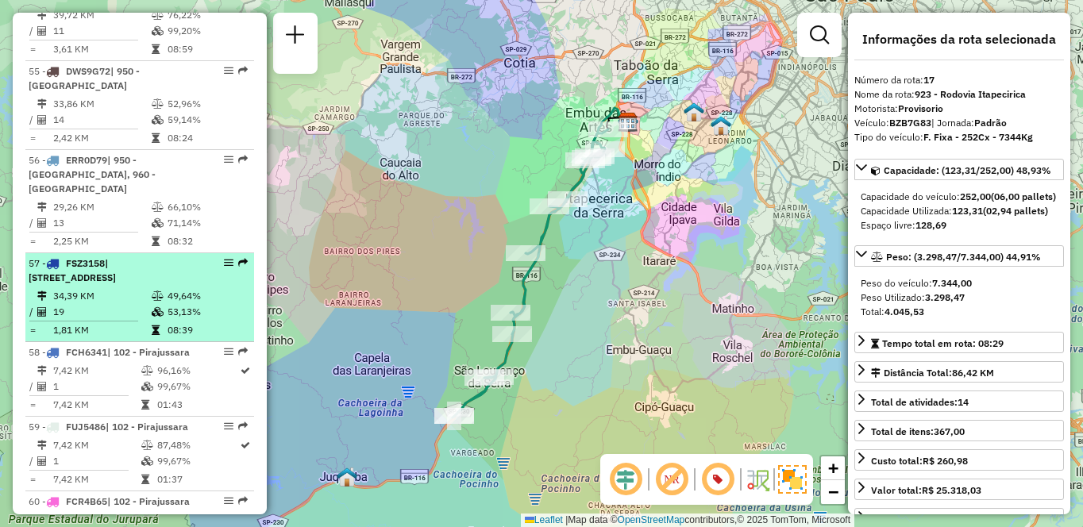
click at [118, 301] on td "34,39 KM" at bounding box center [101, 296] width 98 height 16
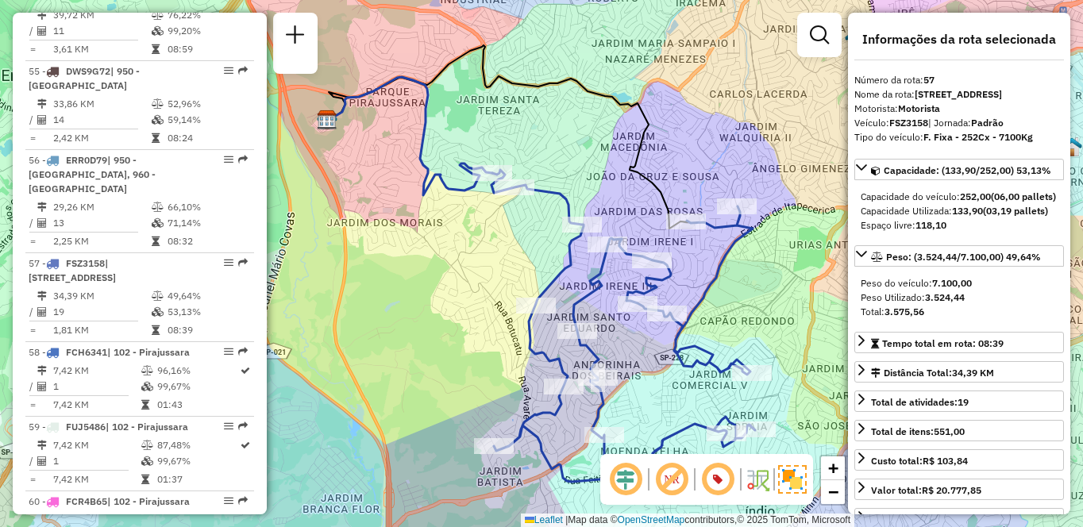
scroll to position [5079, 0]
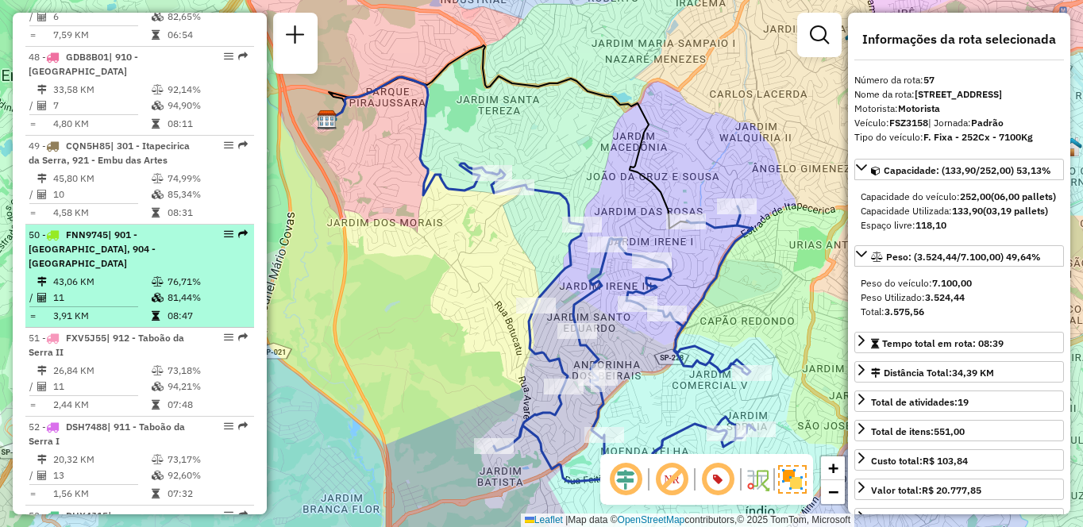
click at [168, 271] on div "50 - FNN9745 | 901 - [GEOGRAPHIC_DATA], 904 - [GEOGRAPHIC_DATA]" at bounding box center [113, 249] width 168 height 43
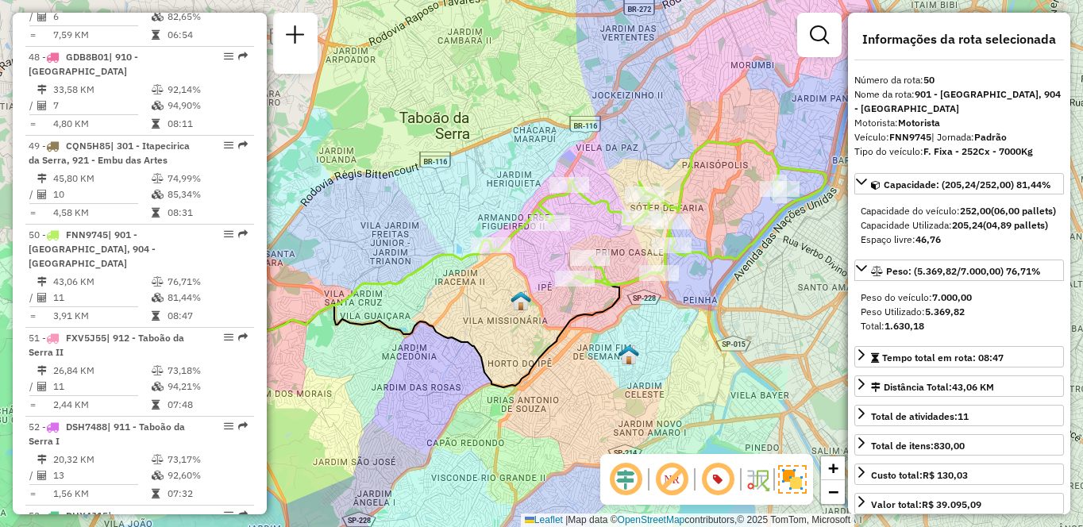
scroll to position [6338, 0]
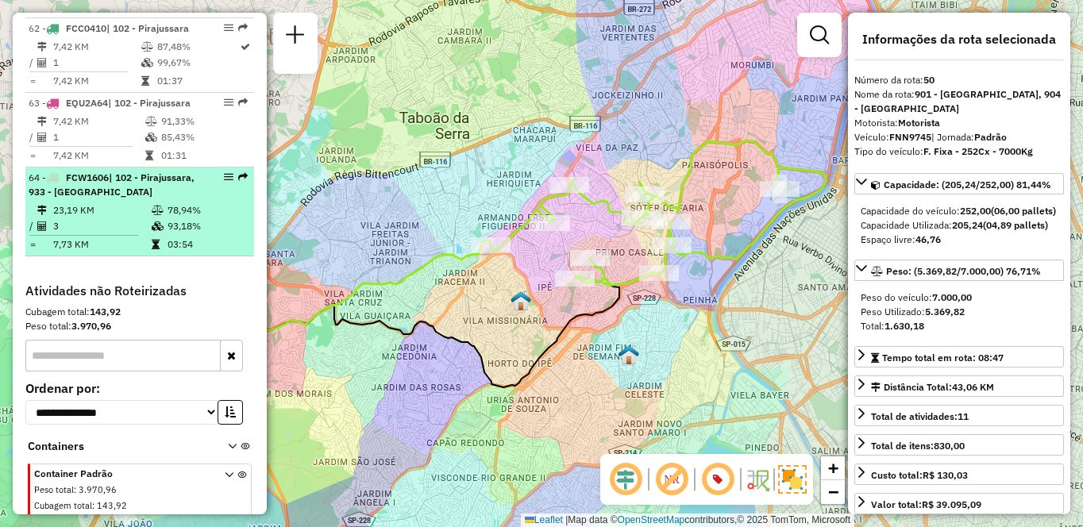
click at [168, 198] on span "| 102 - Pirajussara, 933 - [GEOGRAPHIC_DATA]" at bounding box center [112, 185] width 166 height 26
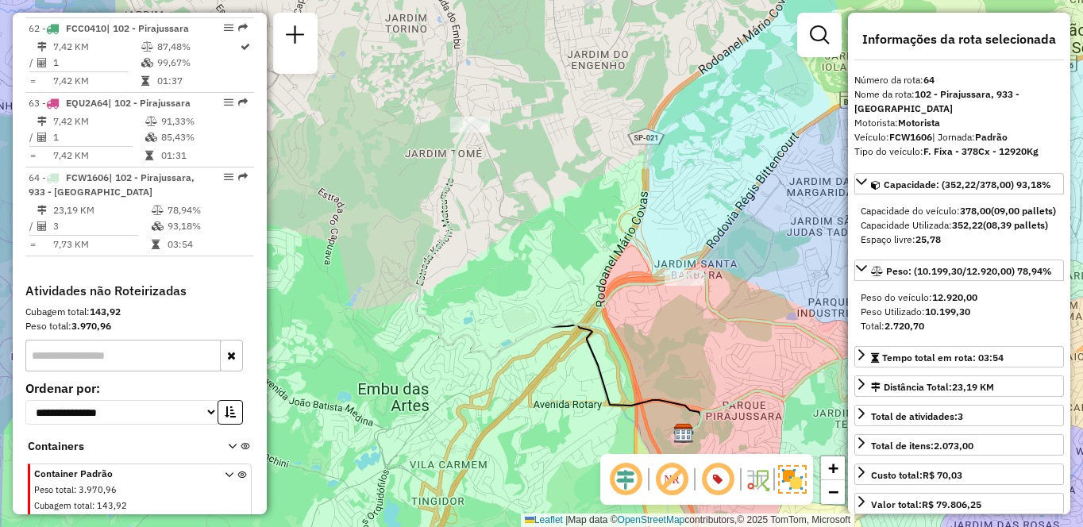
scroll to position [4295, 0]
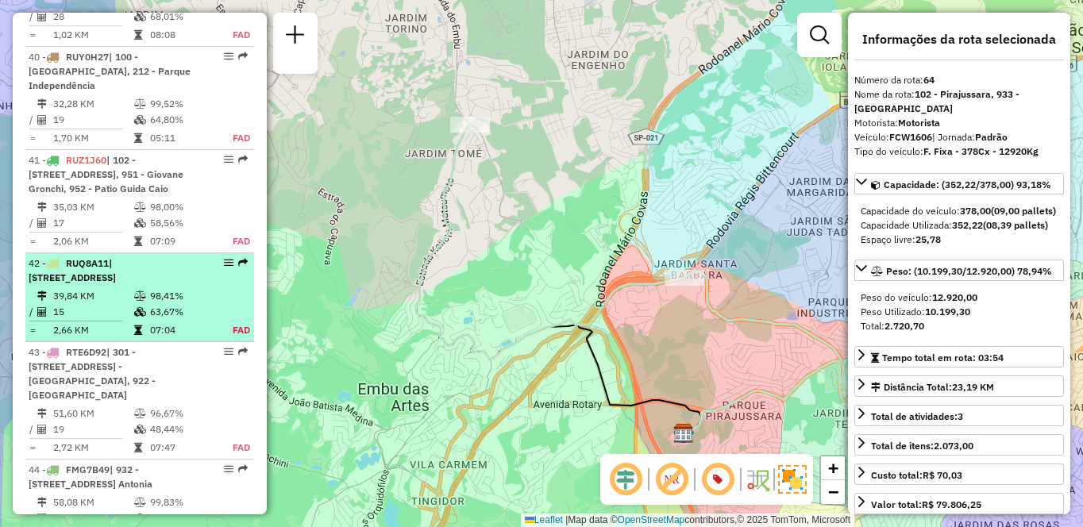
click at [153, 285] on div "42 - RUQ8A11 | 213 - [STREET_ADDRESS]" at bounding box center [113, 271] width 168 height 29
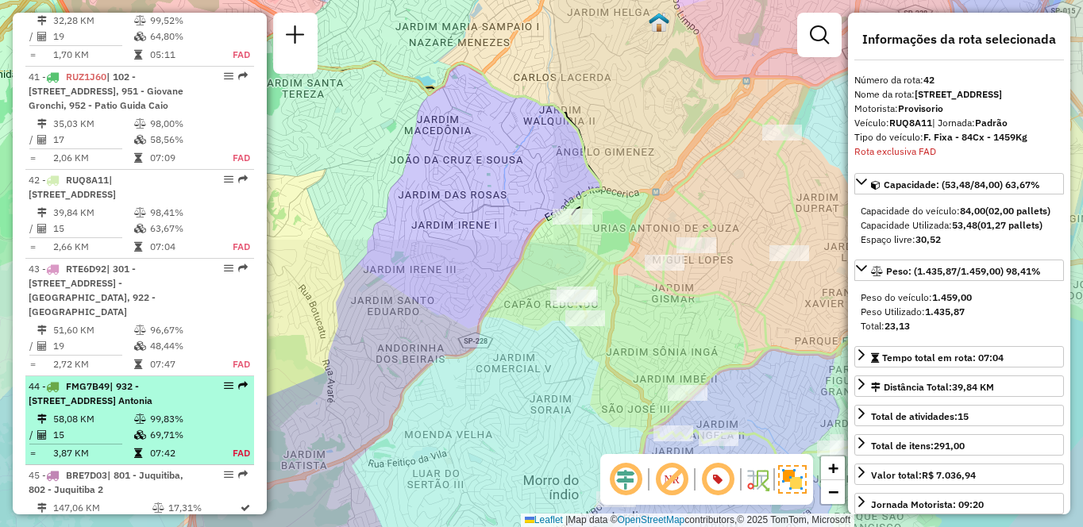
scroll to position [4536, 0]
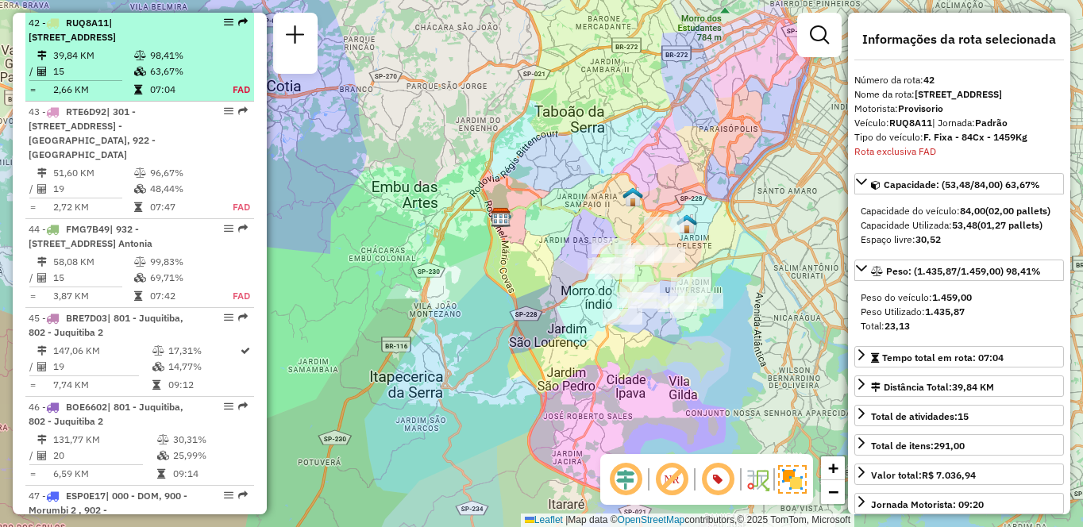
click at [116, 43] on span "| [STREET_ADDRESS]" at bounding box center [72, 30] width 87 height 26
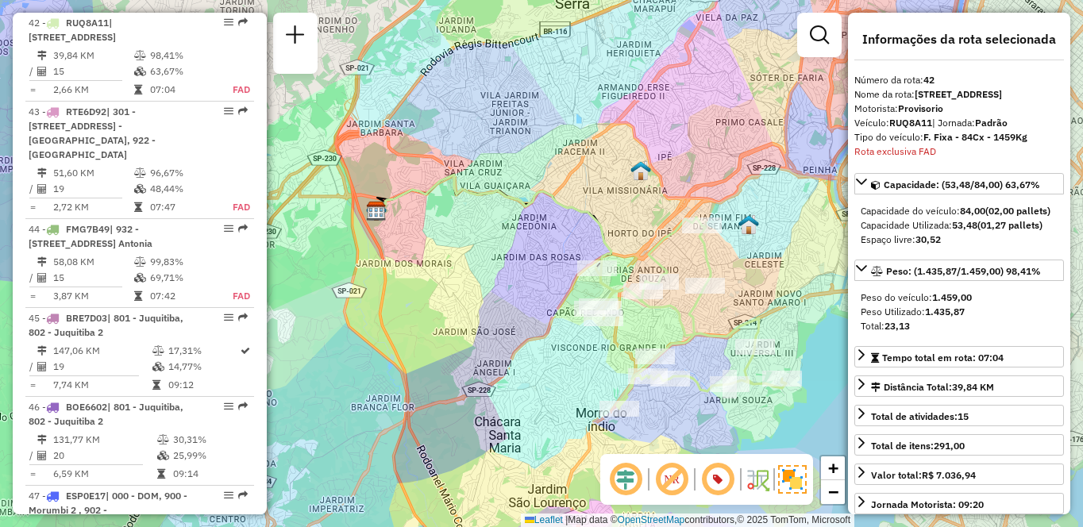
scroll to position [3765, 0]
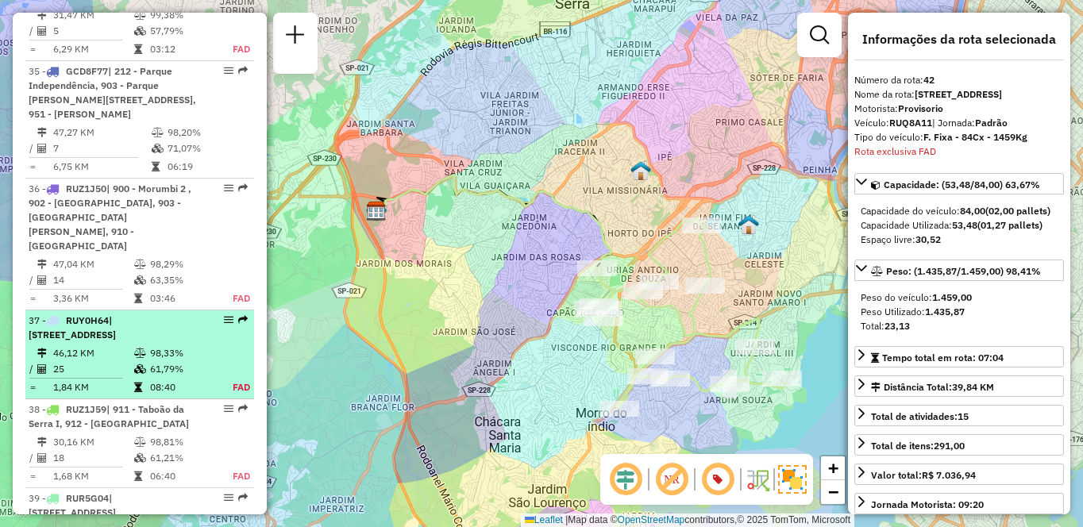
click at [116, 315] on span "| [STREET_ADDRESS]" at bounding box center [72, 328] width 87 height 26
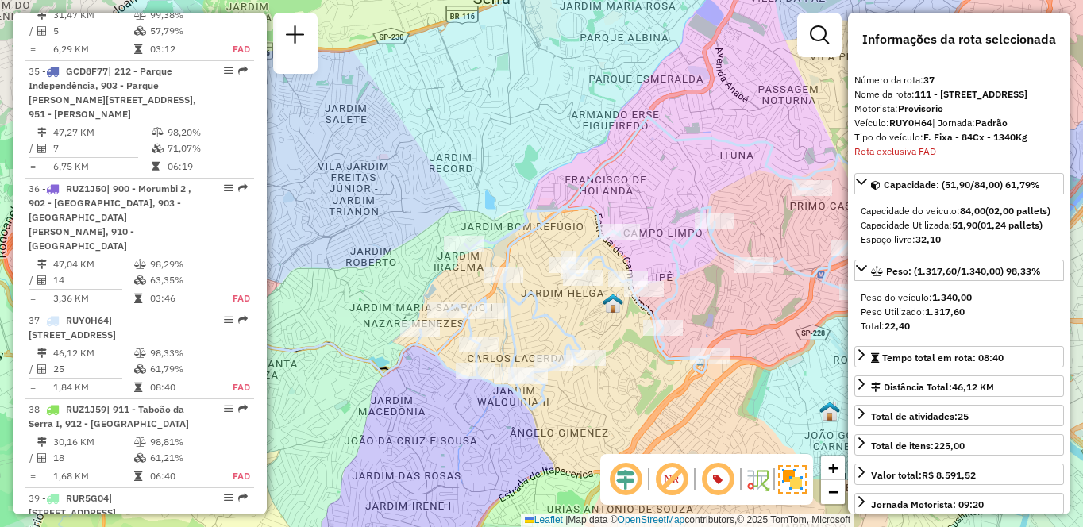
scroll to position [4006, 0]
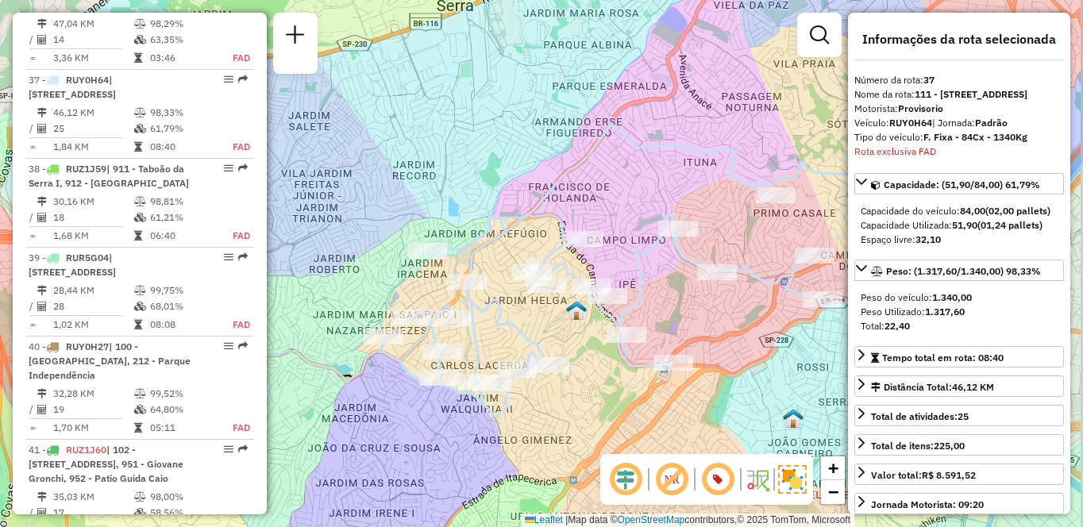
drag, startPoint x: 645, startPoint y: 403, endPoint x: 595, endPoint y: 414, distance: 51.1
click at [595, 414] on div "Janela de atendimento Grade de atendimento Capacidade Transportadoras Veículos …" at bounding box center [541, 263] width 1083 height 527
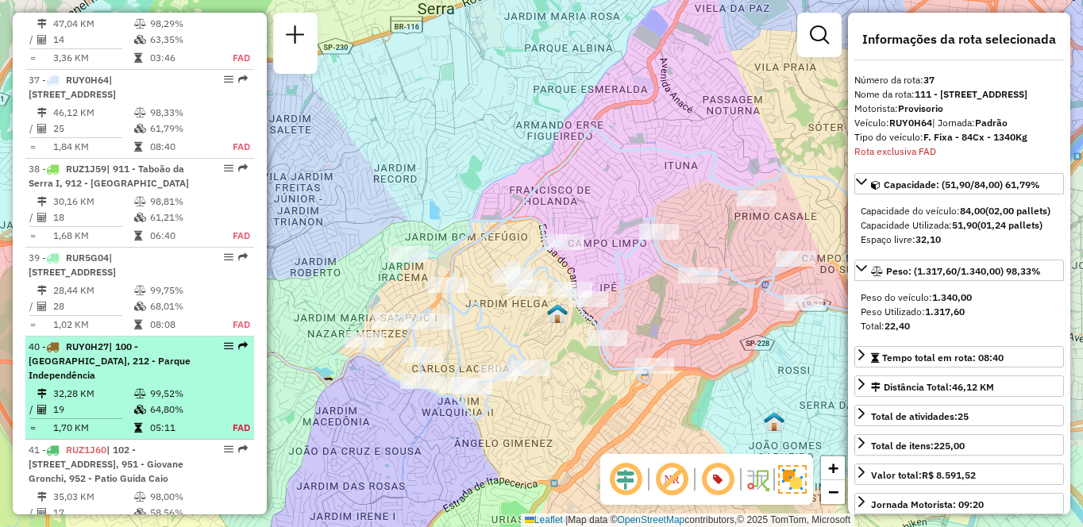
click at [167, 386] on td "99,52%" at bounding box center [182, 394] width 66 height 16
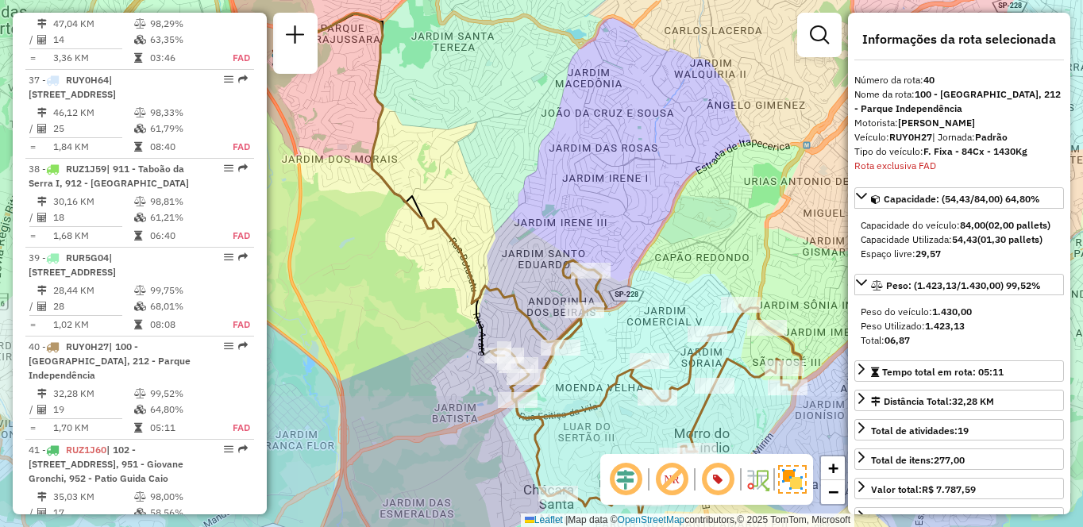
scroll to position [4315, 0]
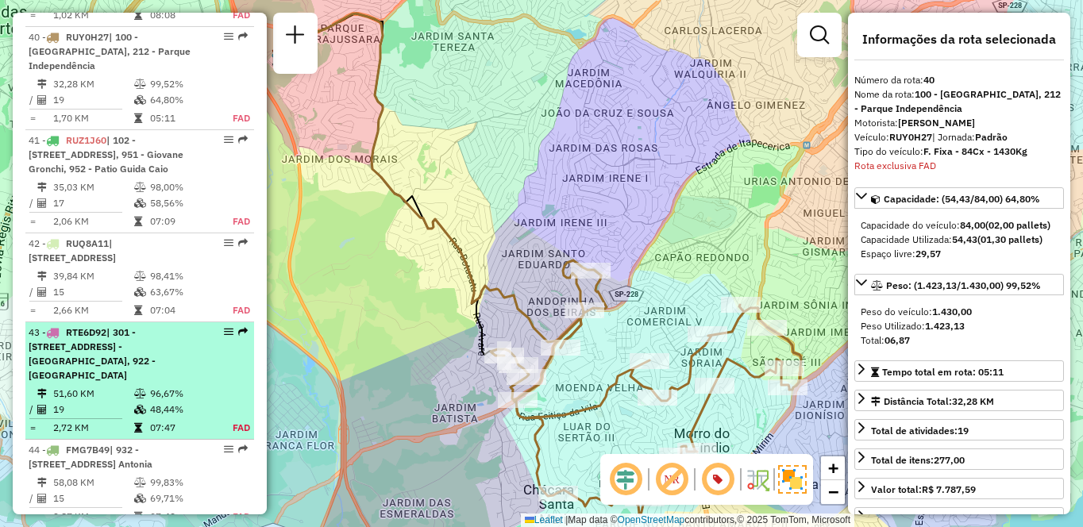
click at [173, 402] on td "96,67%" at bounding box center [182, 394] width 66 height 16
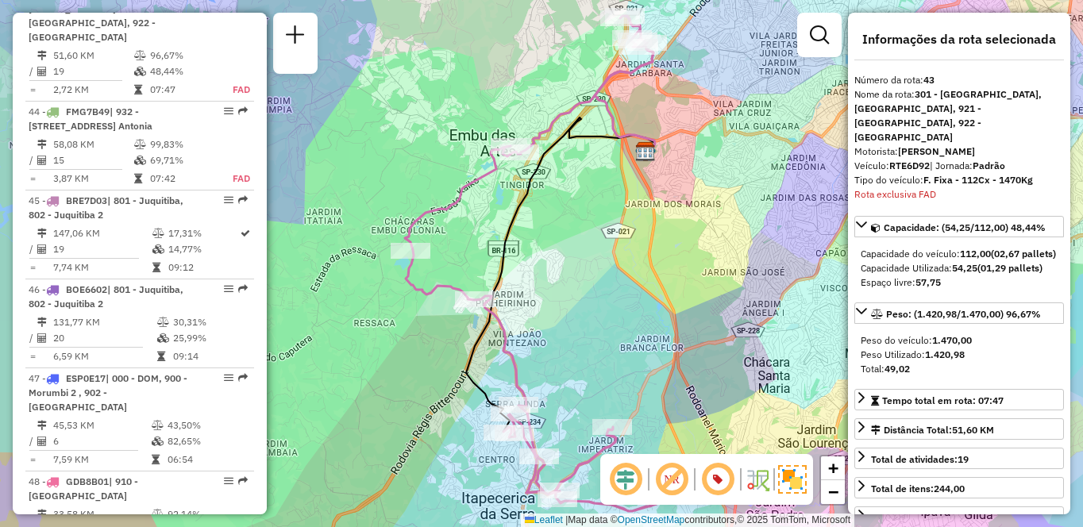
scroll to position [3971, 0]
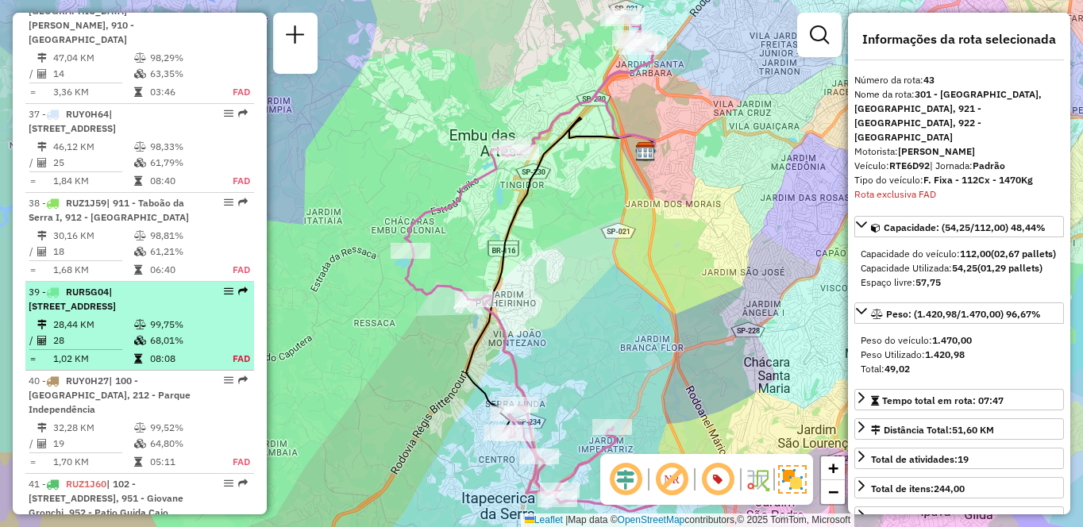
click at [171, 287] on div "39 - RUR5G04 | 101 - [STREET_ADDRESS]" at bounding box center [113, 299] width 168 height 29
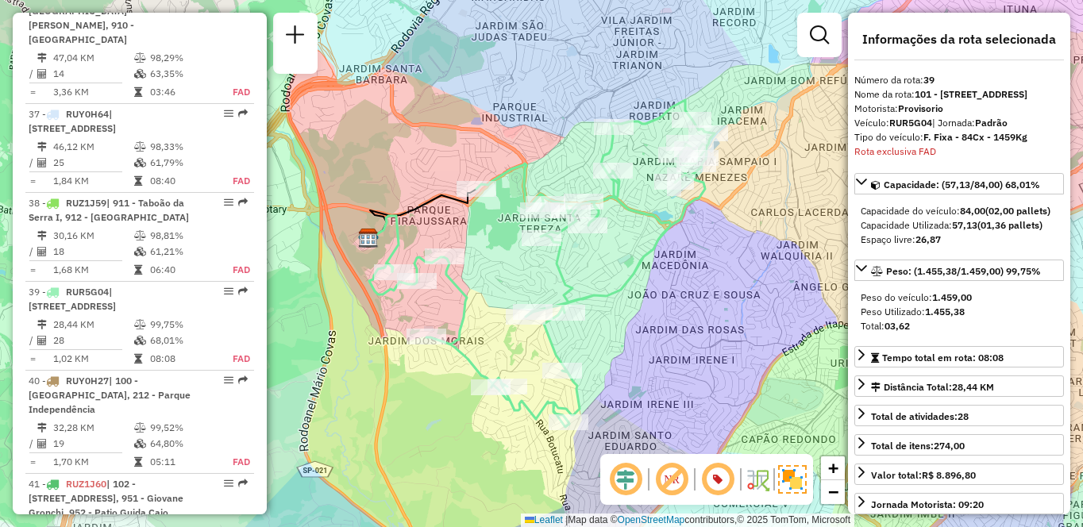
scroll to position [4212, 0]
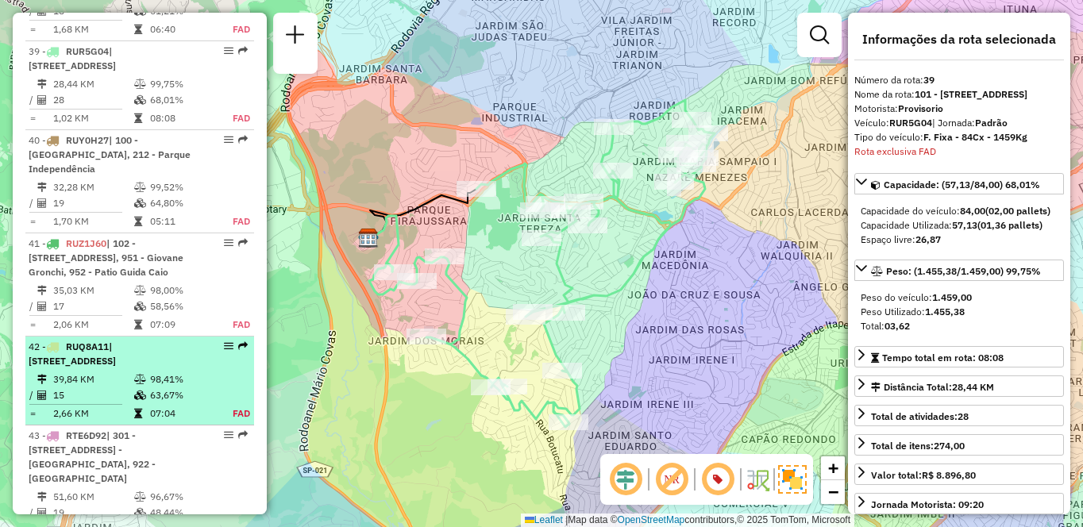
click at [153, 369] on div "42 - RUQ8A11 | 213 - [STREET_ADDRESS]" at bounding box center [113, 354] width 168 height 29
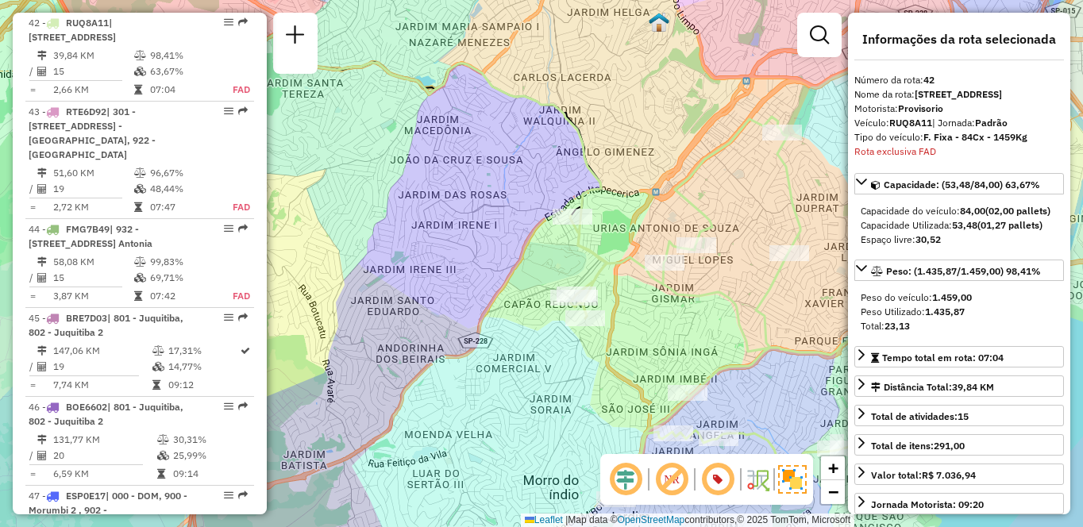
scroll to position [4178, 0]
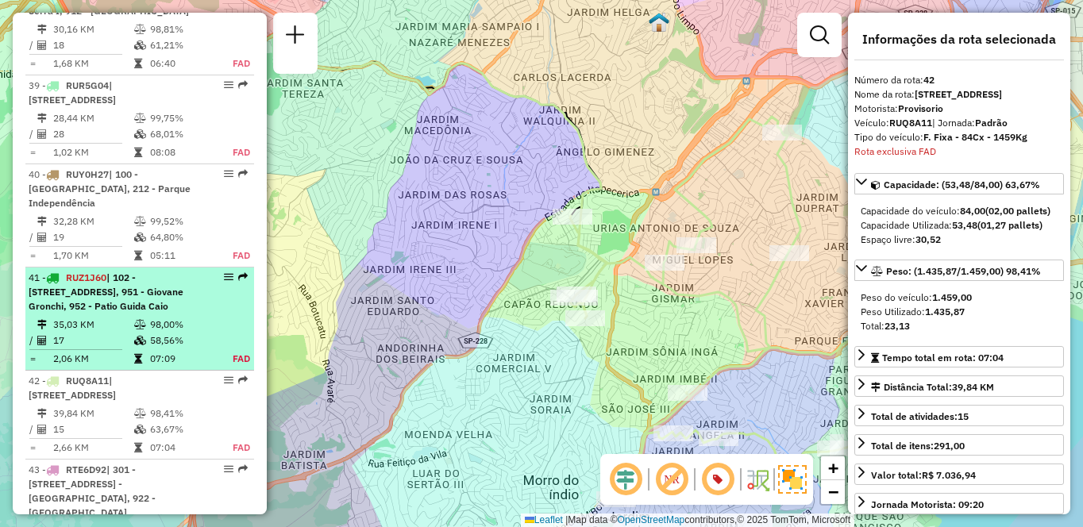
click at [165, 293] on span "| 102 - [STREET_ADDRESS], 951 - Giovane Gronchi, 952 - Patio Guida Caio" at bounding box center [106, 292] width 155 height 41
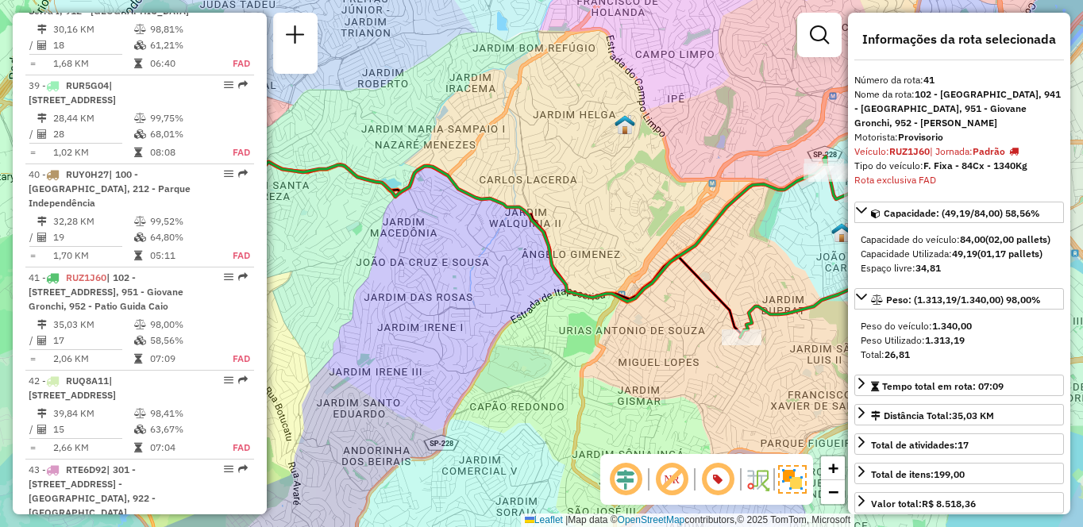
scroll to position [4419, 0]
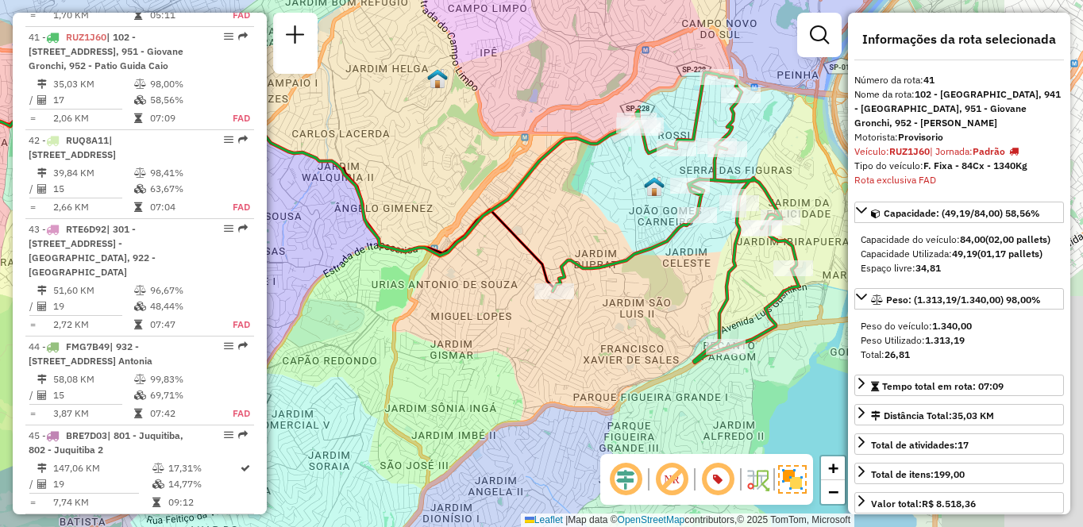
drag, startPoint x: 634, startPoint y: 343, endPoint x: 531, endPoint y: 325, distance: 104.9
click at [531, 325] on div "Janela de atendimento Grade de atendimento Capacidade Transportadoras Veículos …" at bounding box center [541, 263] width 1083 height 527
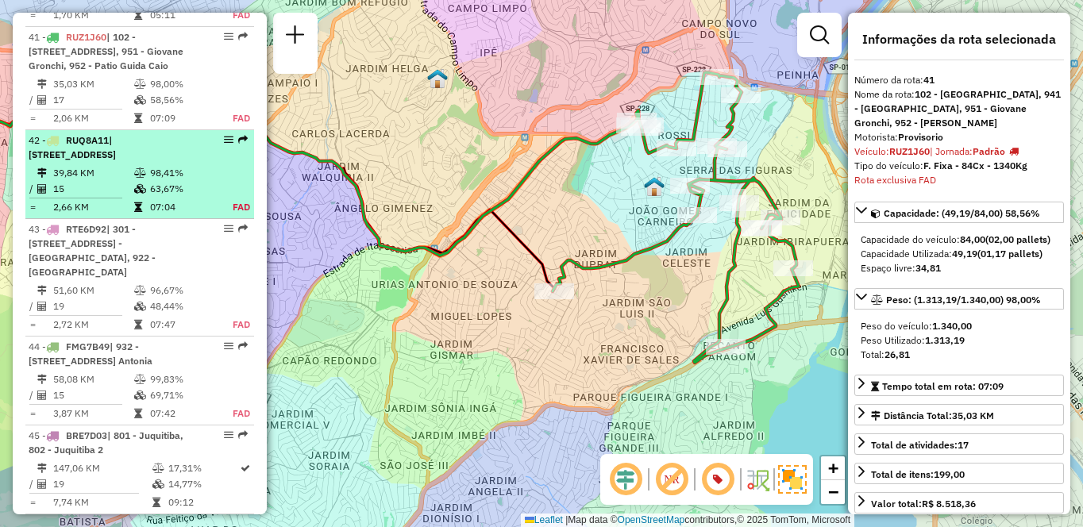
click at [136, 178] on icon at bounding box center [140, 173] width 12 height 10
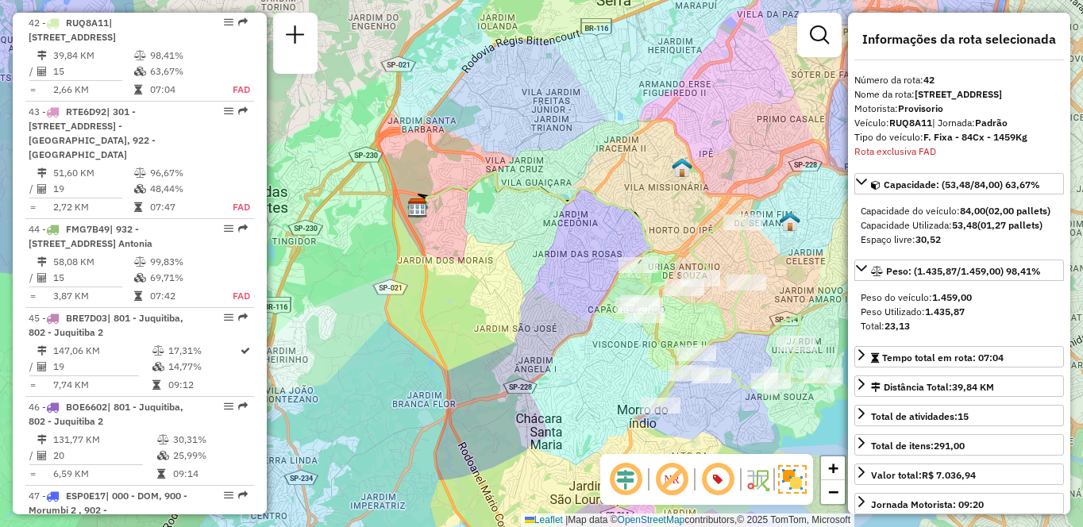
scroll to position [3971, 0]
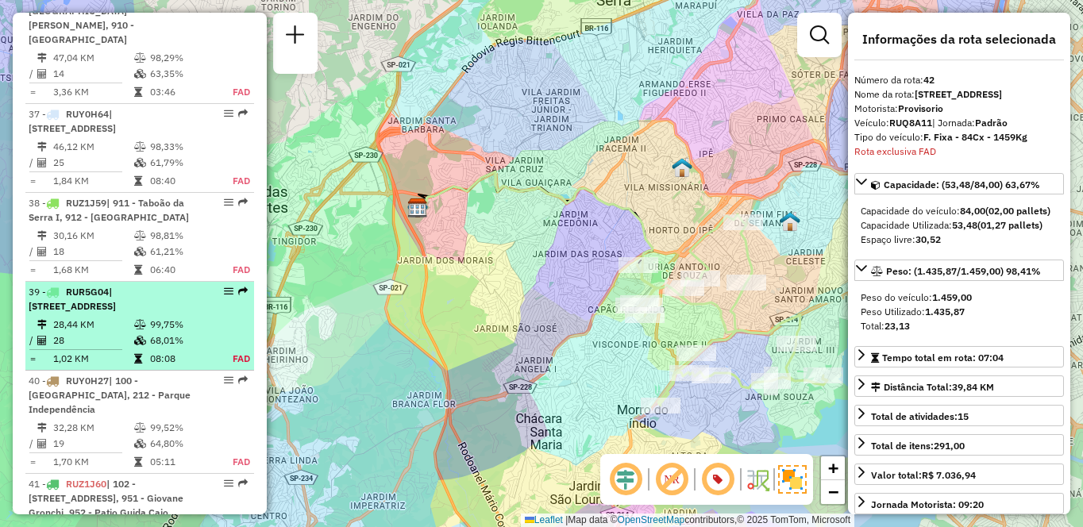
click at [140, 288] on div "39 - RUR5G04 | 101 - [STREET_ADDRESS]" at bounding box center [113, 299] width 168 height 29
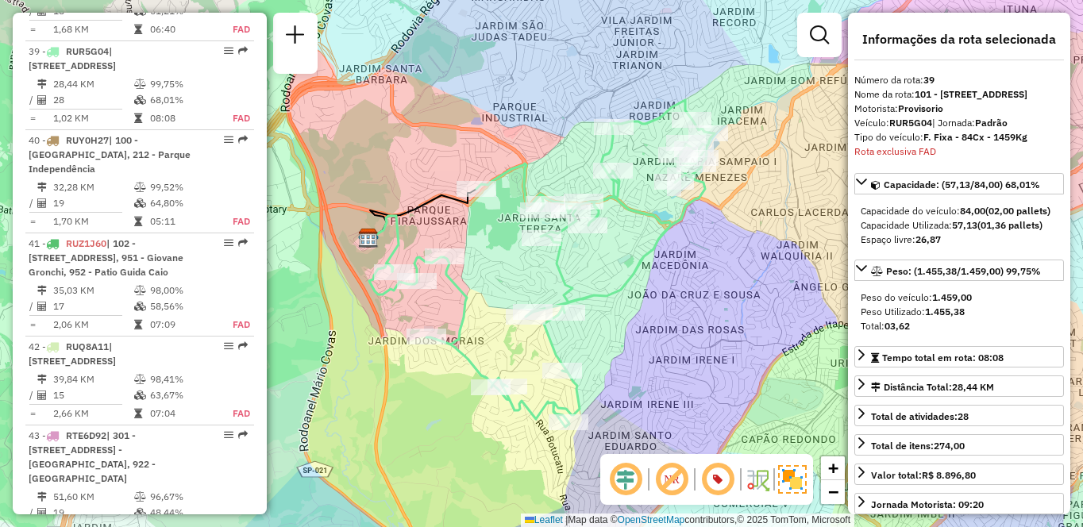
scroll to position [3662, 0]
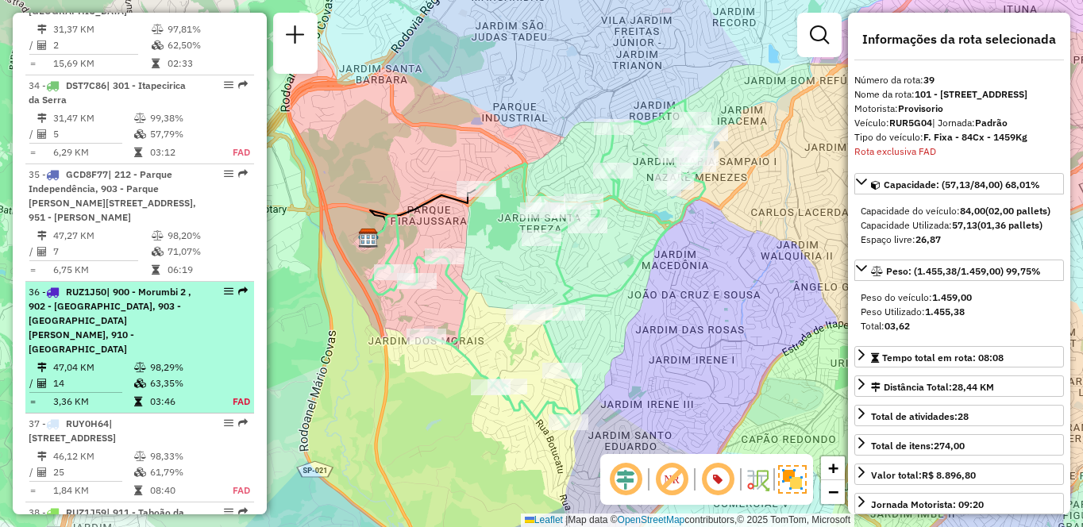
click at [133, 376] on td at bounding box center [141, 384] width 16 height 16
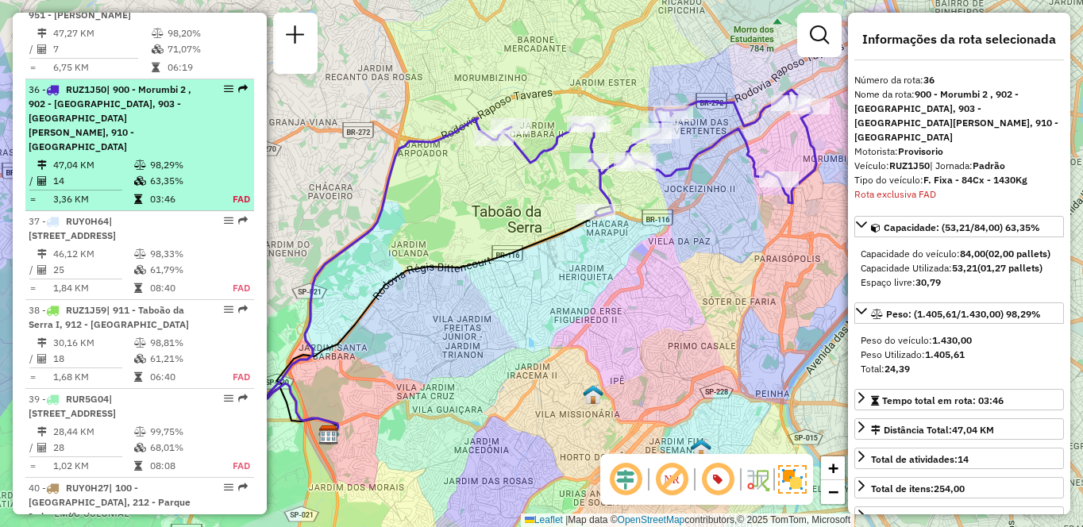
scroll to position [3902, 0]
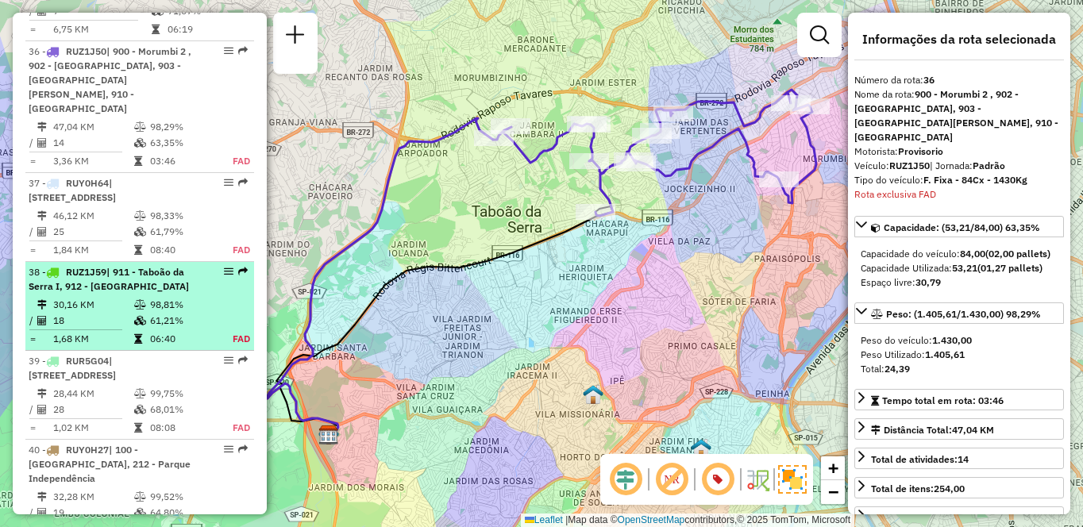
click at [121, 266] on span "| 911 - Taboão da Serra I, 912 - [GEOGRAPHIC_DATA]" at bounding box center [109, 279] width 160 height 26
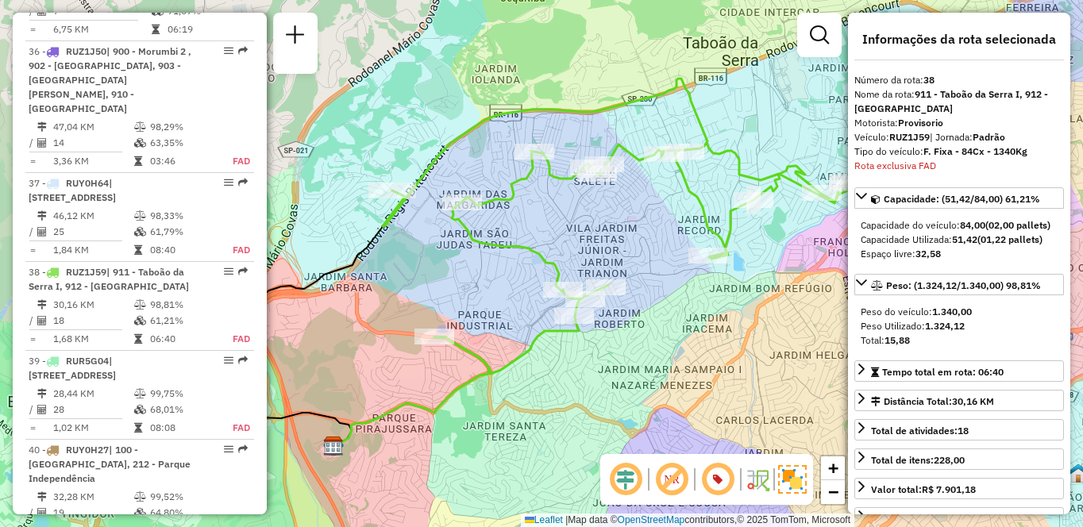
scroll to position [4123, 0]
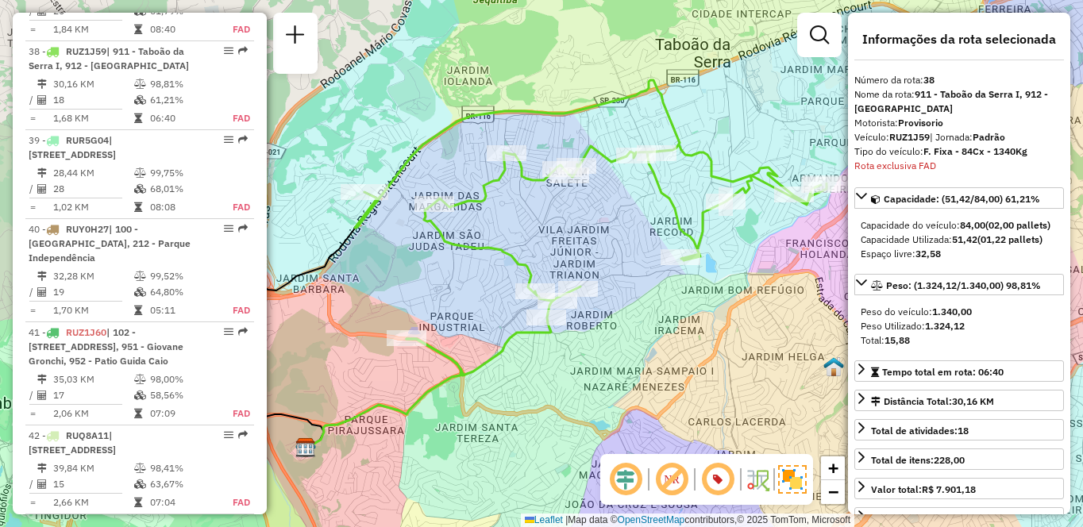
drag, startPoint x: 730, startPoint y: 312, endPoint x: 700, endPoint y: 314, distance: 30.2
click at [700, 314] on div "Janela de atendimento Grade de atendimento Capacidade Transportadoras Veículos …" at bounding box center [541, 263] width 1083 height 527
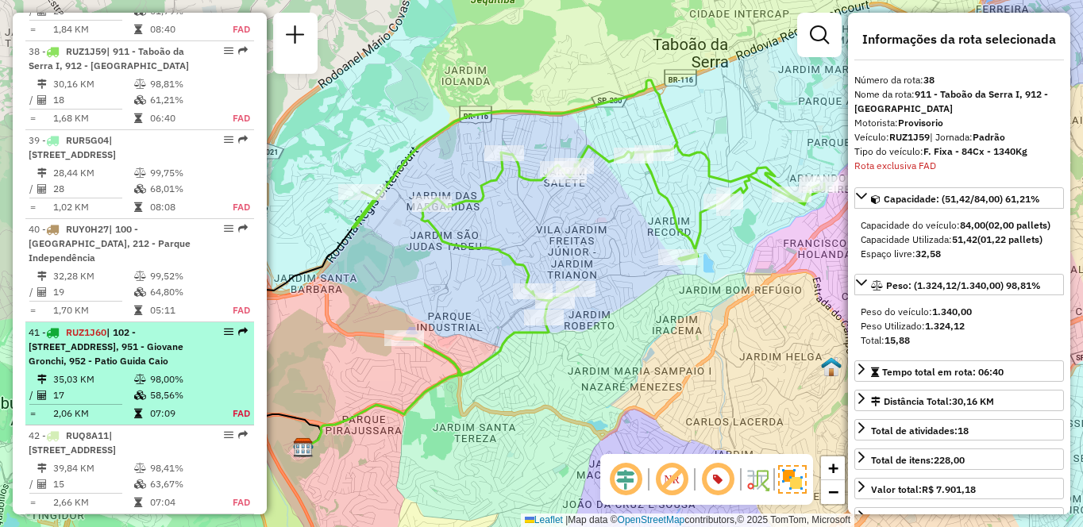
click at [185, 354] on div "41 - RUZ1J60 | 102 - Pirajussara, 941 - [GEOGRAPHIC_DATA], 951 - Giovane Gronch…" at bounding box center [113, 347] width 168 height 43
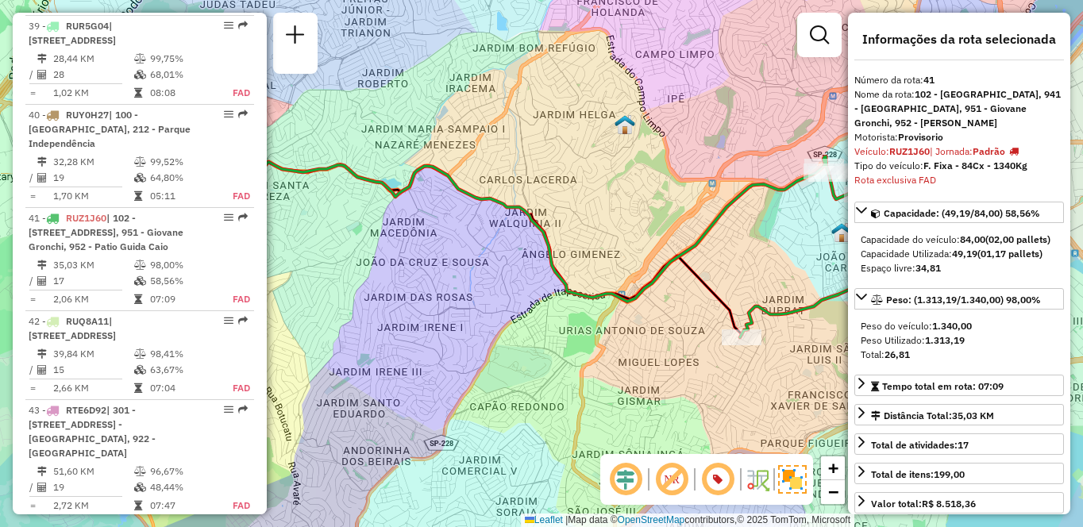
scroll to position [4419, 0]
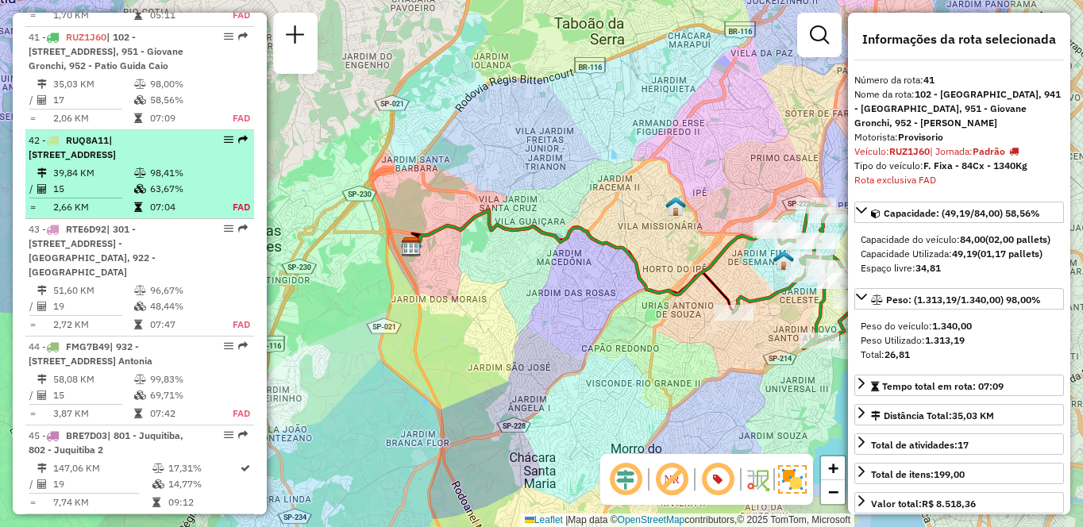
click at [116, 160] on span "| [STREET_ADDRESS]" at bounding box center [72, 147] width 87 height 26
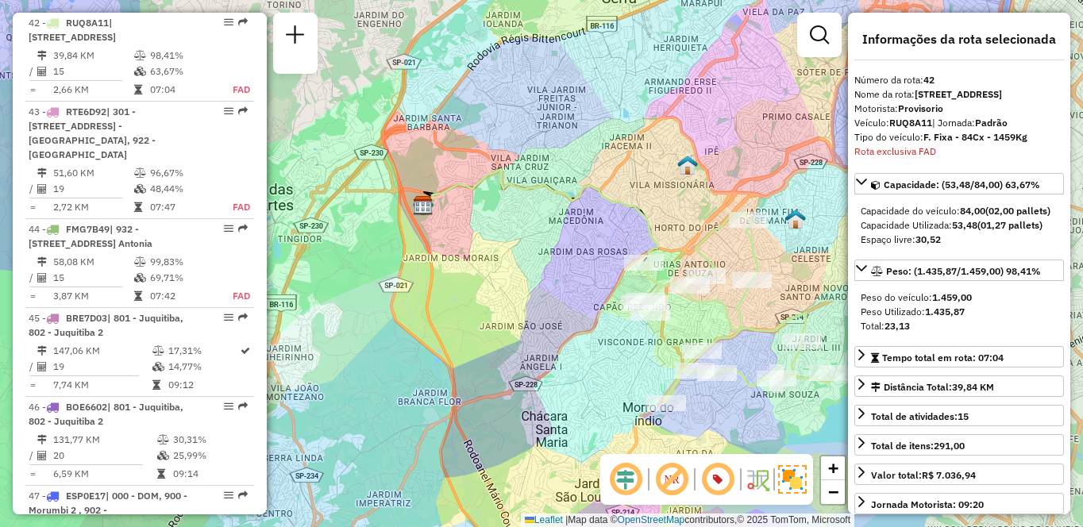
scroll to position [3765, 0]
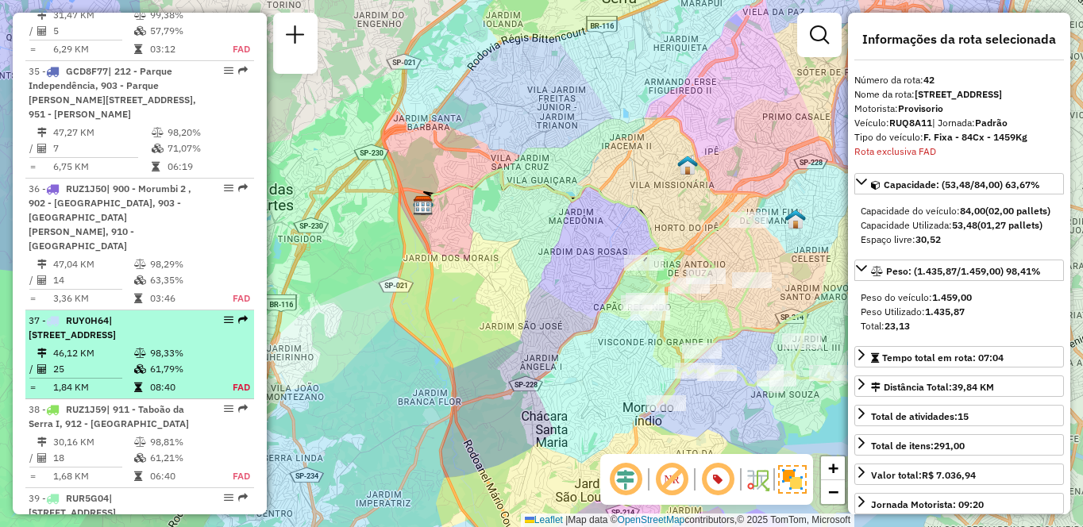
click at [116, 315] on span "| [STREET_ADDRESS]" at bounding box center [72, 328] width 87 height 26
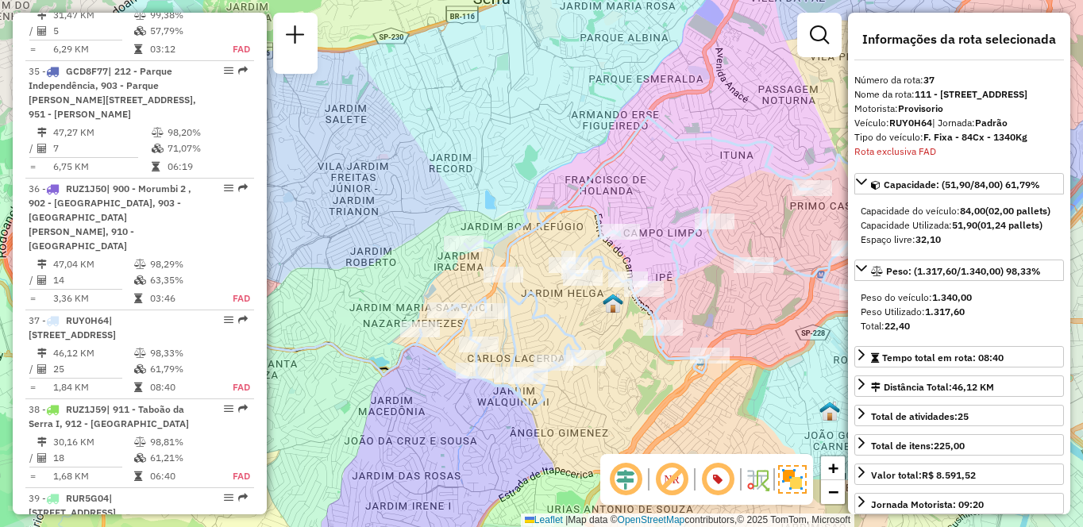
scroll to position [4006, 0]
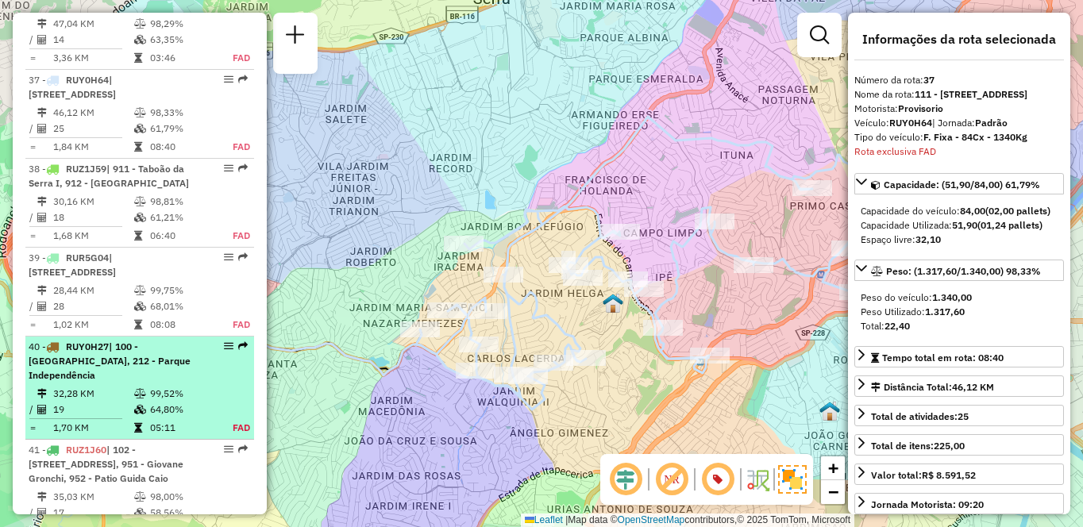
click at [129, 370] on li "40 - RUY0H27 | 100 - [GEOGRAPHIC_DATA], 212 - Parque Independência 32,28 KM 99,…" at bounding box center [139, 388] width 229 height 103
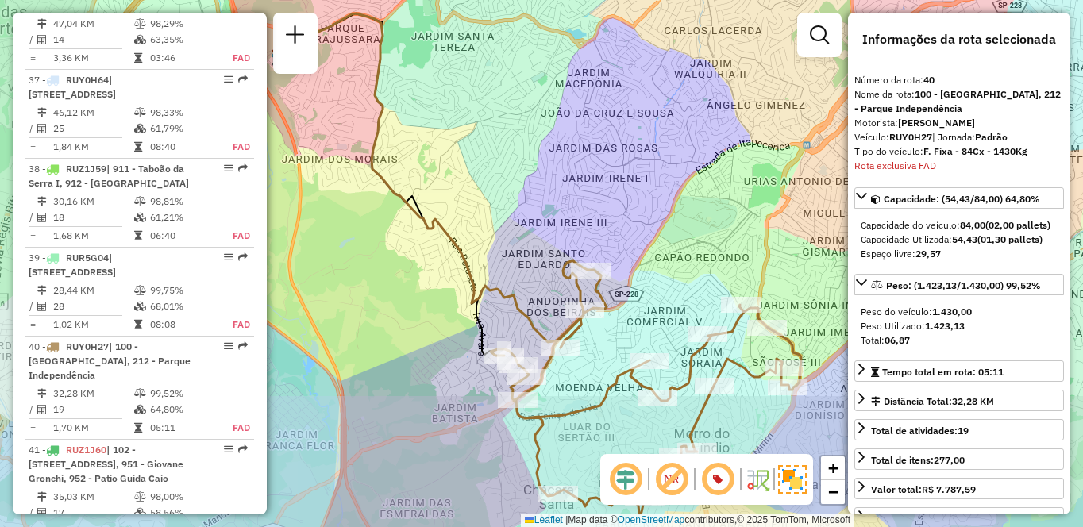
scroll to position [4315, 0]
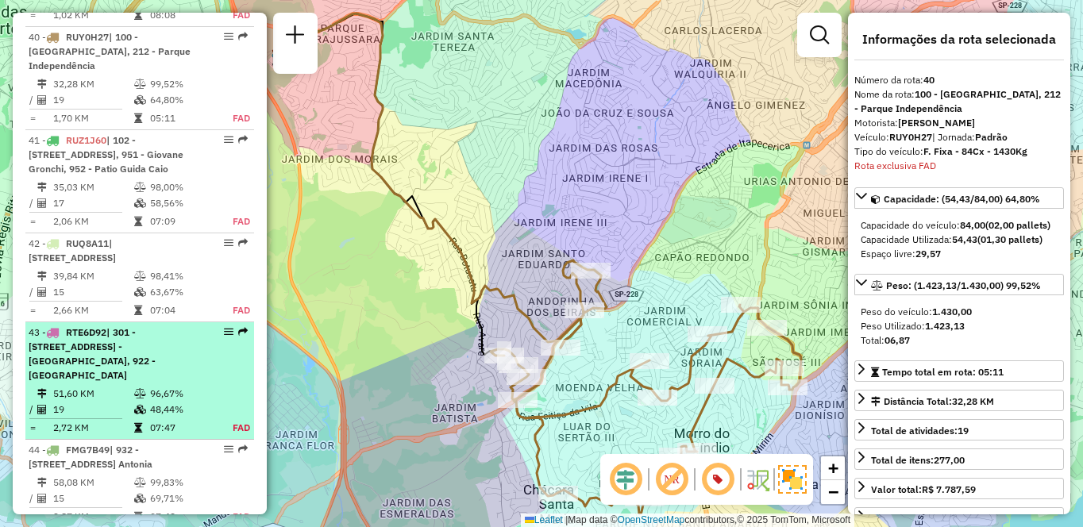
click at [156, 381] on span "| 301 - [STREET_ADDRESS] - [GEOGRAPHIC_DATA], 922 - [GEOGRAPHIC_DATA]" at bounding box center [92, 353] width 127 height 55
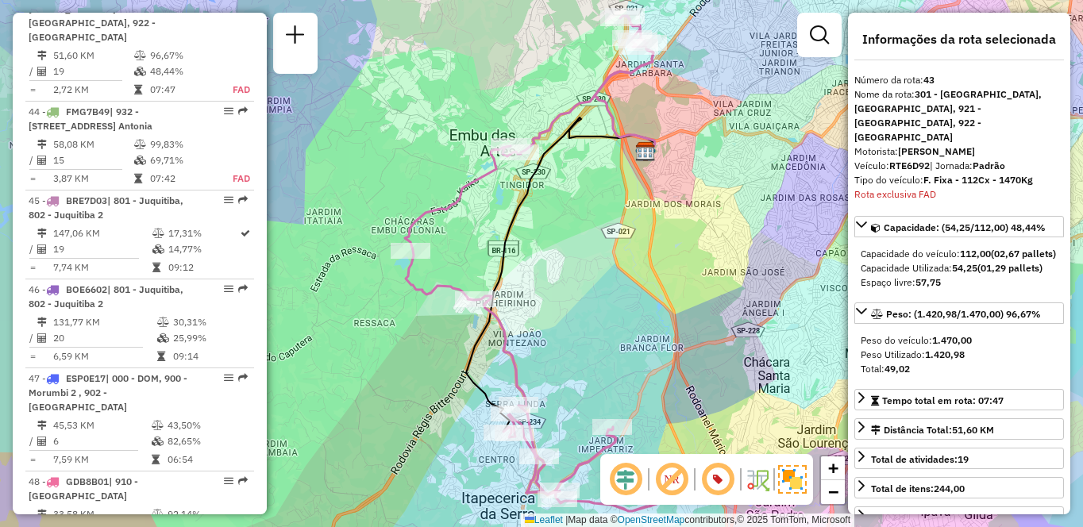
scroll to position [3971, 0]
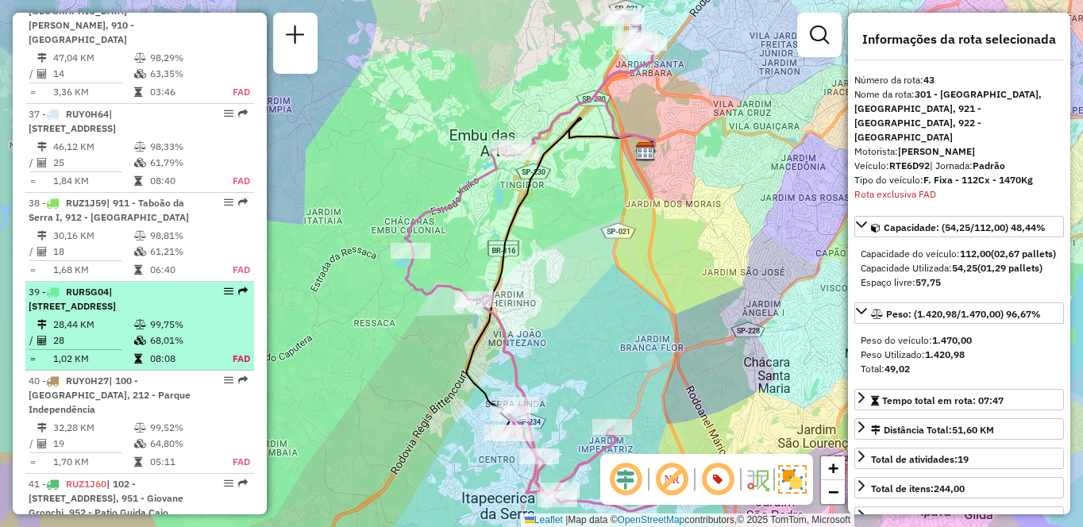
click at [120, 317] on td "28,44 KM" at bounding box center [92, 325] width 81 height 16
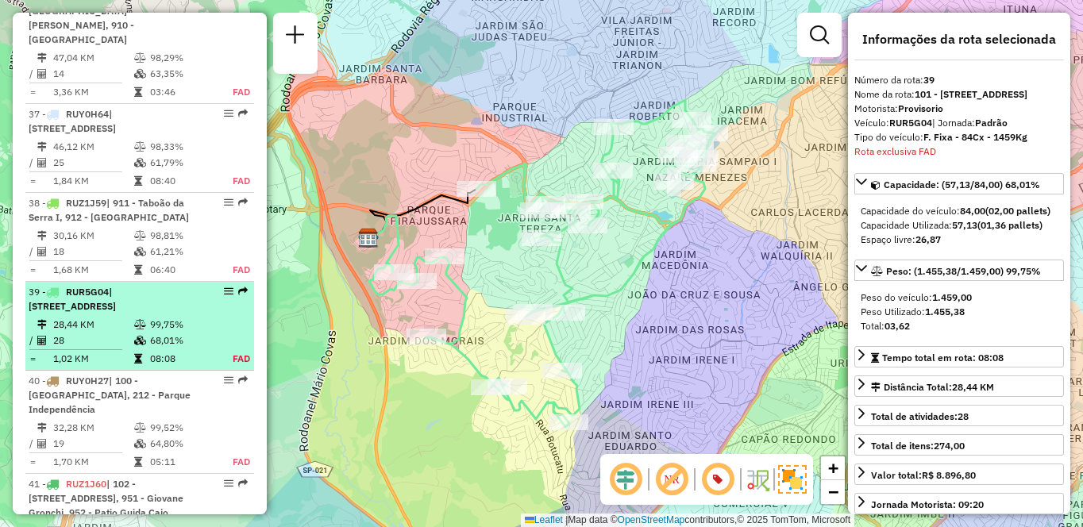
scroll to position [4212, 0]
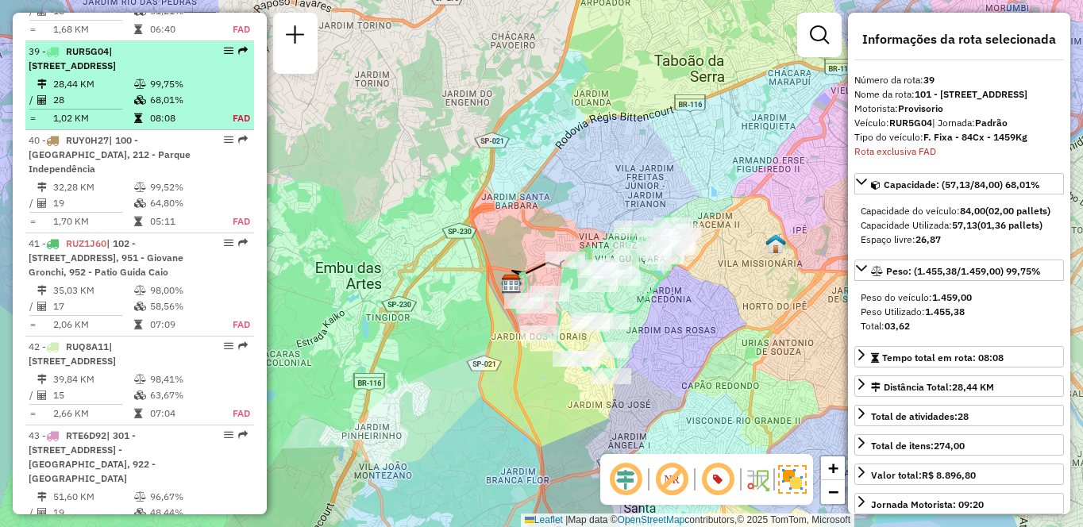
drag, startPoint x: 234, startPoint y: 26, endPoint x: 223, endPoint y: 20, distance: 12.8
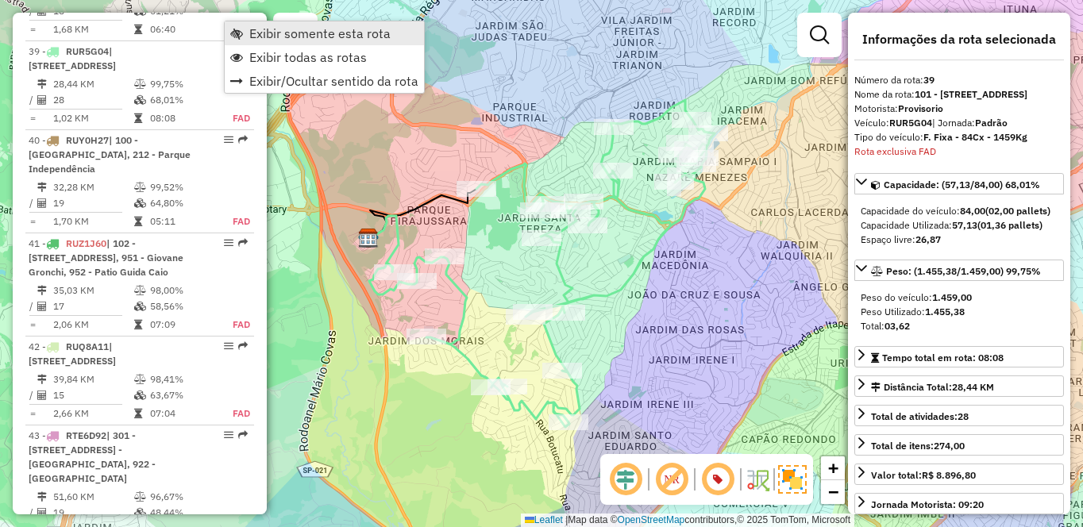
click at [278, 32] on span "Exibir somente esta rota" at bounding box center [319, 33] width 141 height 13
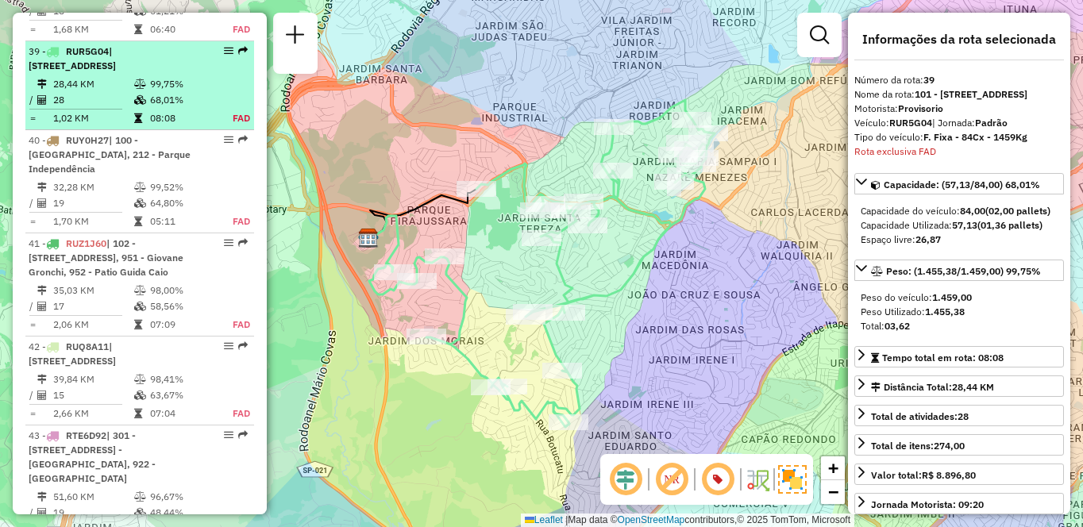
drag, startPoint x: 218, startPoint y: 22, endPoint x: 198, endPoint y: 34, distance: 23.2
click at [198, 44] on div "39 - RUR5G04 | 101 - [STREET_ADDRESS]" at bounding box center [140, 58] width 222 height 29
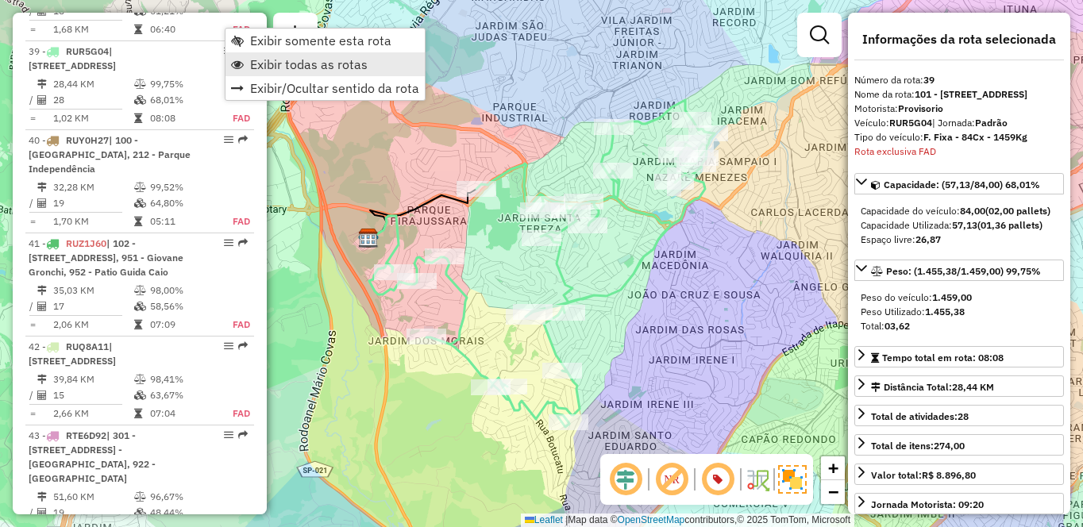
click at [264, 67] on span "Exibir todas as rotas" at bounding box center [309, 64] width 118 height 13
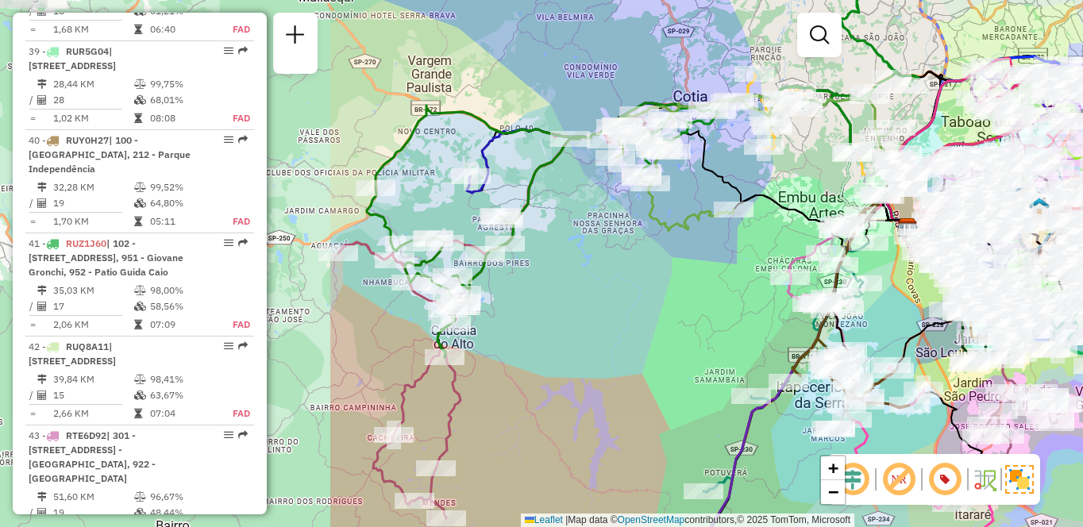
drag, startPoint x: 415, startPoint y: 178, endPoint x: 832, endPoint y: 172, distance: 417.8
click at [832, 172] on div "Janela de atendimento Grade de atendimento Capacidade Transportadoras Veículos …" at bounding box center [541, 263] width 1083 height 527
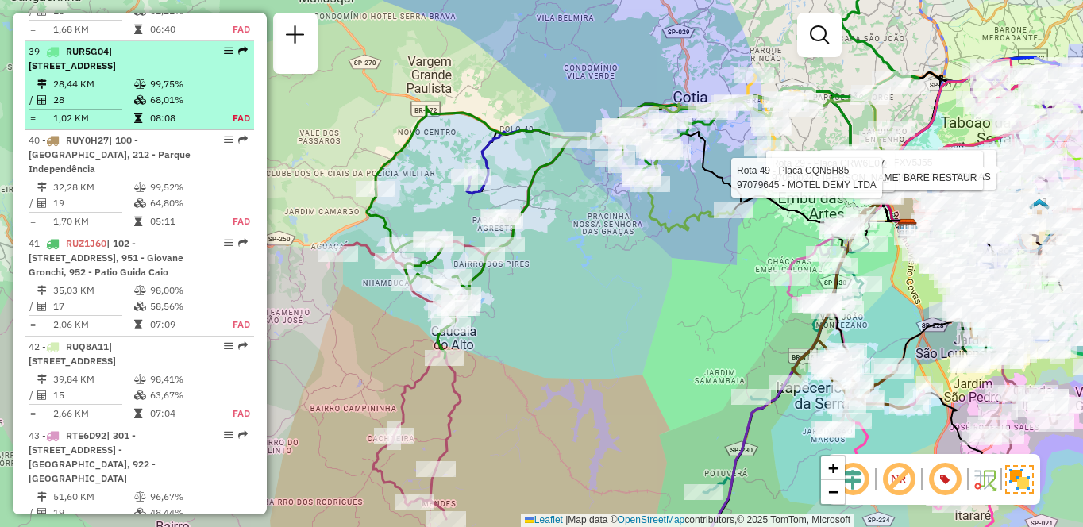
select select "**********"
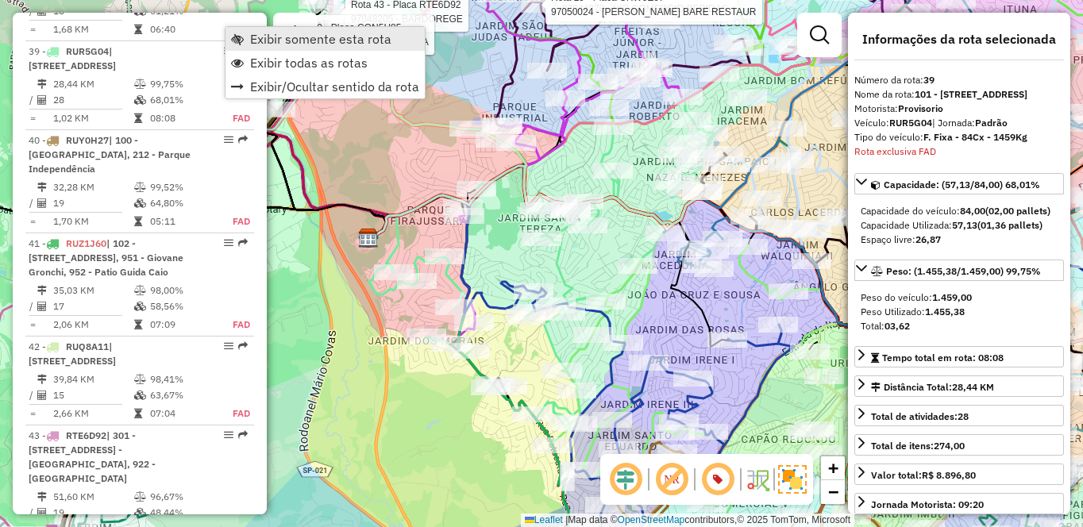
click at [287, 36] on span "Exibir somente esta rota" at bounding box center [320, 39] width 141 height 13
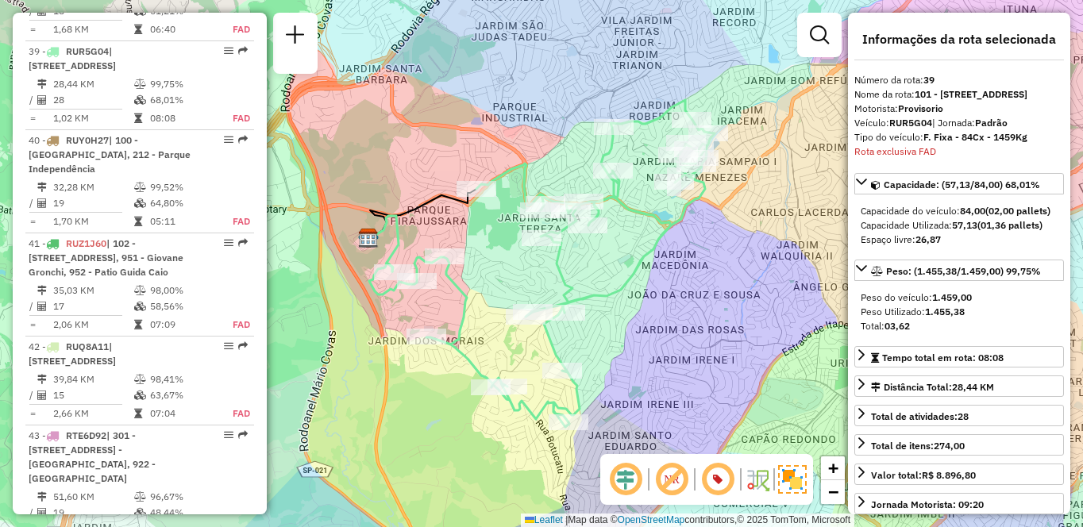
scroll to position [686, 0]
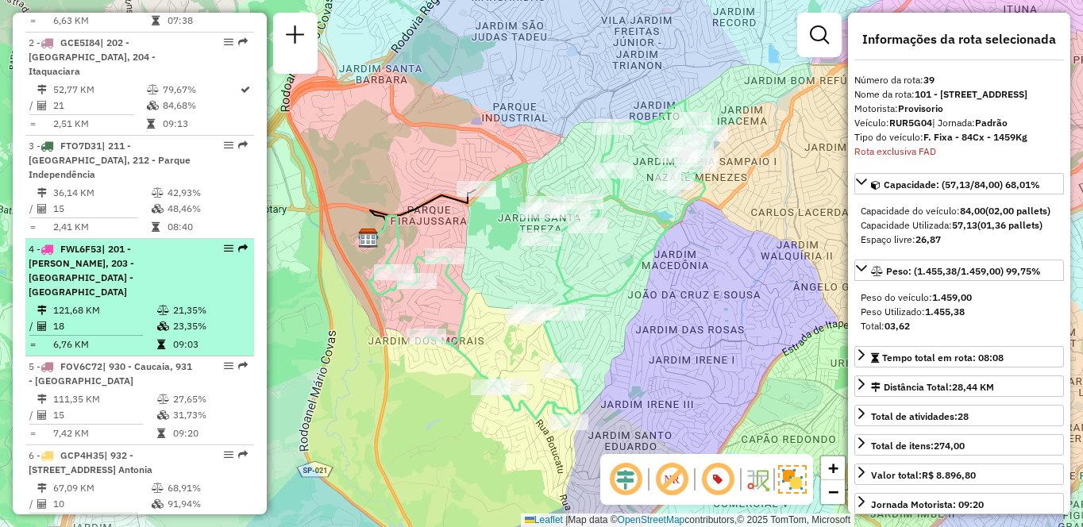
click at [134, 276] on span "| 201 - [PERSON_NAME], 203 - [GEOGRAPHIC_DATA] - [GEOGRAPHIC_DATA]" at bounding box center [82, 270] width 106 height 55
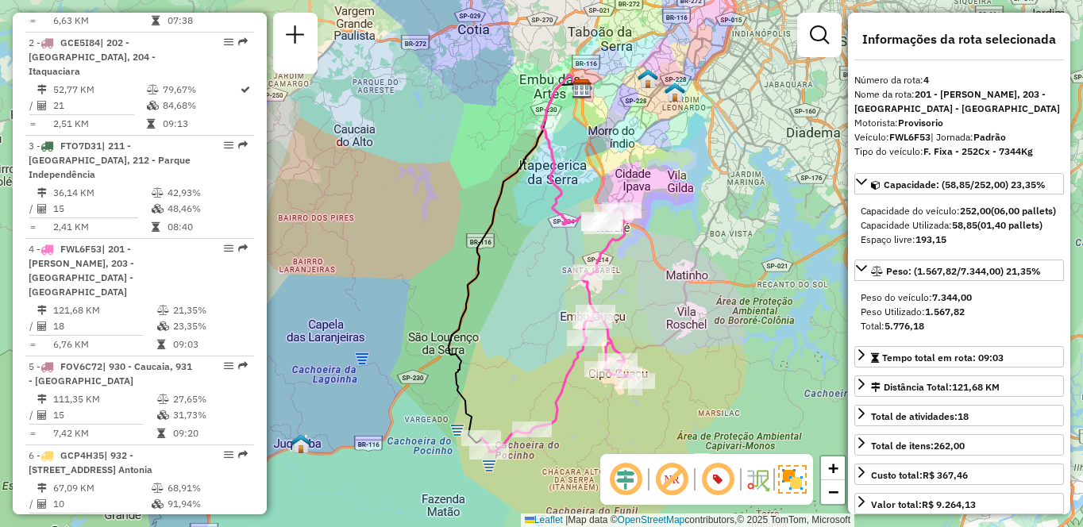
scroll to position [3971, 0]
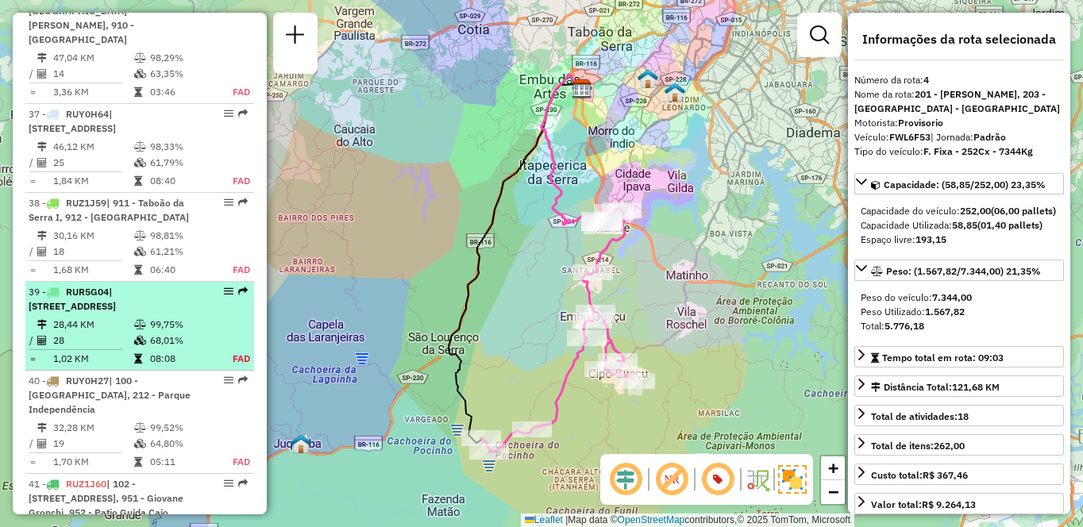
click at [126, 287] on div "39 - RUR5G04 | 101 - [STREET_ADDRESS]" at bounding box center [113, 299] width 168 height 29
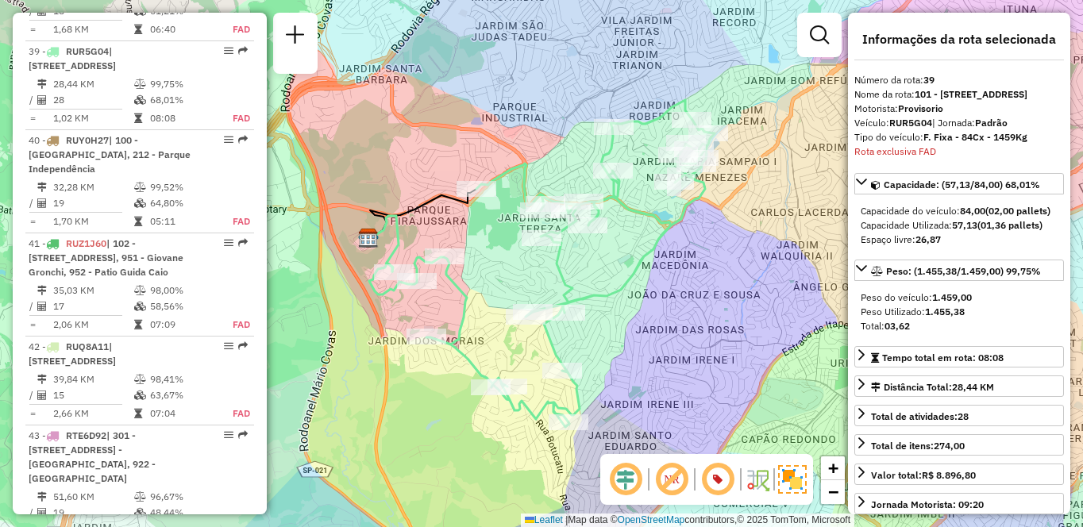
scroll to position [3765, 0]
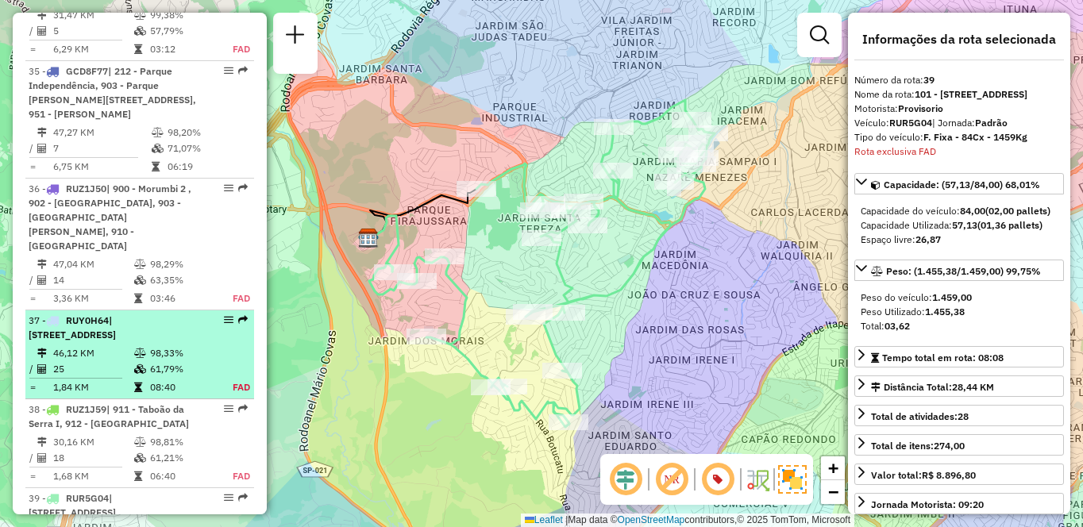
click at [169, 314] on div "37 - RUY0H64 | 111 - [STREET_ADDRESS], 960 - [GEOGRAPHIC_DATA]" at bounding box center [113, 328] width 168 height 29
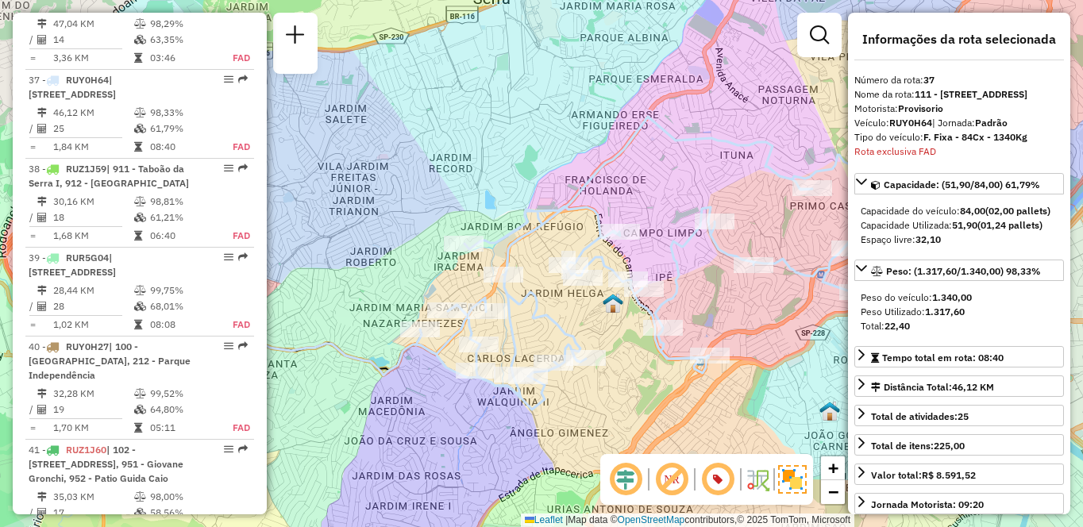
scroll to position [5716, 0]
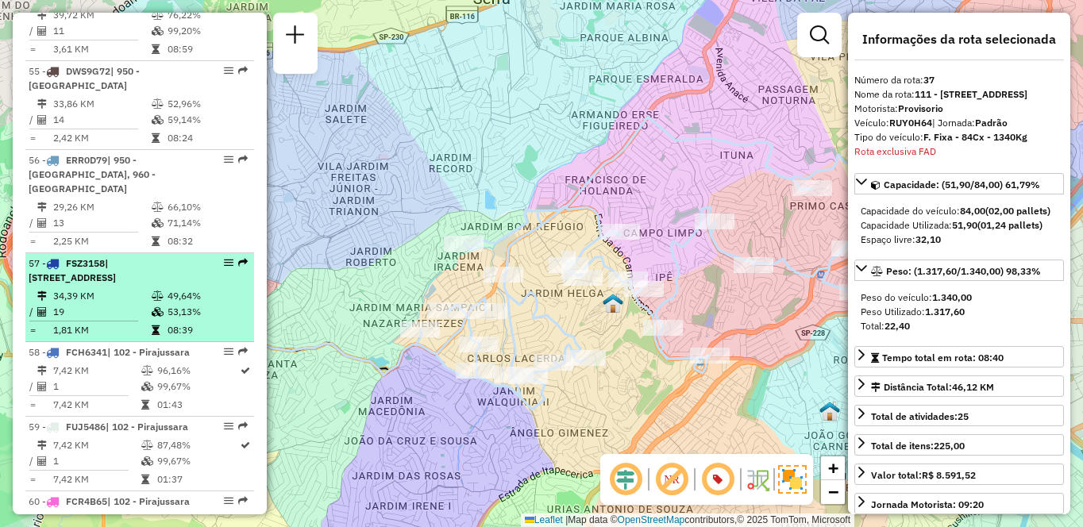
click at [116, 276] on span "| [STREET_ADDRESS]" at bounding box center [72, 270] width 87 height 26
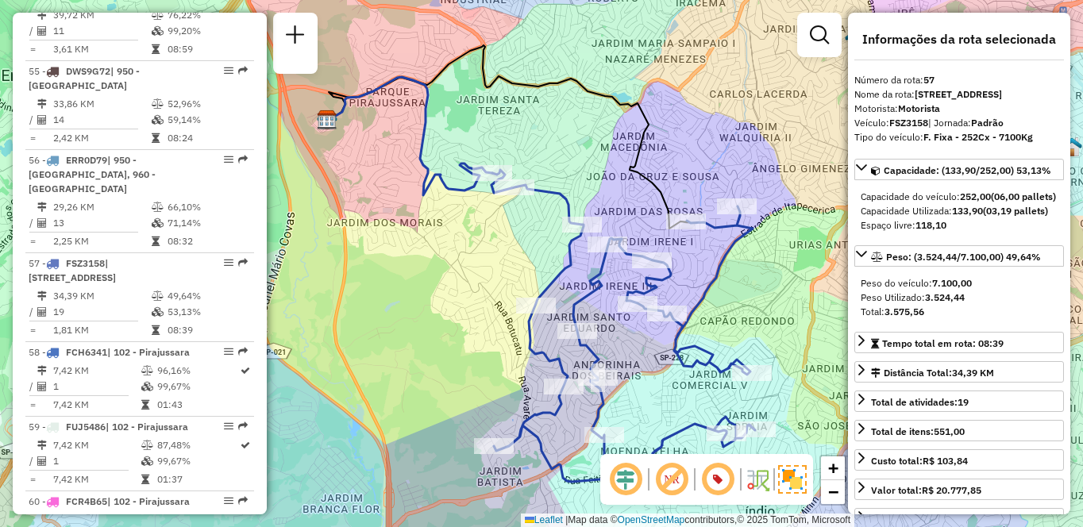
scroll to position [4075, 0]
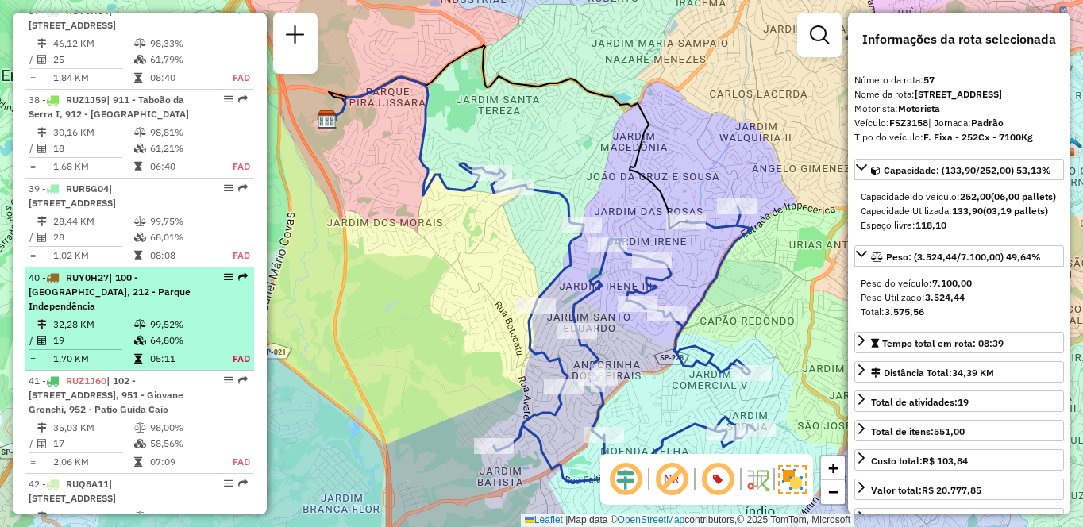
click at [137, 320] on icon at bounding box center [140, 325] width 12 height 10
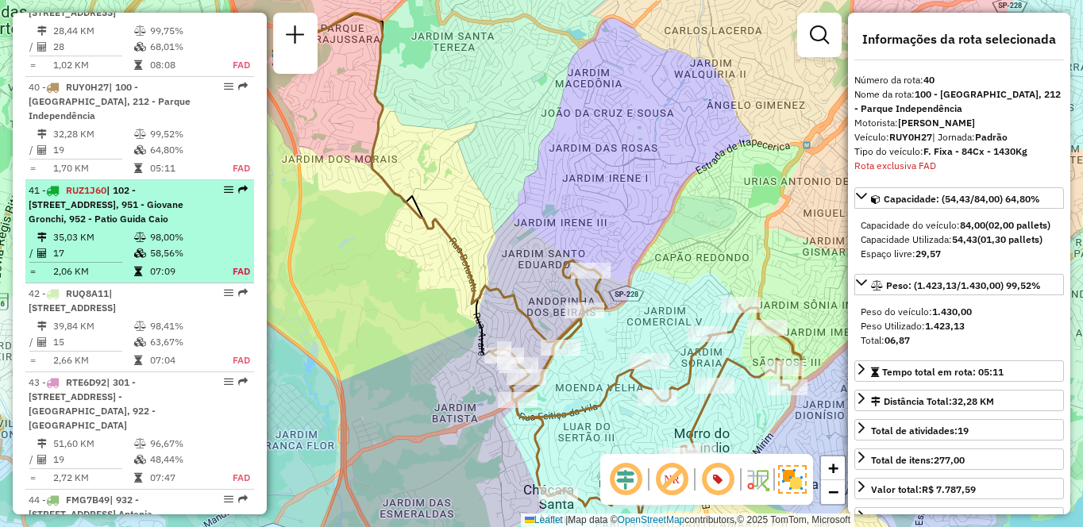
scroll to position [4315, 0]
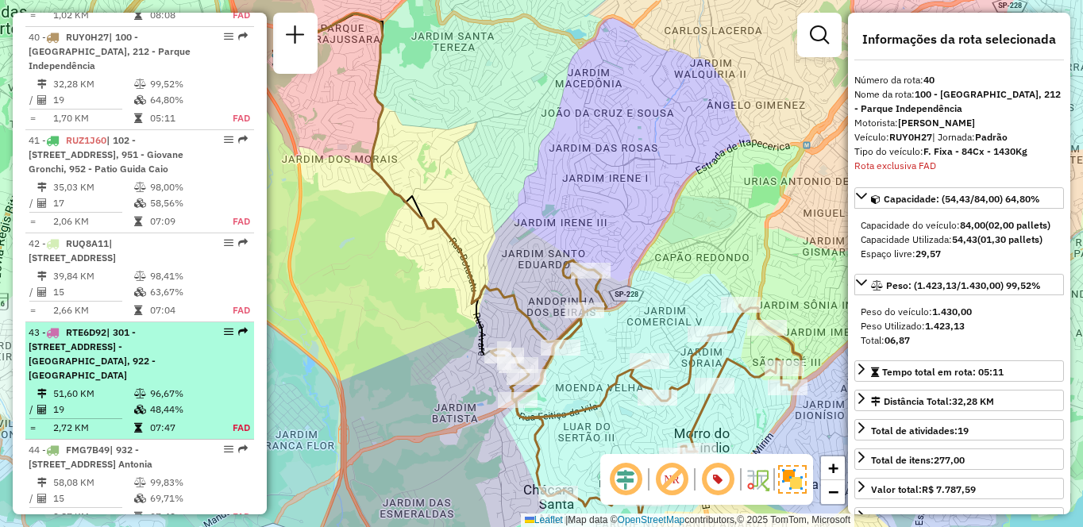
click at [184, 382] on div "43 - RTE6D92 | 301 - [GEOGRAPHIC_DATA], 920 - [GEOGRAPHIC_DATA], 921 - [GEOGRAP…" at bounding box center [113, 354] width 168 height 57
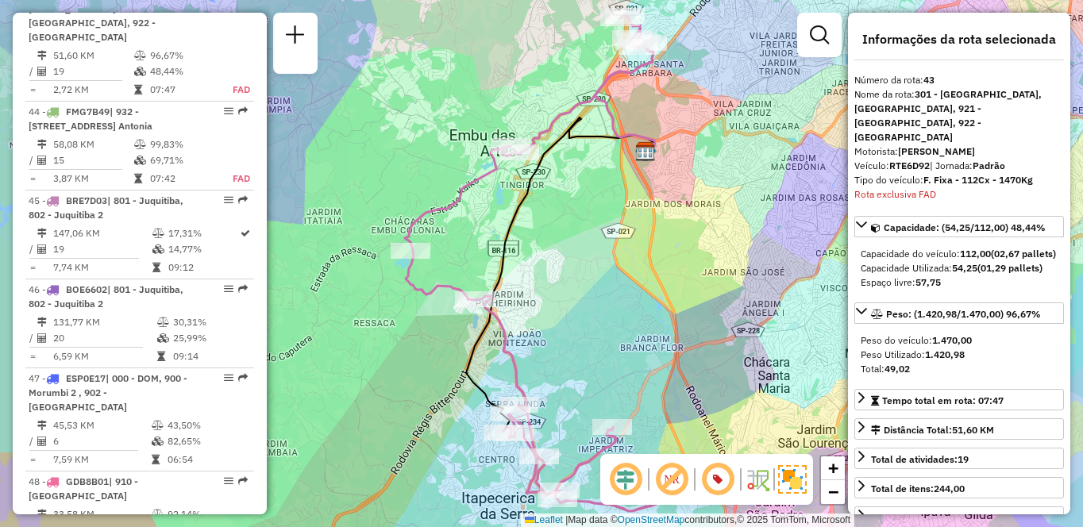
scroll to position [686, 0]
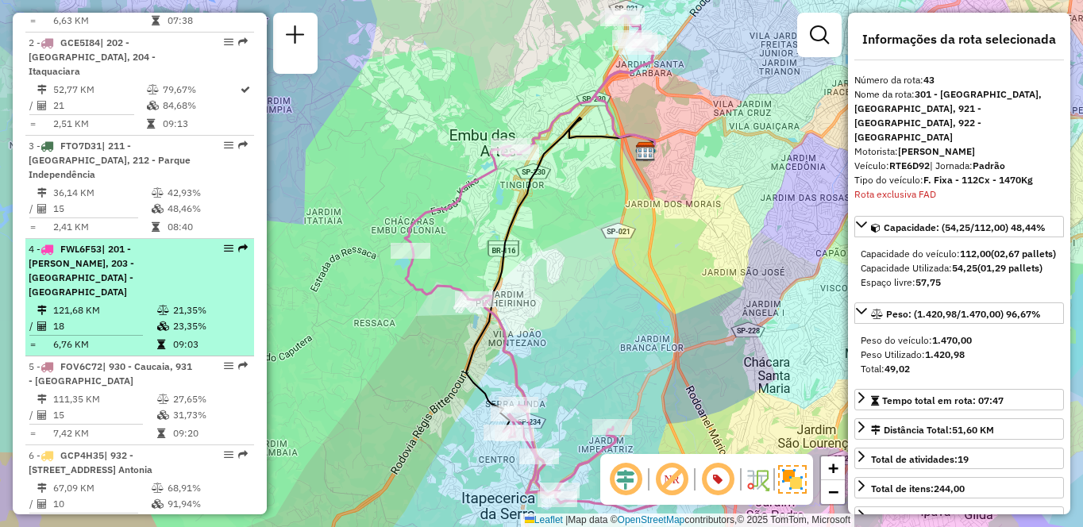
click at [109, 286] on li "4 - FWL6F53 | 201 - [GEOGRAPHIC_DATA], 203 - [GEOGRAPHIC_DATA] - [GEOGRAPHIC_DA…" at bounding box center [139, 298] width 229 height 118
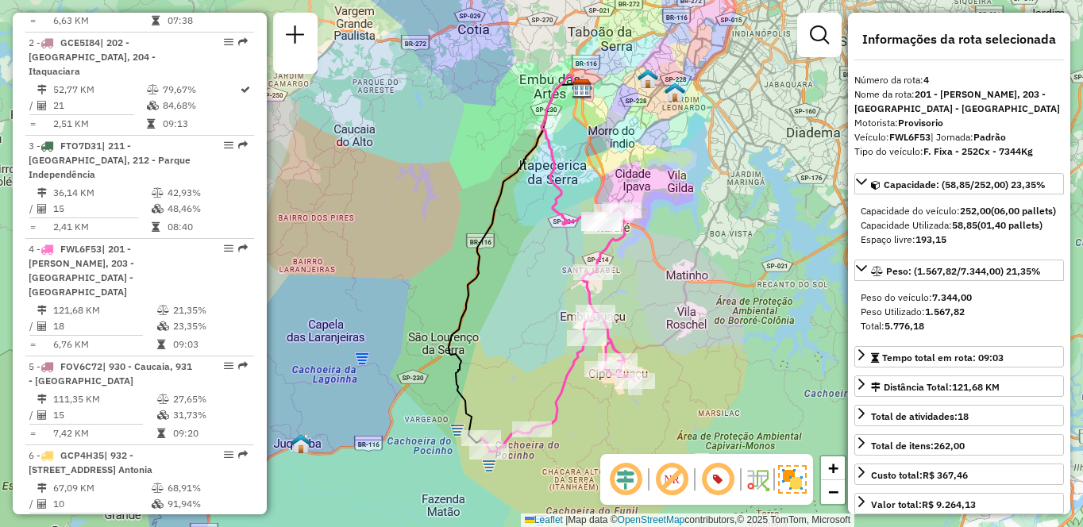
scroll to position [4295, 0]
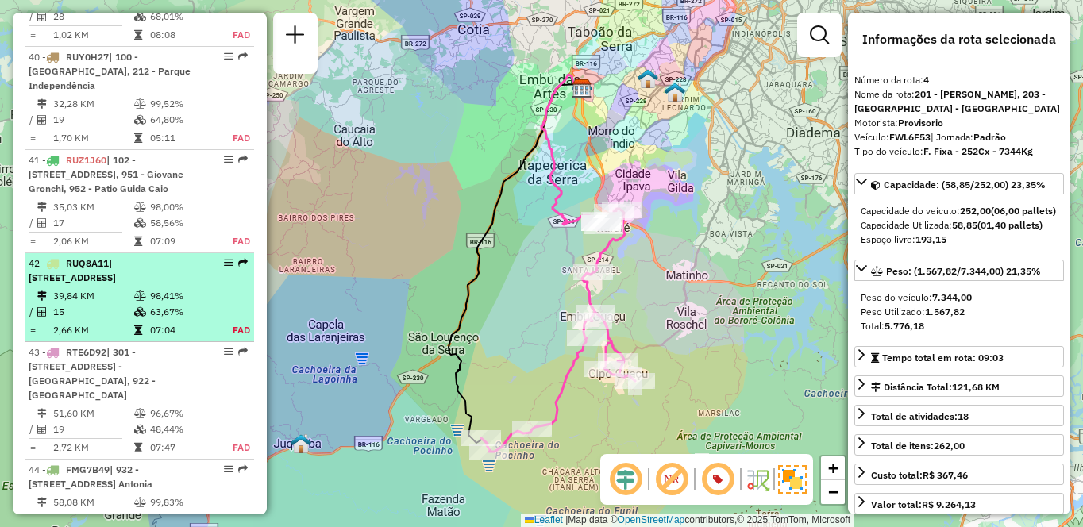
click at [164, 285] on div "42 - RUQ8A11 | 213 - [STREET_ADDRESS]" at bounding box center [113, 271] width 168 height 29
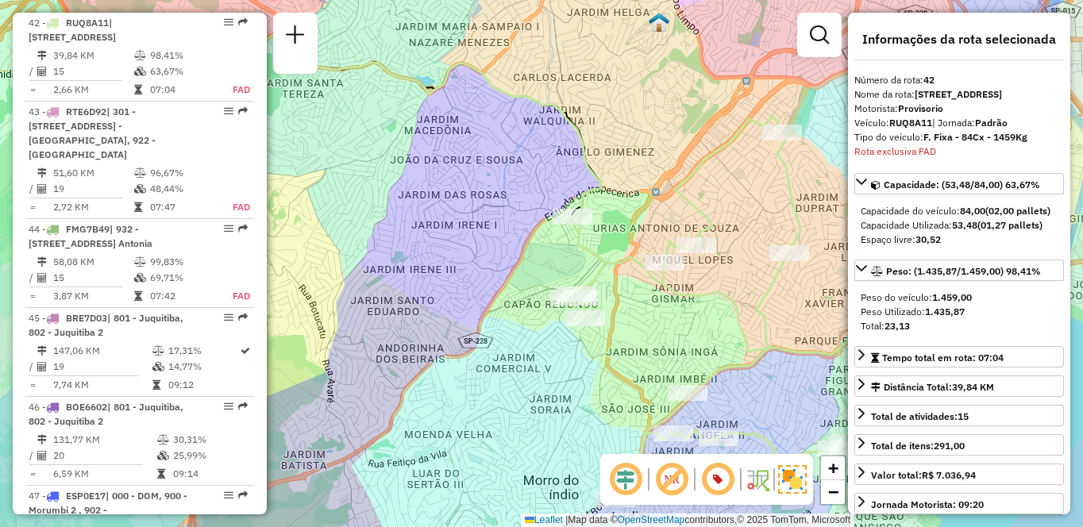
scroll to position [5538, 0]
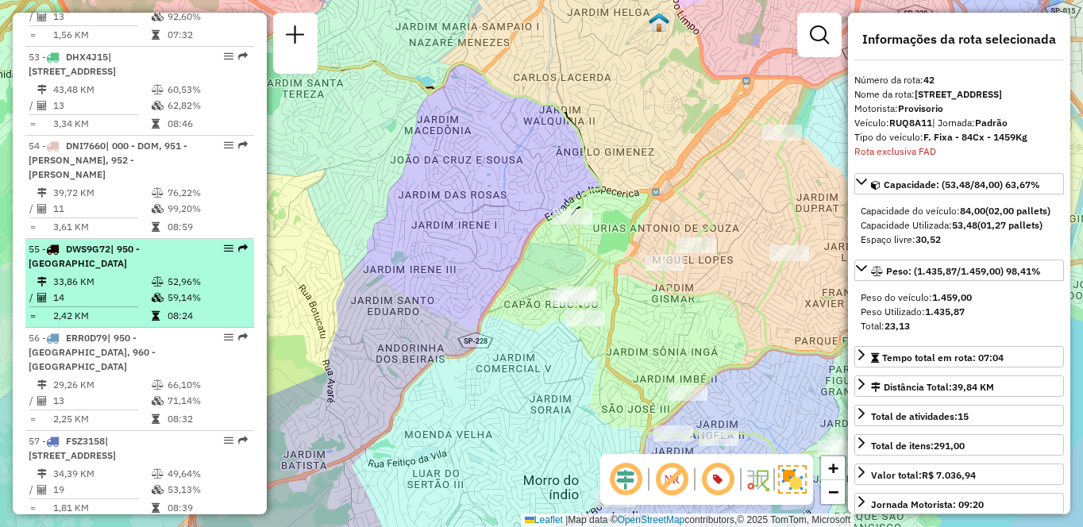
click at [95, 306] on td "14" at bounding box center [101, 298] width 98 height 16
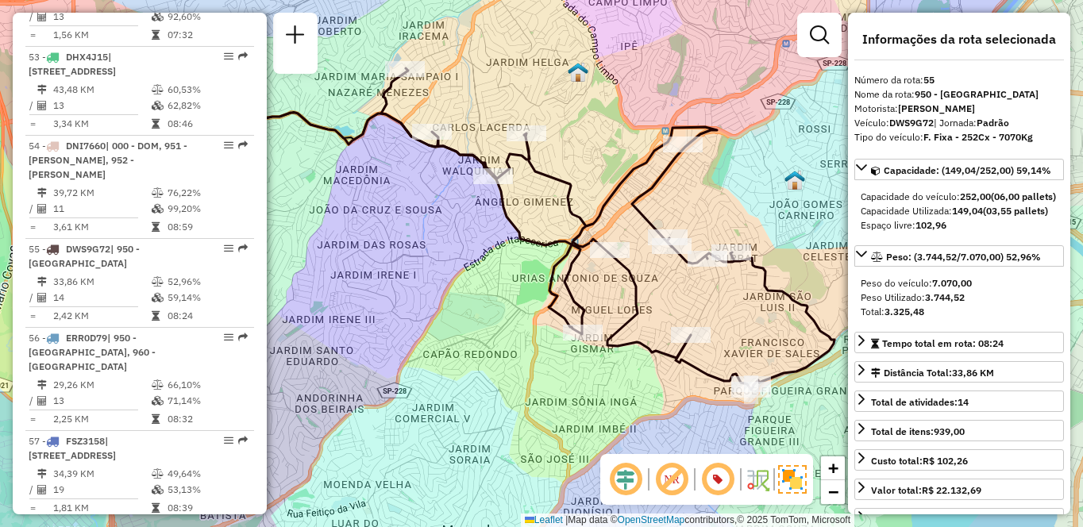
scroll to position [5257, 0]
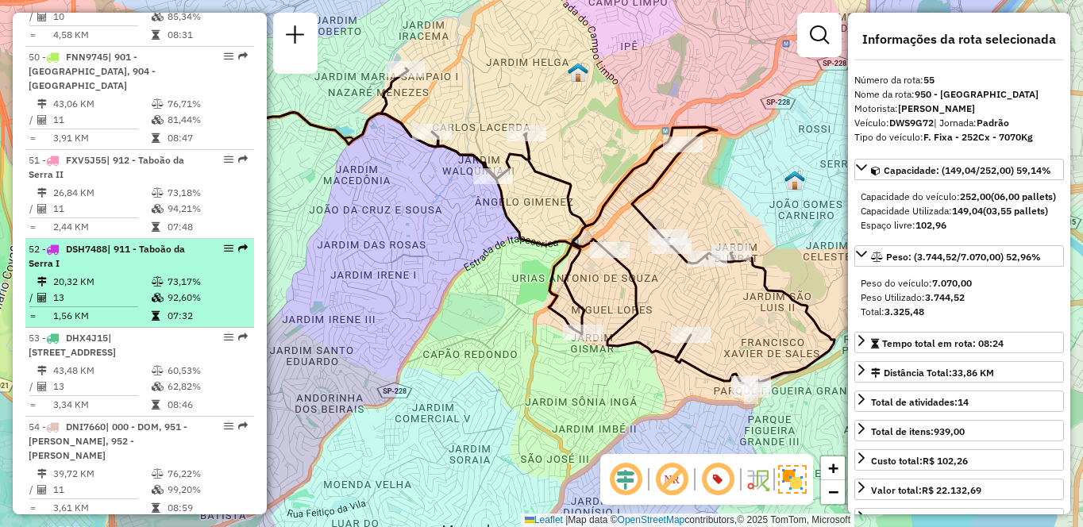
click at [134, 271] on div "52 - DSH7488 | 911 - Taboão da Serra I" at bounding box center [113, 256] width 168 height 29
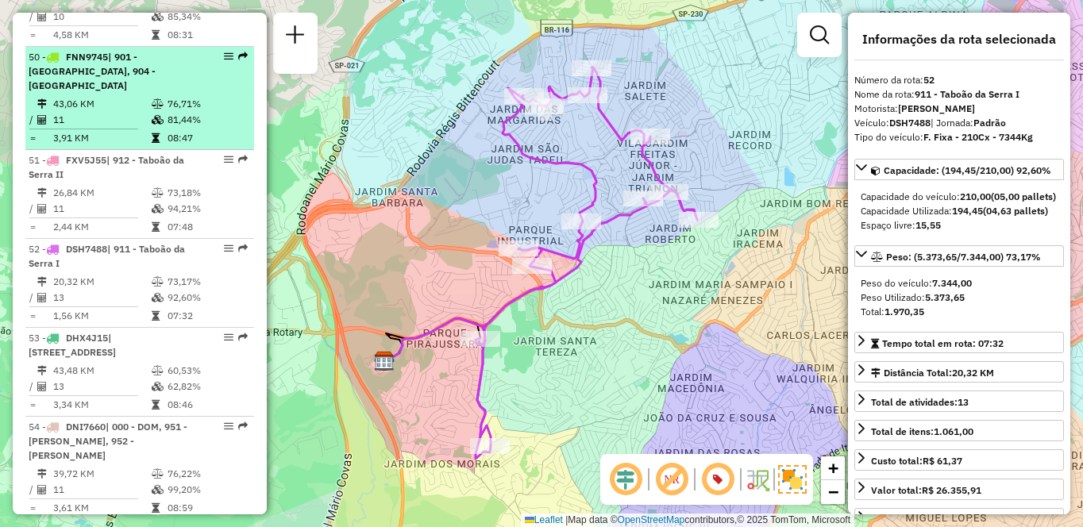
click at [135, 112] on td "43,06 KM" at bounding box center [101, 104] width 98 height 16
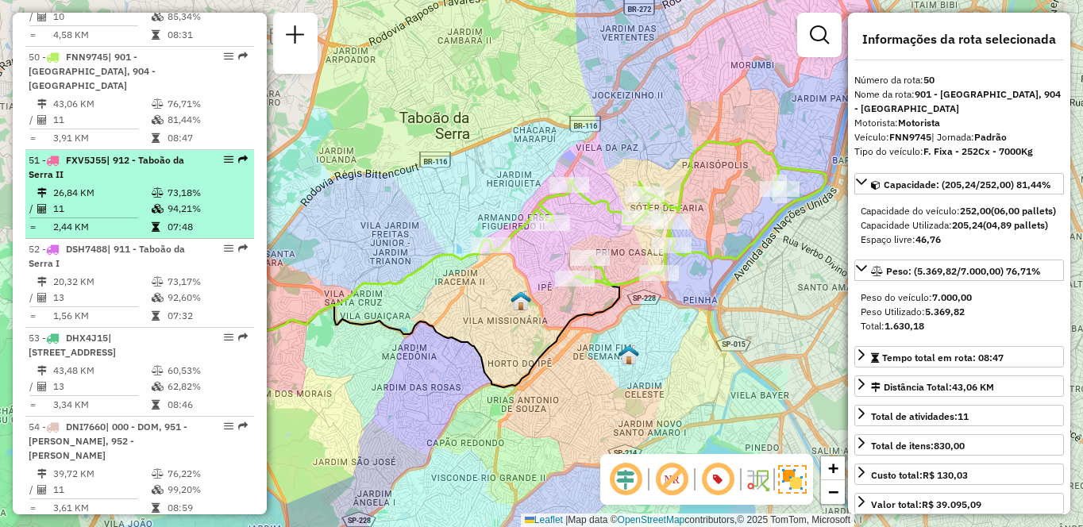
click at [91, 182] on div "51 - FXV5J55 | 912 - Taboão da Serra II" at bounding box center [113, 167] width 168 height 29
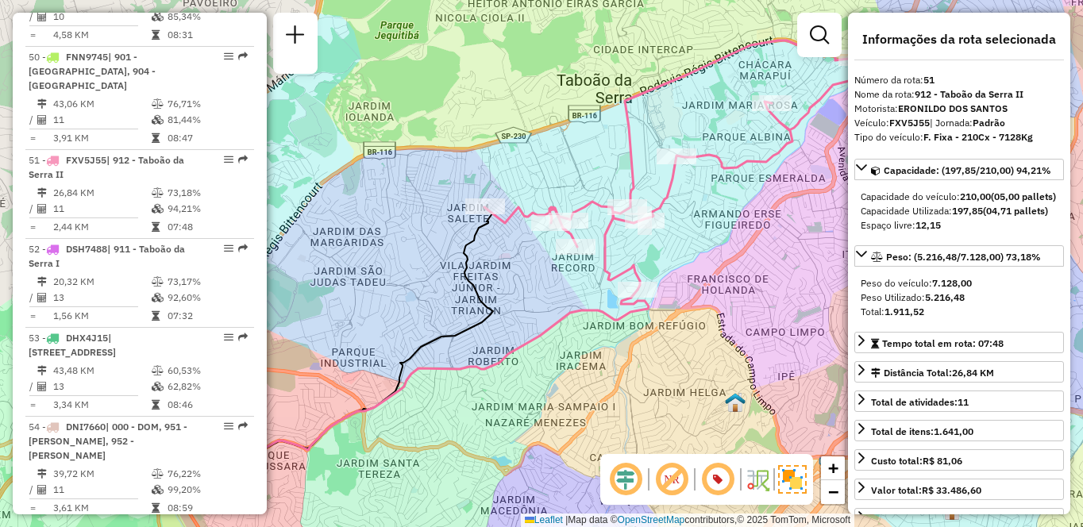
scroll to position [405, 0]
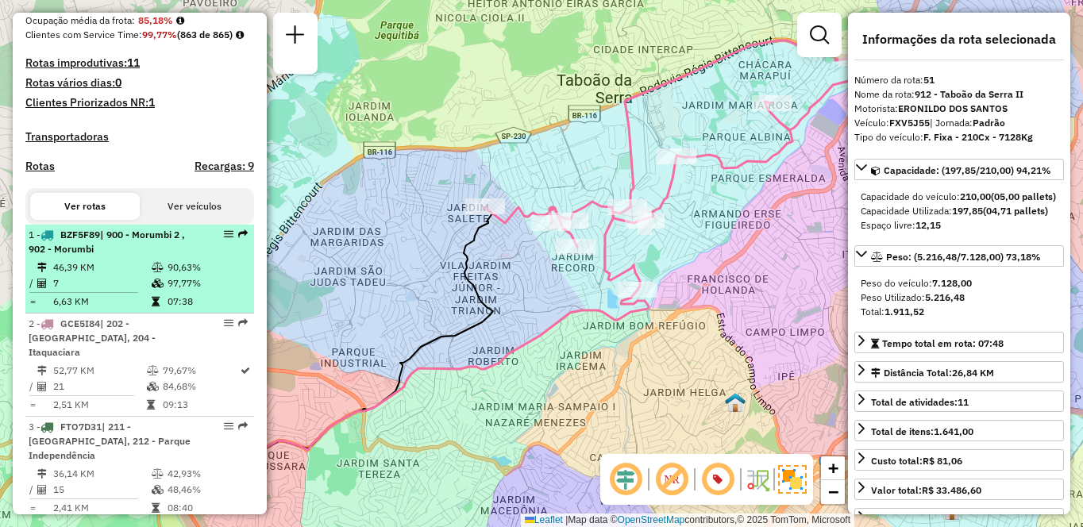
click at [180, 257] on div "1 - BZF5F89 | 900 - Morumbi 2 , 902 - Morumbi" at bounding box center [113, 242] width 168 height 29
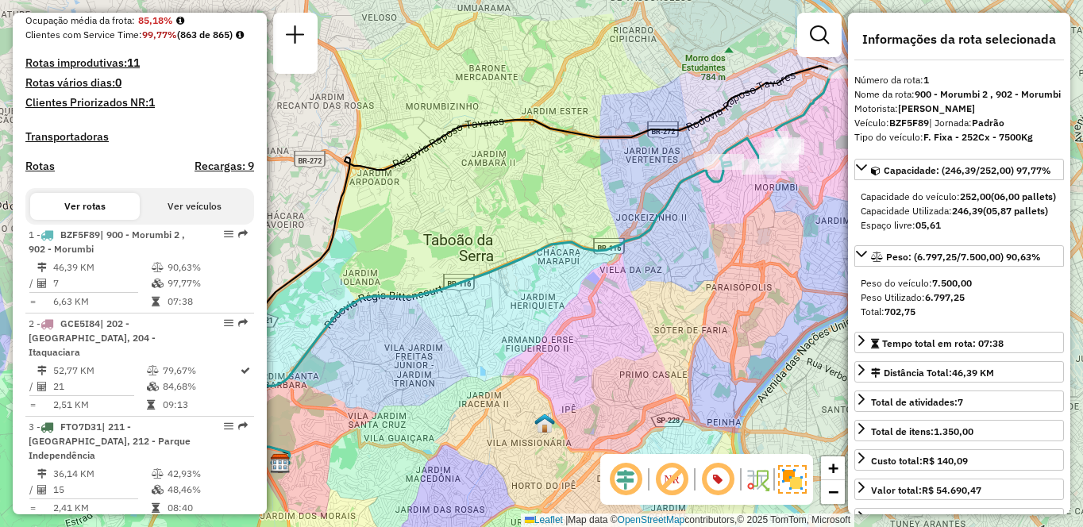
scroll to position [4886, 0]
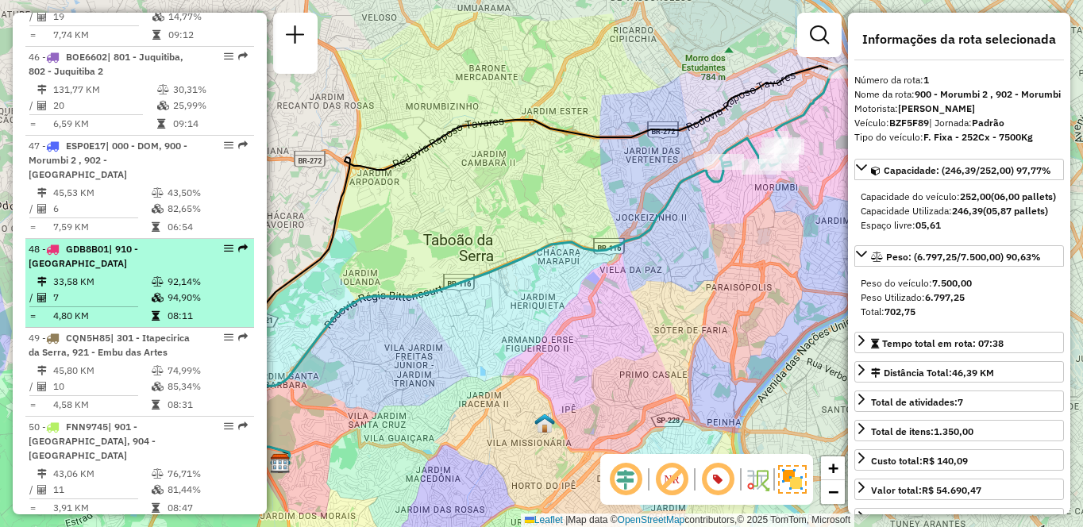
click at [138, 261] on span "| 910 - [GEOGRAPHIC_DATA]" at bounding box center [84, 256] width 110 height 26
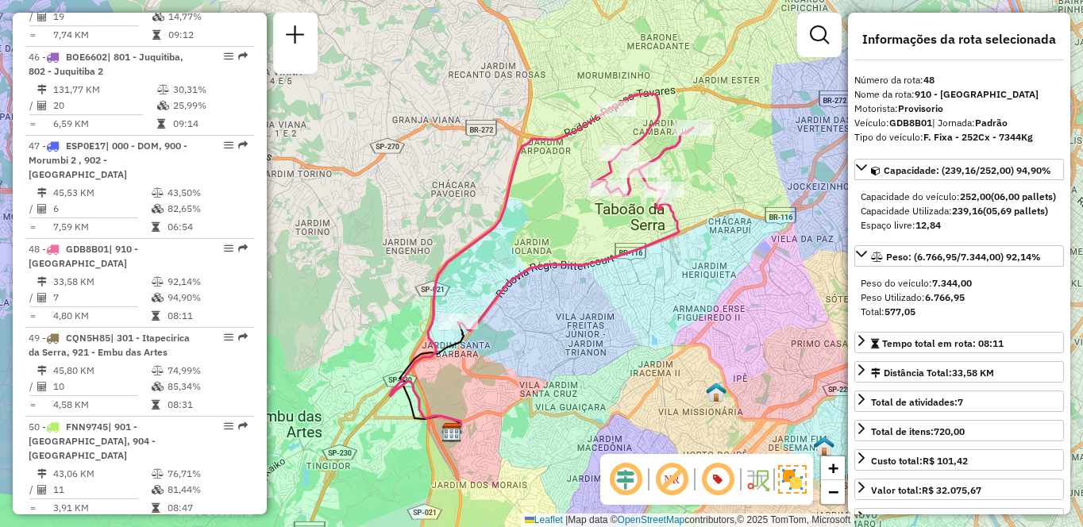
scroll to position [6338, 0]
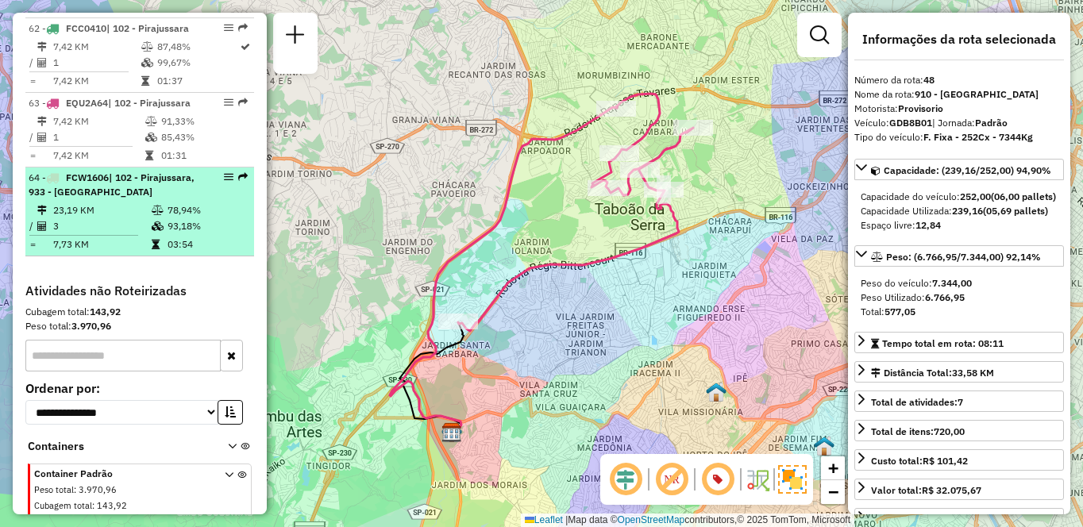
click at [173, 257] on li "64 - FCW1606 | 102 - [GEOGRAPHIC_DATA], 933 - [GEOGRAPHIC_DATA] 23,19 KM 78,94%…" at bounding box center [139, 212] width 229 height 89
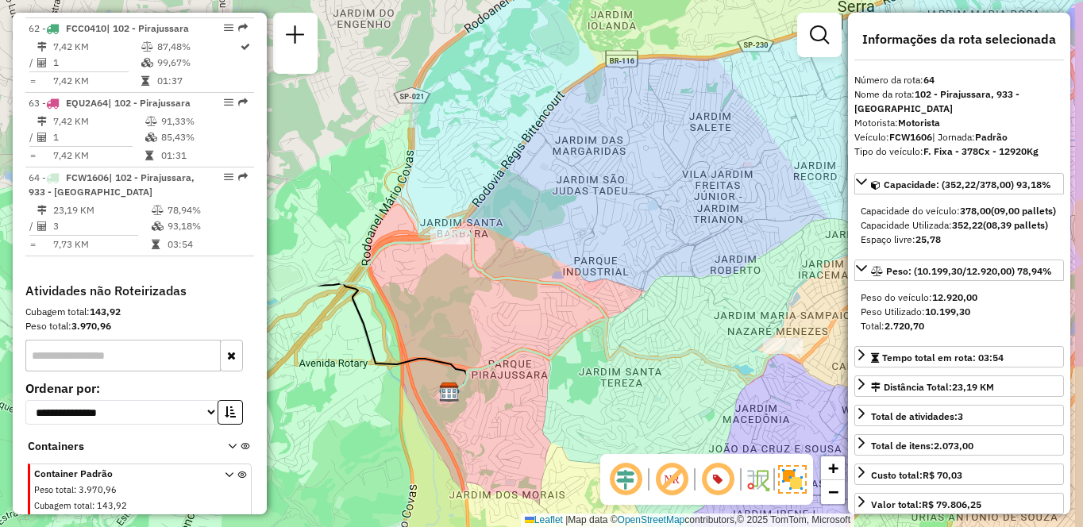
drag, startPoint x: 722, startPoint y: 333, endPoint x: 623, endPoint y: 296, distance: 105.8
click at [623, 296] on div "Janela de atendimento Grade de atendimento Capacidade Transportadoras Veículos …" at bounding box center [541, 263] width 1083 height 527
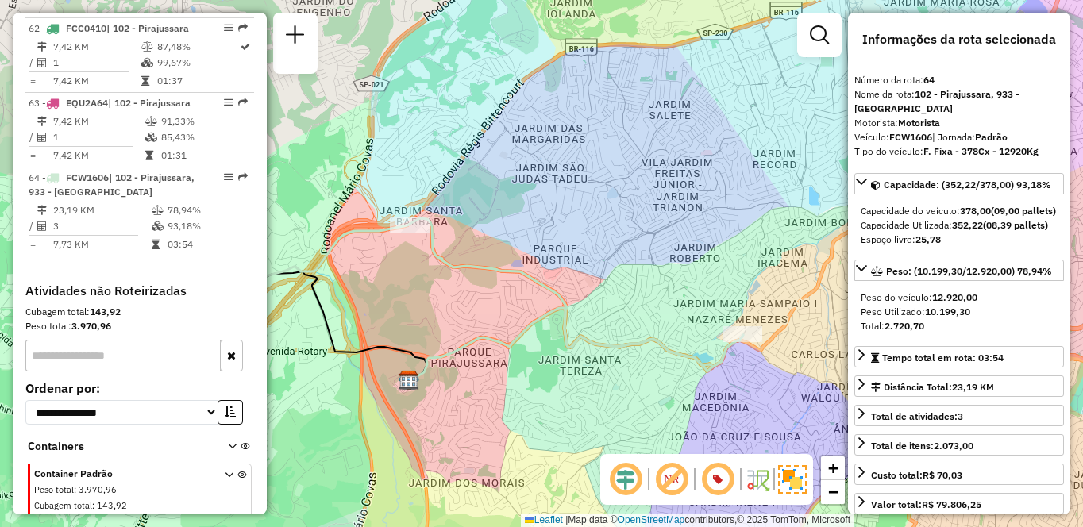
scroll to position [3971, 0]
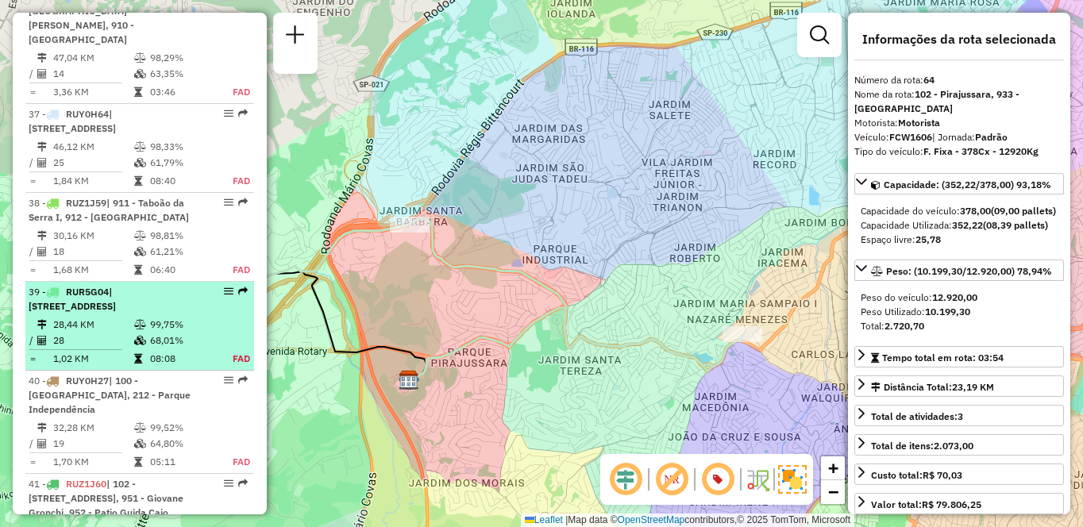
click at [157, 289] on div "39 - RUR5G04 | 101 - [STREET_ADDRESS]" at bounding box center [113, 299] width 168 height 29
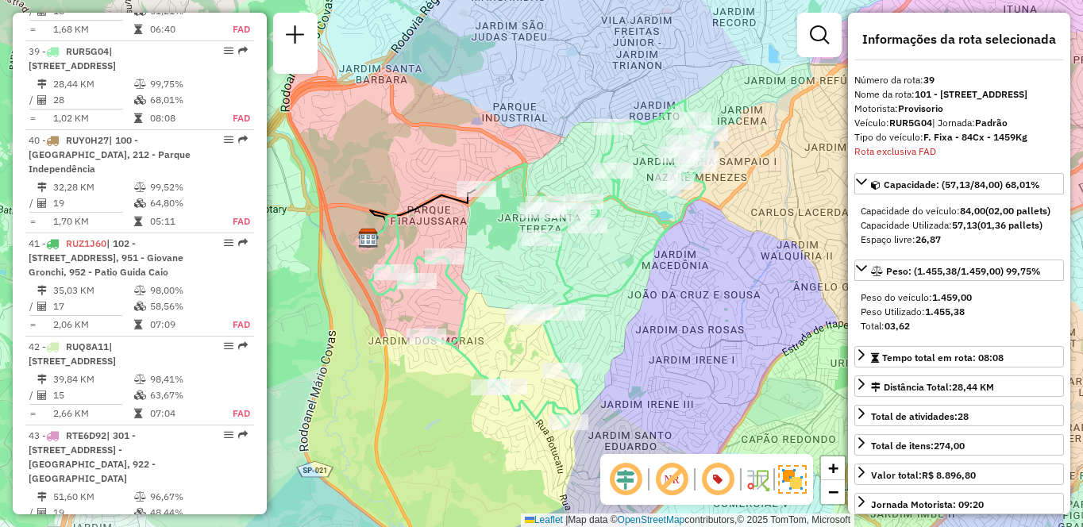
scroll to position [4886, 0]
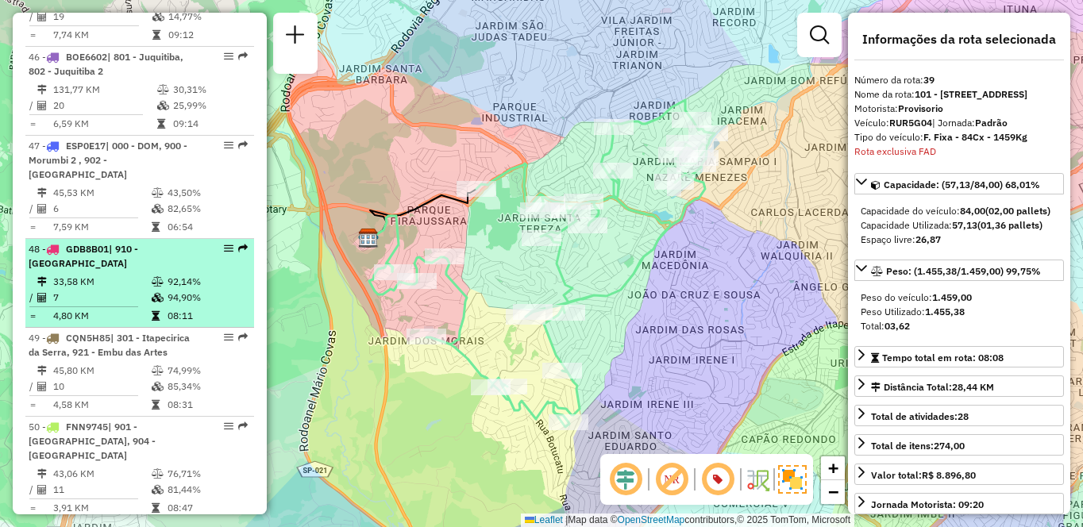
click at [143, 290] on td "33,58 KM" at bounding box center [101, 282] width 98 height 16
